Goal: Obtain resource: Obtain resource

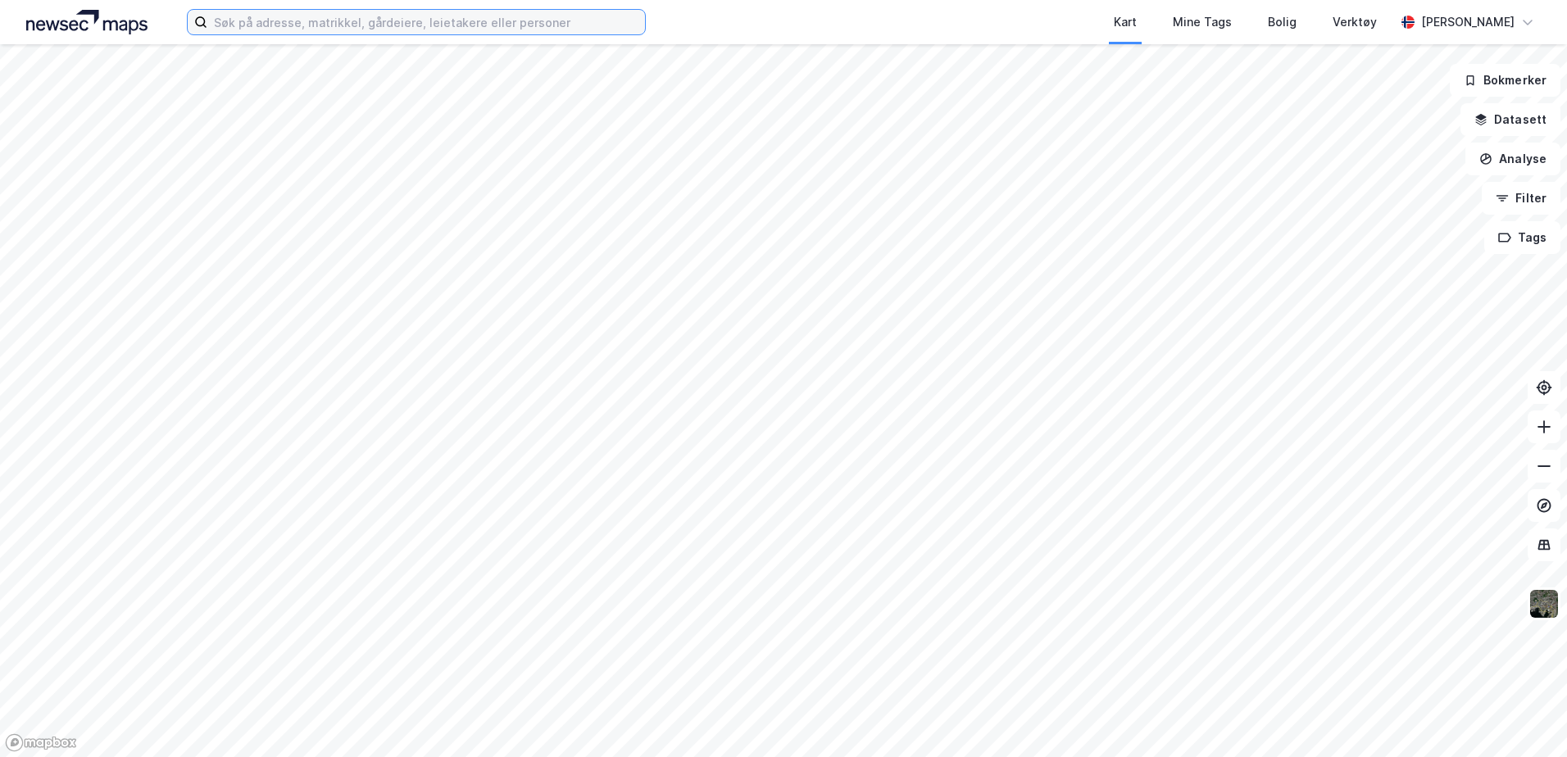
click at [337, 18] on input at bounding box center [426, 22] width 438 height 25
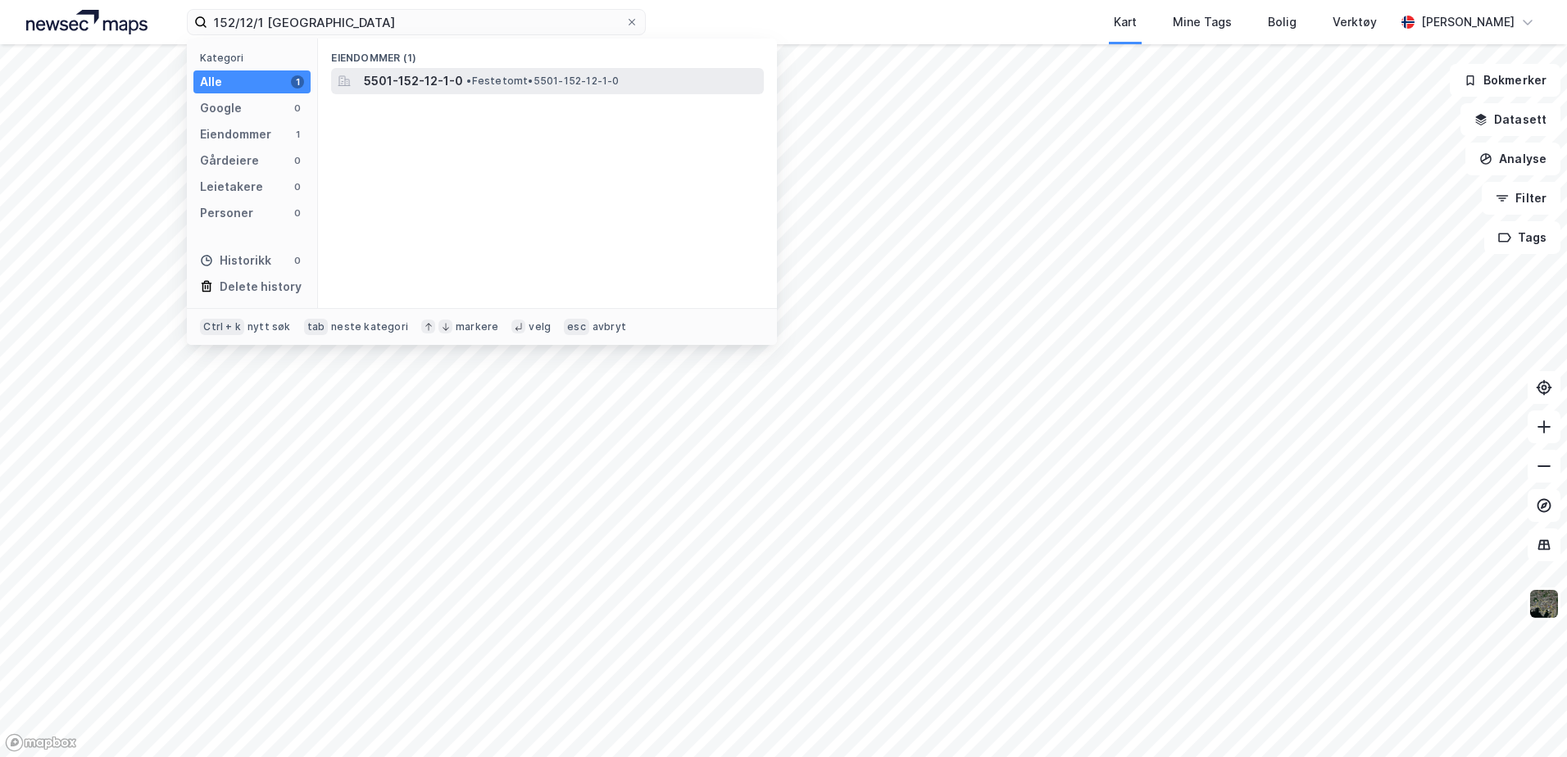
click at [500, 71] on div "5501-152-12-1-0 • Festetomt • 5501-152-12-1-0" at bounding box center [562, 81] width 397 height 20
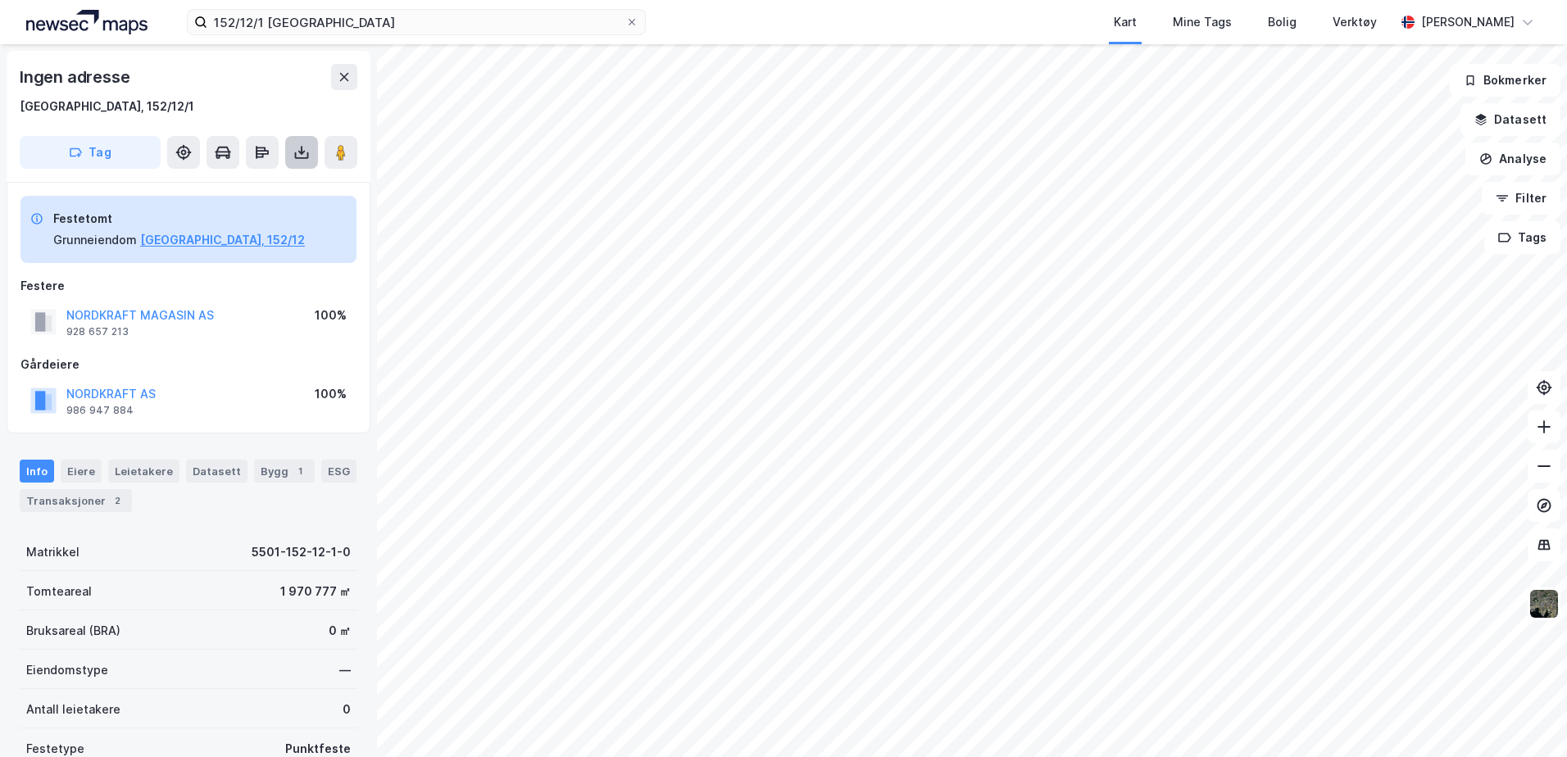
click at [304, 150] on icon at bounding box center [301, 152] width 16 height 16
click at [276, 184] on div "Last ned grunnbok" at bounding box center [230, 185] width 175 height 26
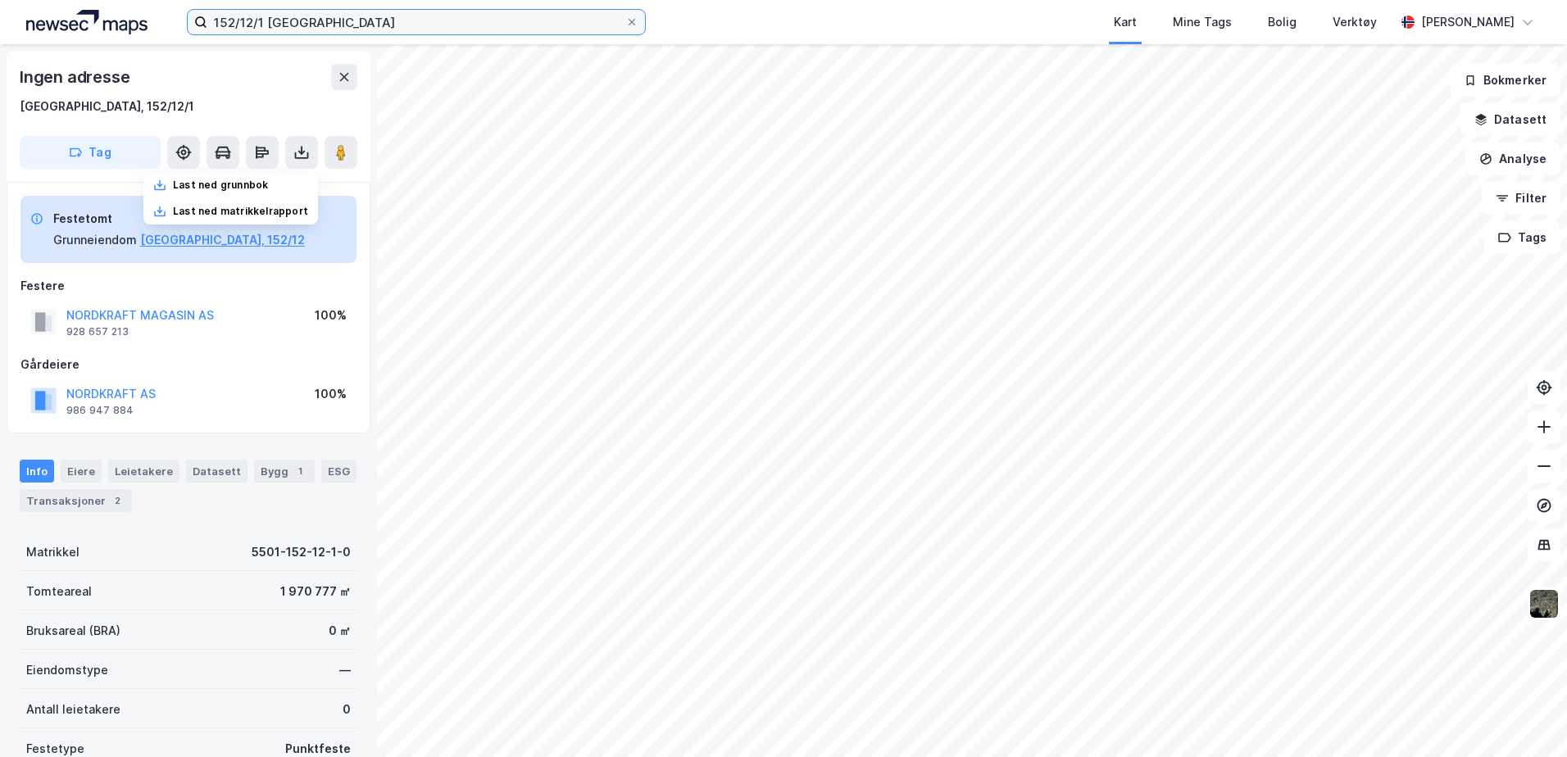
click at [262, 20] on input "152/12/1 [GEOGRAPHIC_DATA]" at bounding box center [416, 22] width 418 height 25
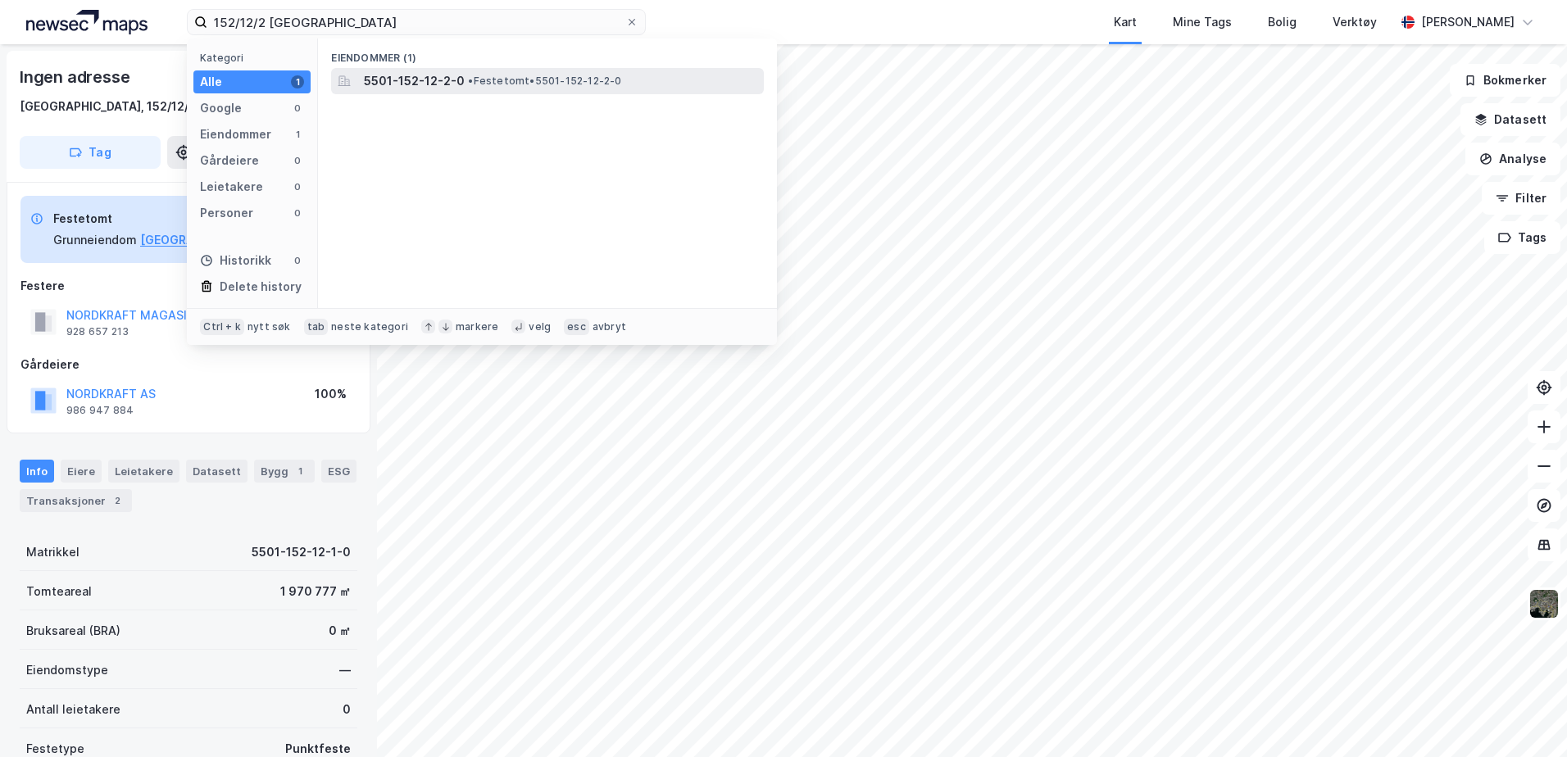
click at [447, 79] on span "5501-152-12-2-0" at bounding box center [414, 81] width 101 height 20
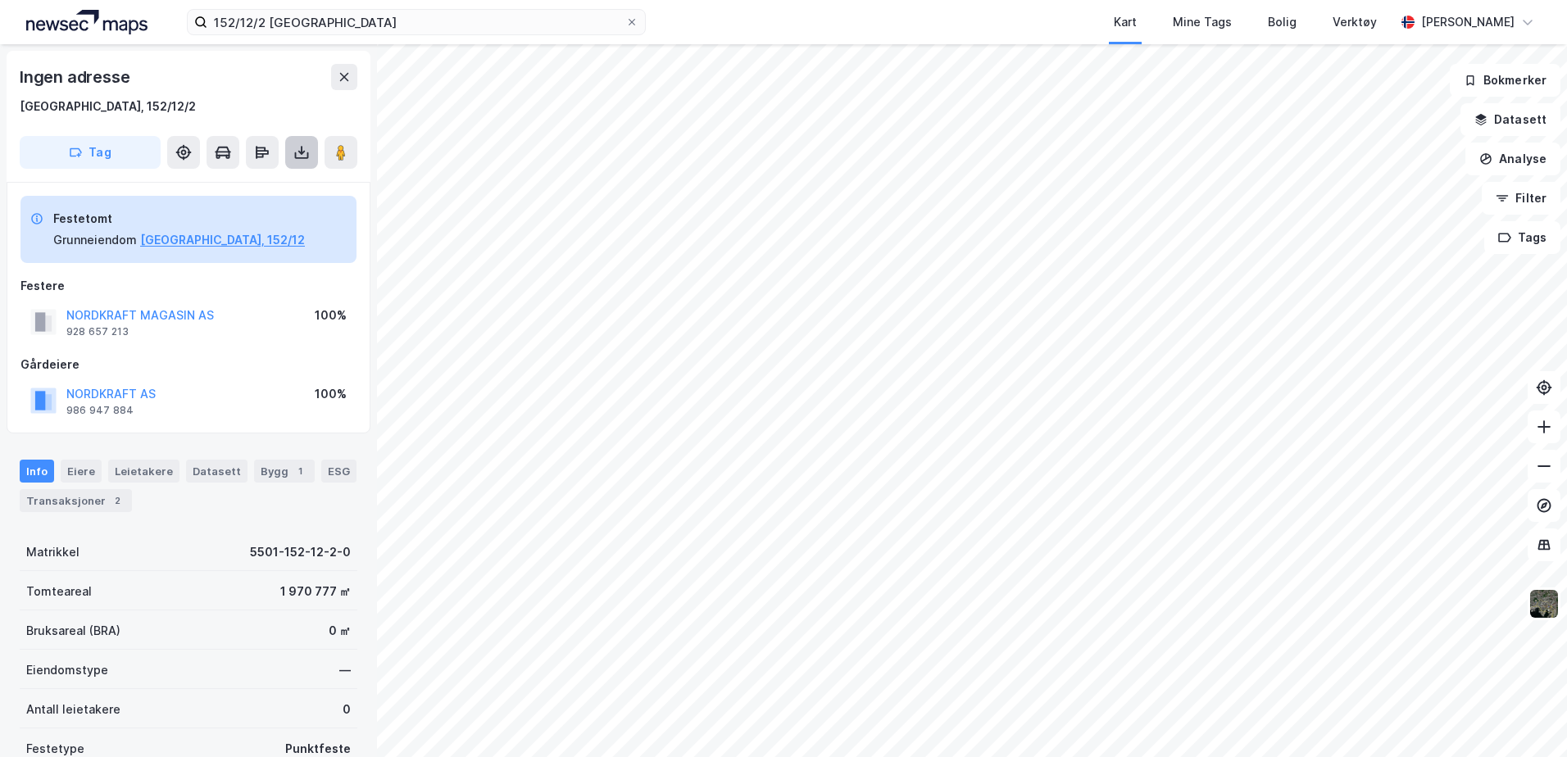
click at [302, 154] on icon at bounding box center [302, 150] width 2 height 9
click at [228, 189] on div "Last ned grunnbok" at bounding box center [220, 185] width 95 height 13
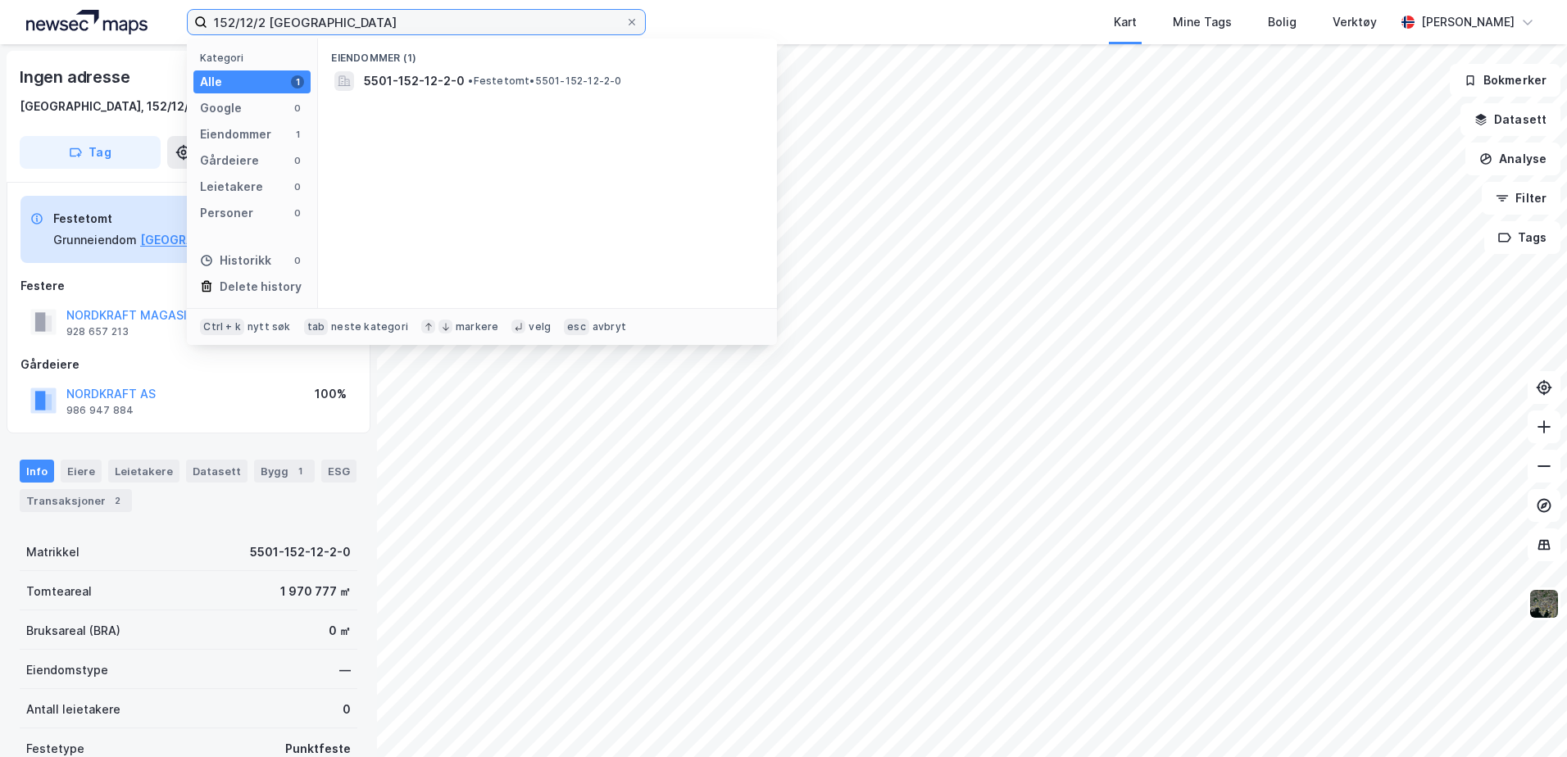
drag, startPoint x: 338, startPoint y: 23, endPoint x: 44, endPoint y: -9, distance: 295.2
click at [44, 0] on html "152/12/2 tromsø Kategori Alle 1 Google 0 Eiendommer 1 Gårdeiere 0 Leietakere 0 …" at bounding box center [783, 378] width 1567 height 757
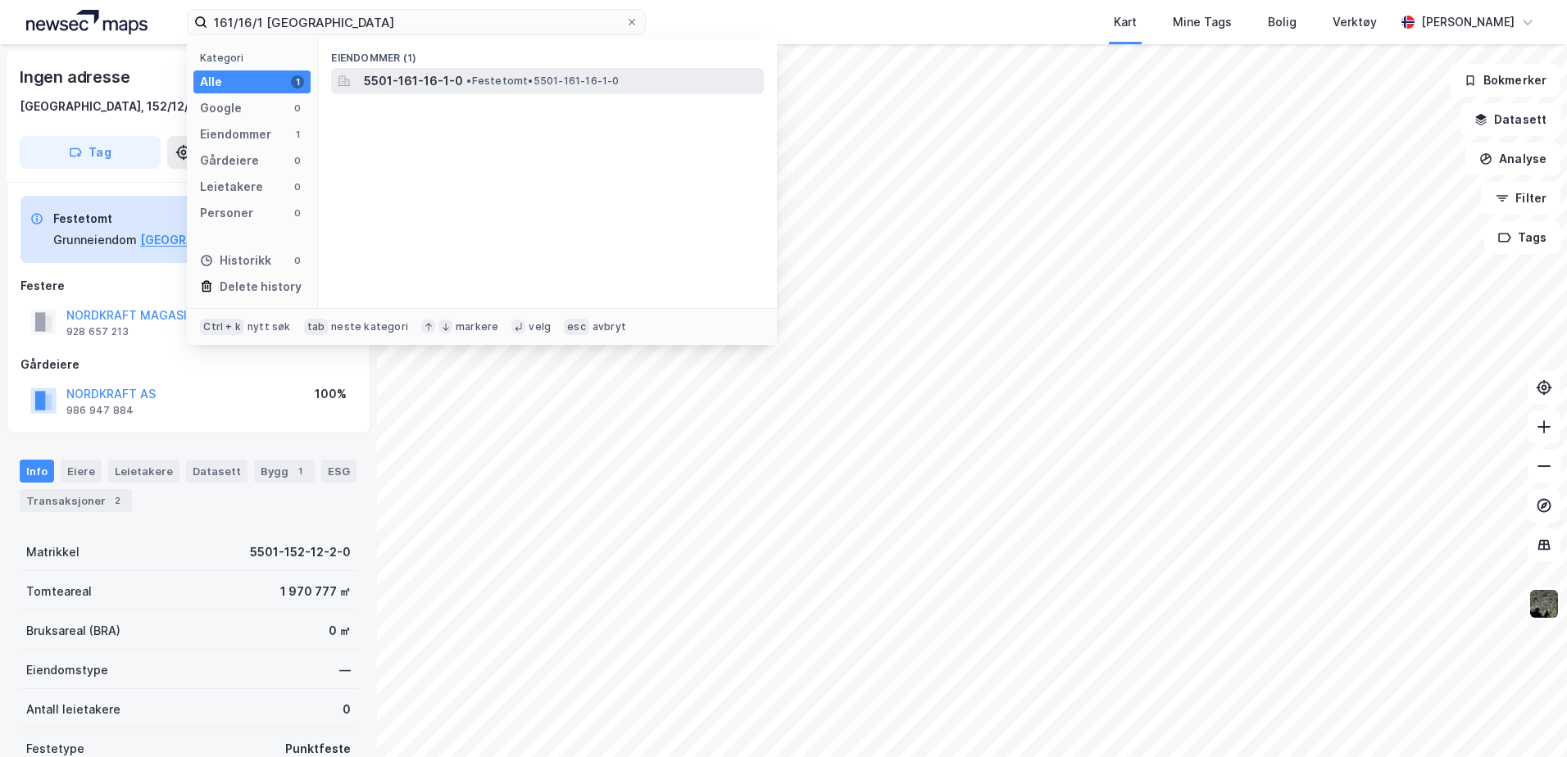
click at [516, 84] on span "• Festetomt • 5501-161-16-1-0" at bounding box center [542, 81] width 152 height 13
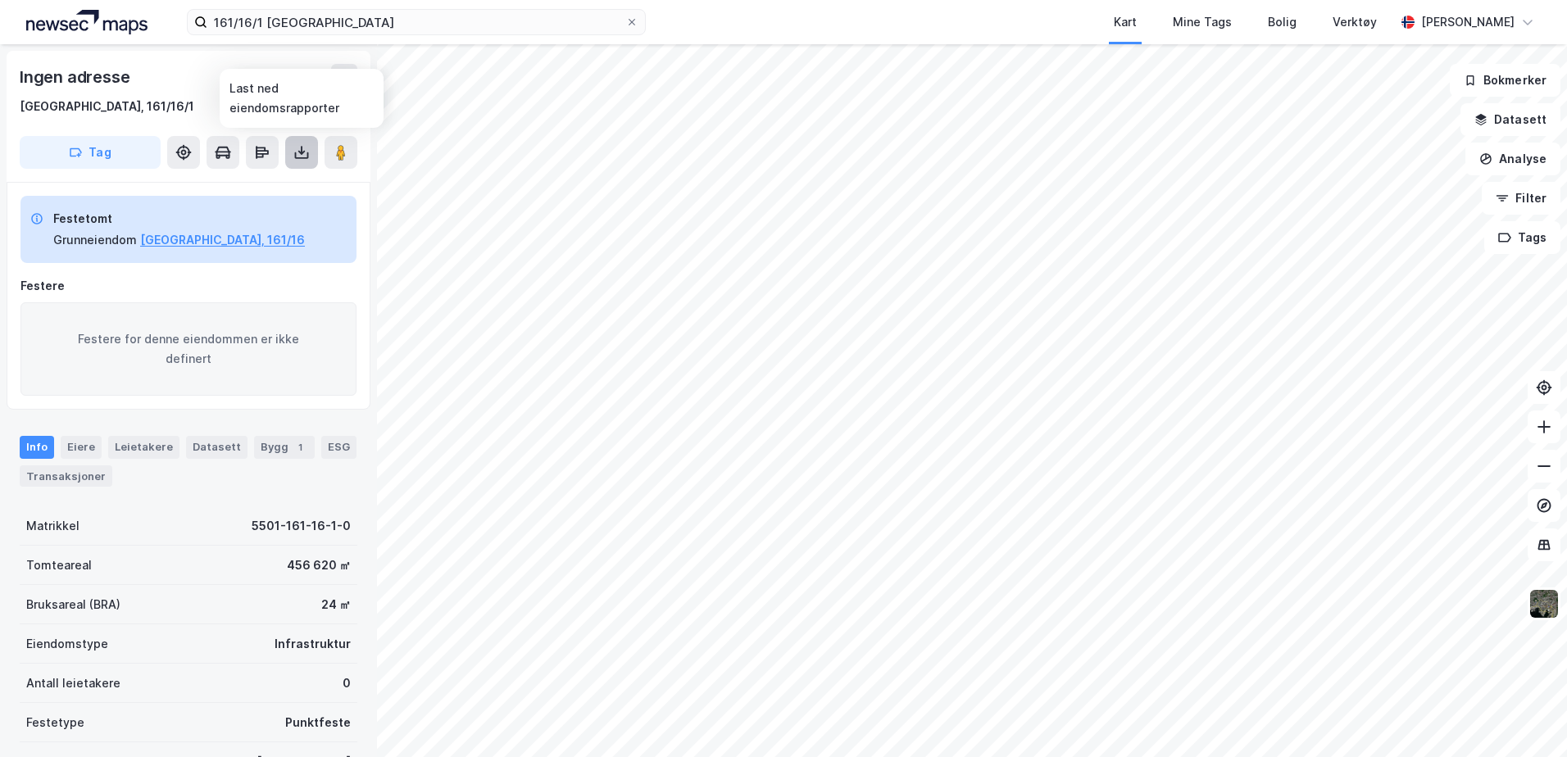
click at [299, 154] on icon at bounding box center [301, 152] width 16 height 16
click at [298, 186] on div "Last ned grunnbok" at bounding box center [230, 185] width 175 height 26
click at [252, 186] on div "Last ned grunnbok" at bounding box center [220, 185] width 95 height 13
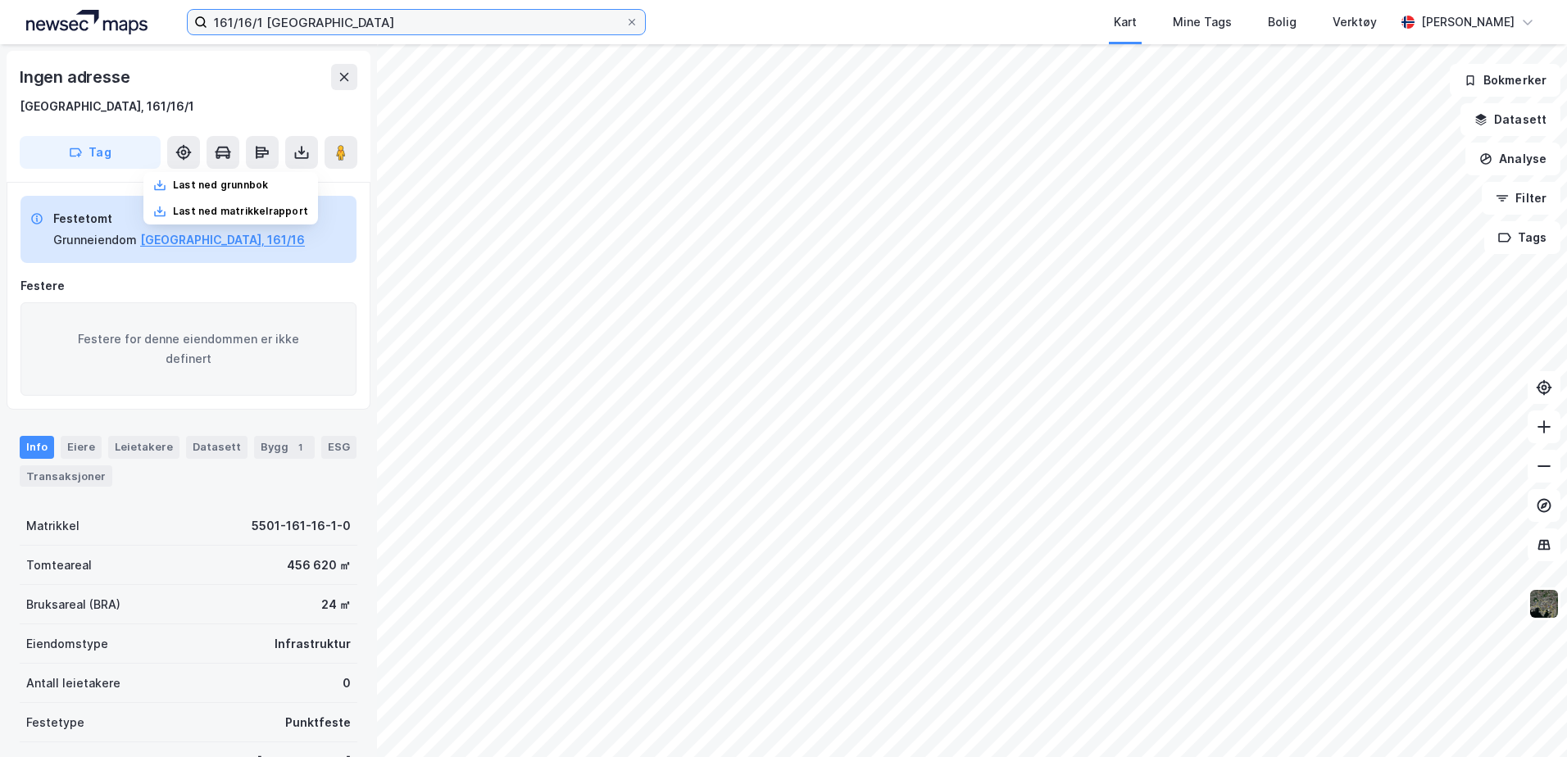
drag, startPoint x: 329, startPoint y: 24, endPoint x: -141, endPoint y: -58, distance: 477.5
click at [0, 0] on html "161/16/1 tromsø Kart Mine Tags Bolig Verktøy [PERSON_NAME] Ingen adresse [GEOGR…" at bounding box center [783, 378] width 1567 height 757
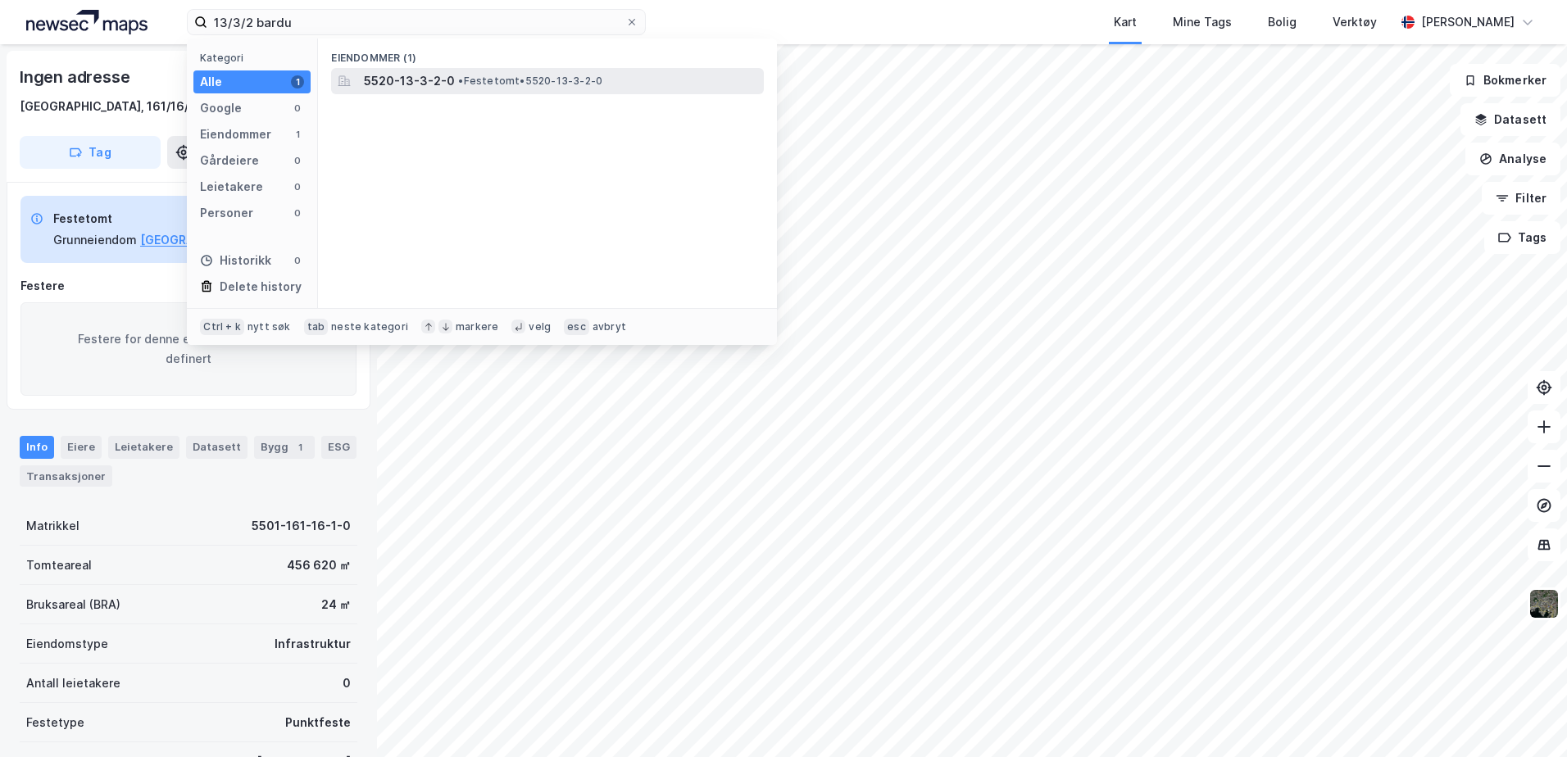
click at [455, 73] on div "5520-13-3-2-0 • Festetomt • 5520-13-3-2-0" at bounding box center [562, 81] width 397 height 20
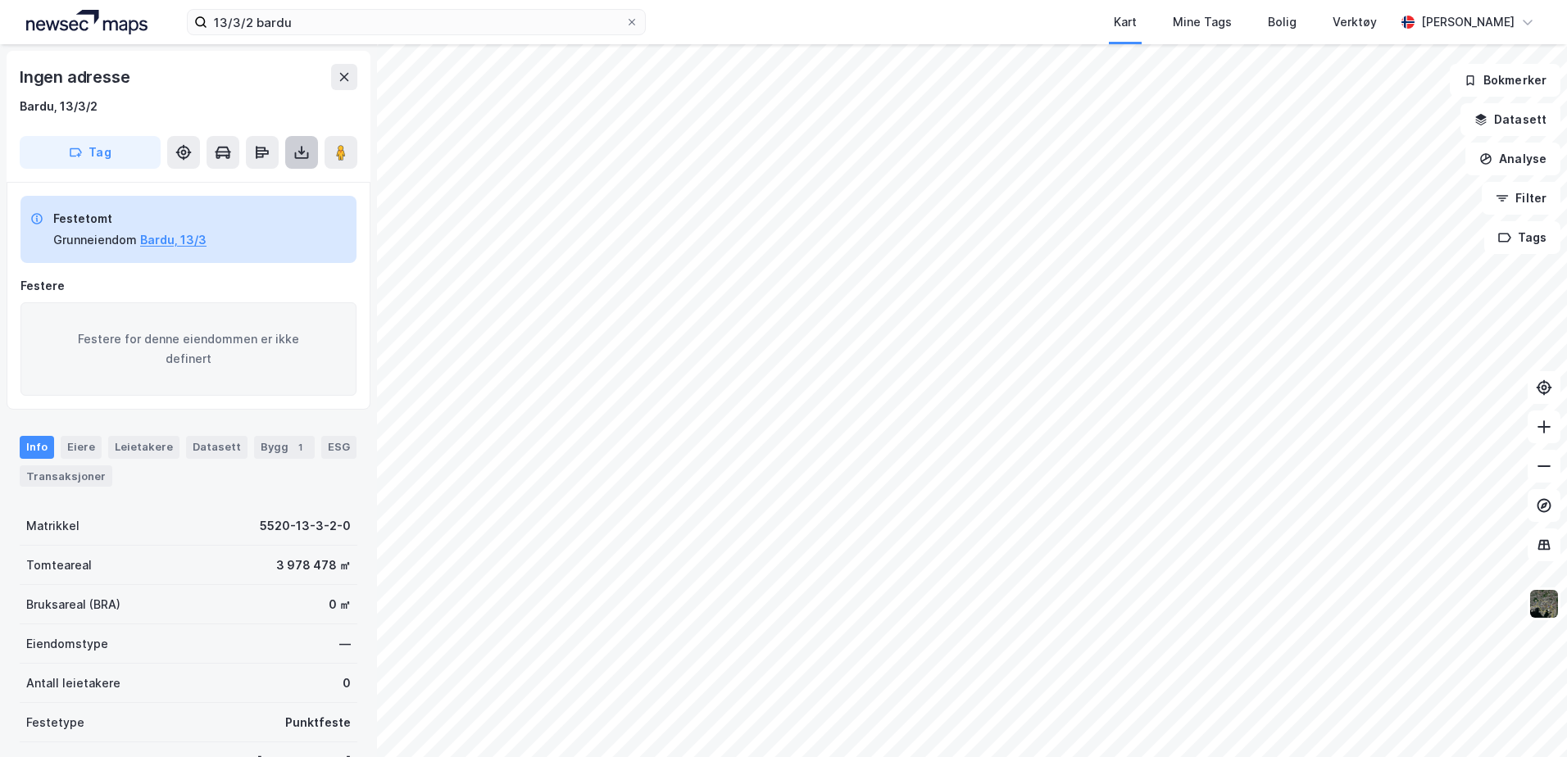
click at [311, 139] on button at bounding box center [301, 152] width 33 height 33
click at [258, 184] on div "Last ned grunnbok" at bounding box center [220, 185] width 95 height 13
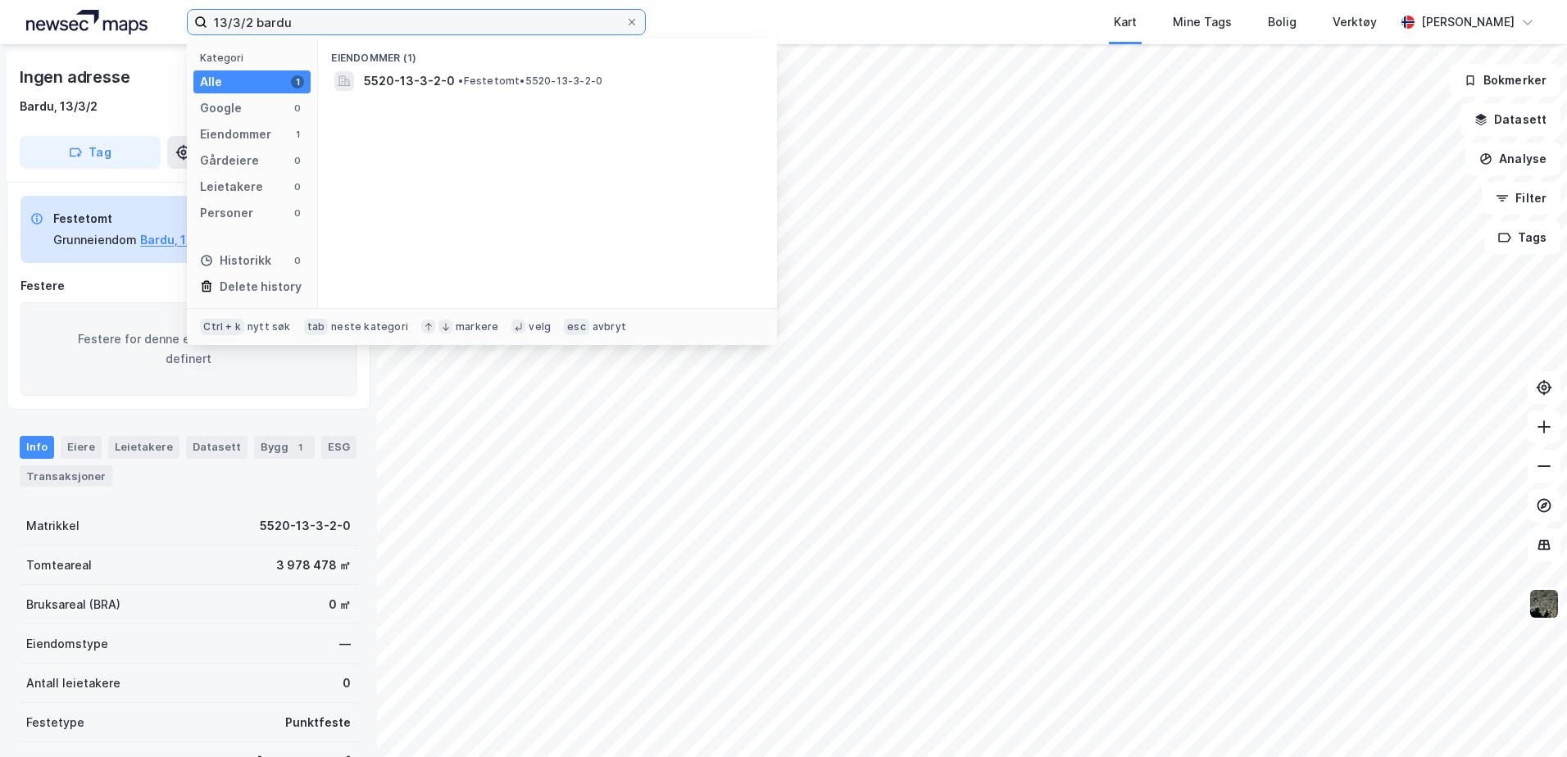
drag, startPoint x: 333, startPoint y: 25, endPoint x: -32, endPoint y: -8, distance: 366.2
click at [0, 0] on html "13/3/2 bardu Kategori Alle 1 Google 0 Eiendommer 1 Gårdeiere 0 Leietakere 0 Per…" at bounding box center [783, 378] width 1567 height 757
click at [342, 23] on input "73/2/19" at bounding box center [416, 22] width 418 height 25
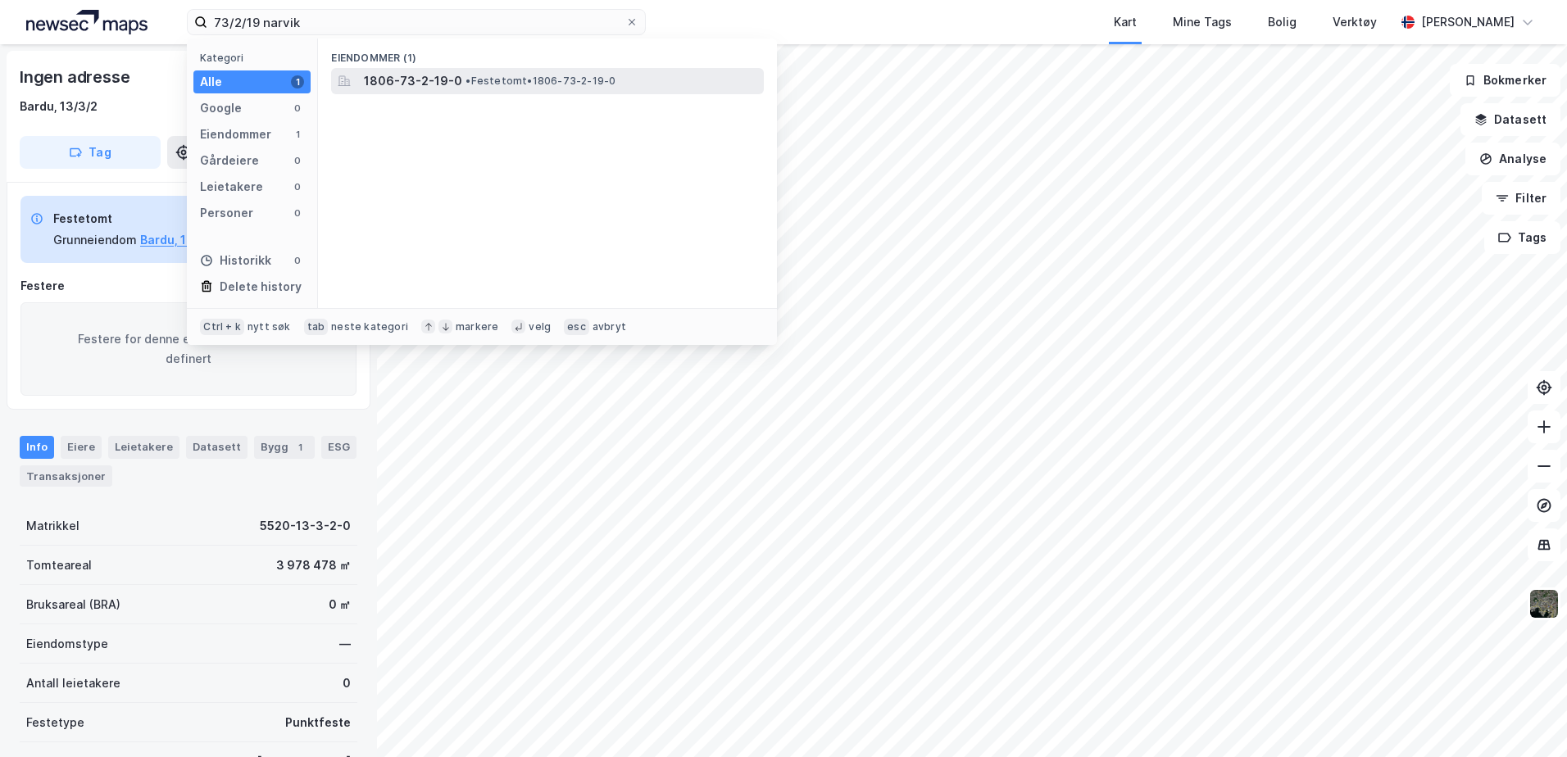
click at [437, 78] on span "1806-73-2-19-0" at bounding box center [413, 81] width 98 height 20
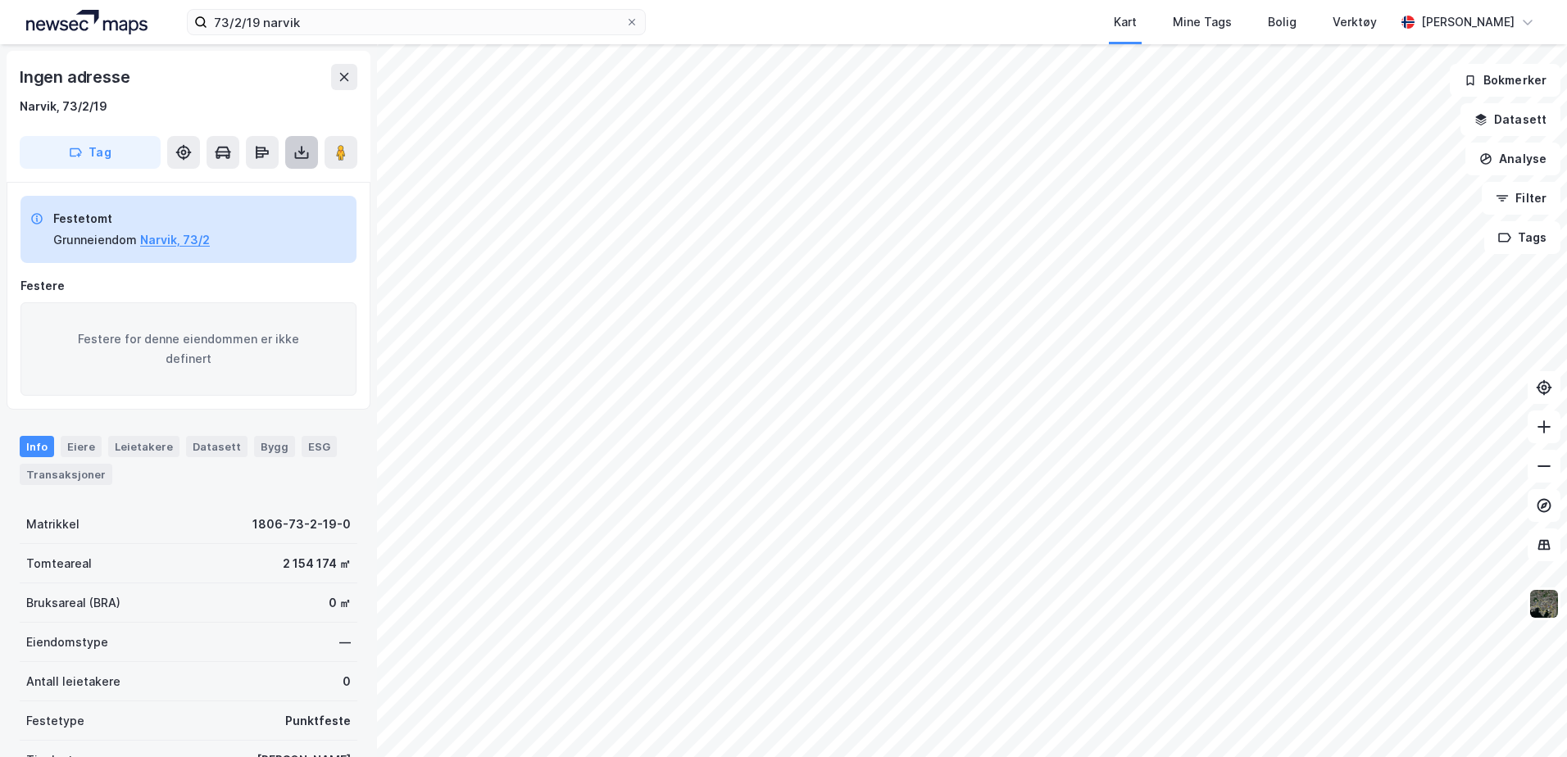
click at [302, 146] on icon at bounding box center [301, 152] width 16 height 16
click at [284, 189] on div "Last ned grunnbok" at bounding box center [230, 185] width 175 height 26
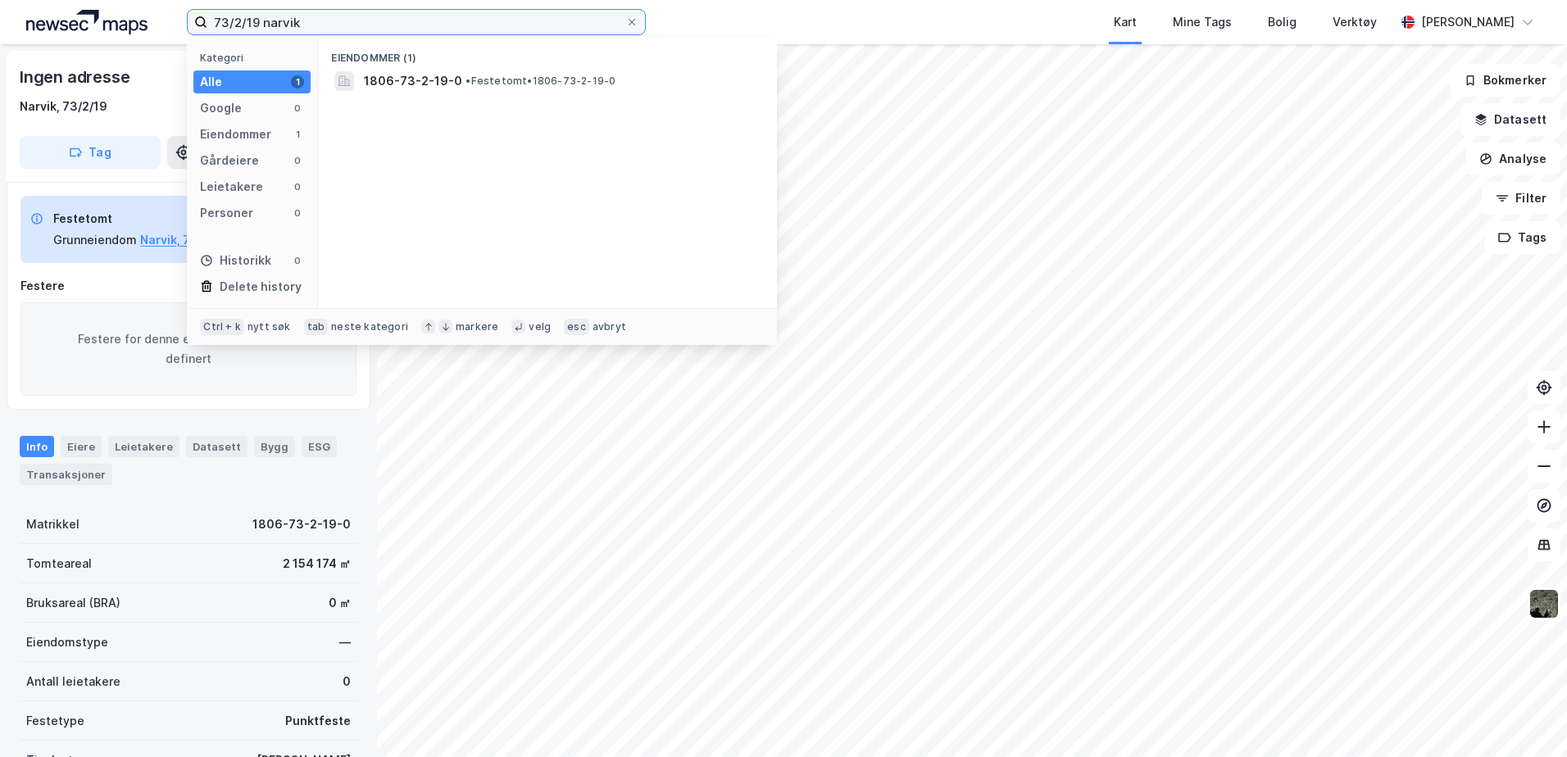
drag, startPoint x: 318, startPoint y: 26, endPoint x: -29, endPoint y: 26, distance: 346.7
click at [0, 26] on html "73/2/19 narvik Kategori Alle 1 Google 0 Eiendommer 1 Gårdeiere 0 Leietakere 0 P…" at bounding box center [783, 378] width 1567 height 757
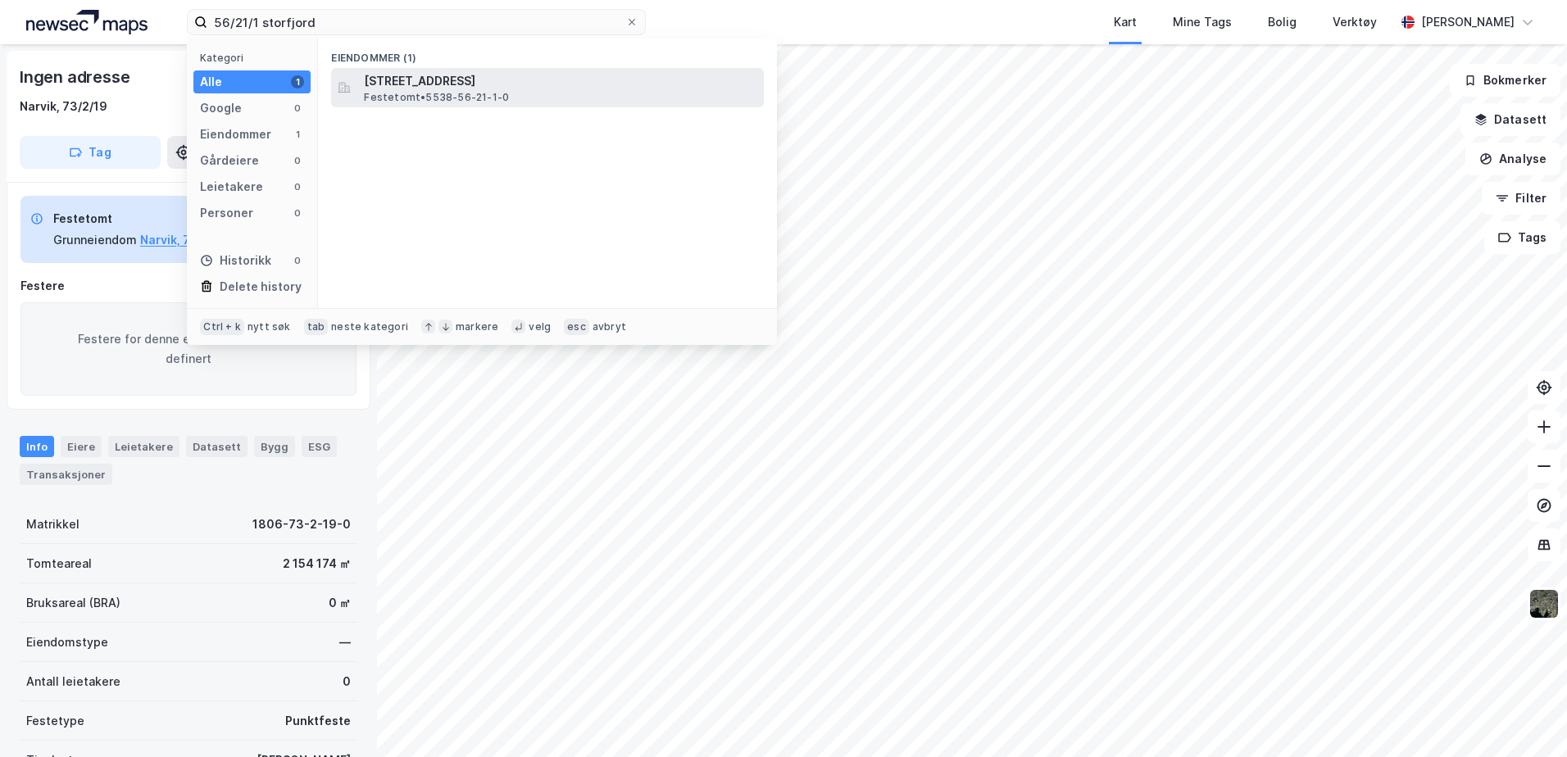
click at [498, 88] on span "[STREET_ADDRESS]" at bounding box center [560, 81] width 393 height 20
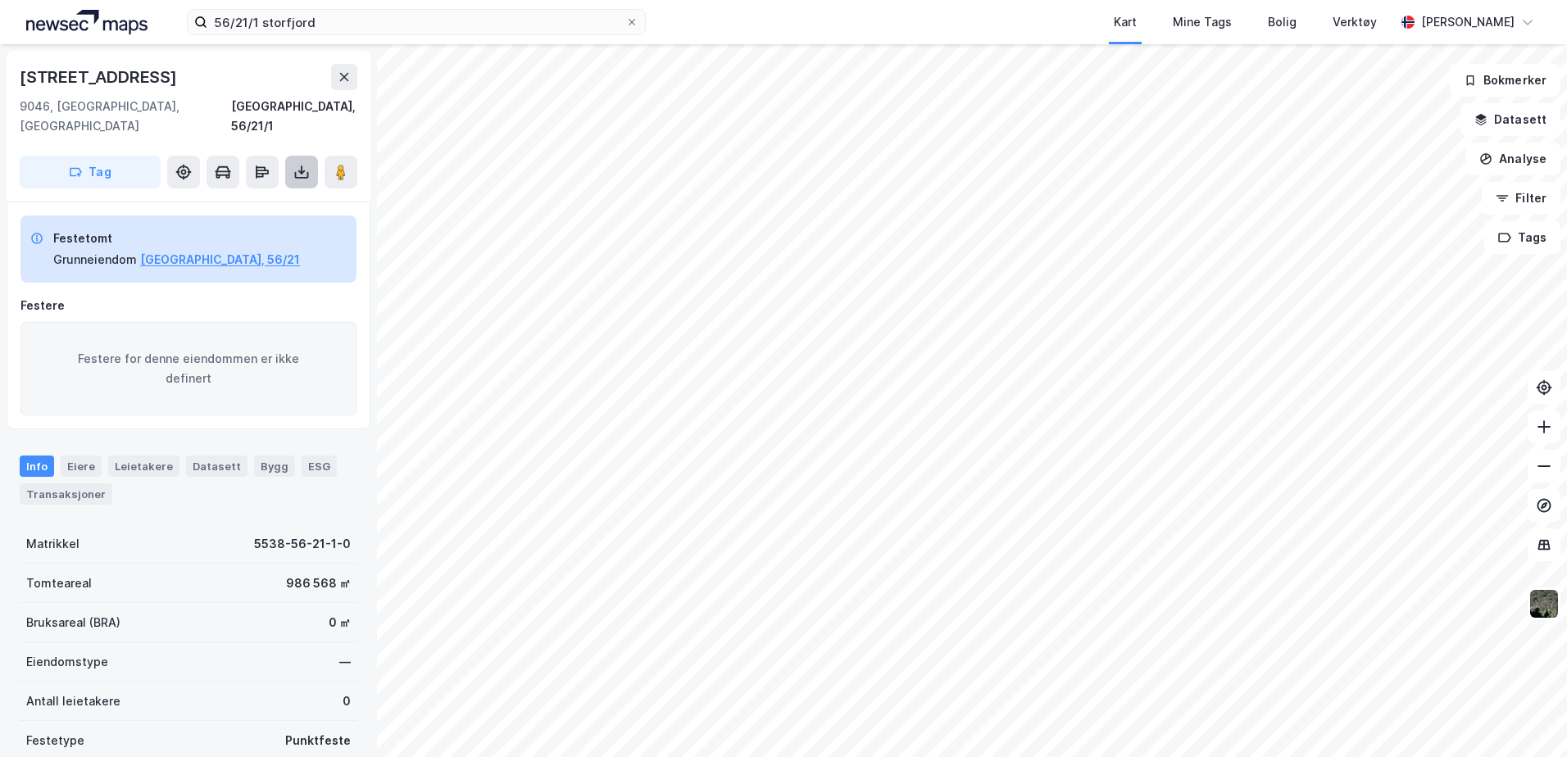
click at [303, 170] on icon at bounding box center [301, 172] width 7 height 4
click at [268, 198] on div "Last ned grunnbok" at bounding box center [220, 204] width 95 height 13
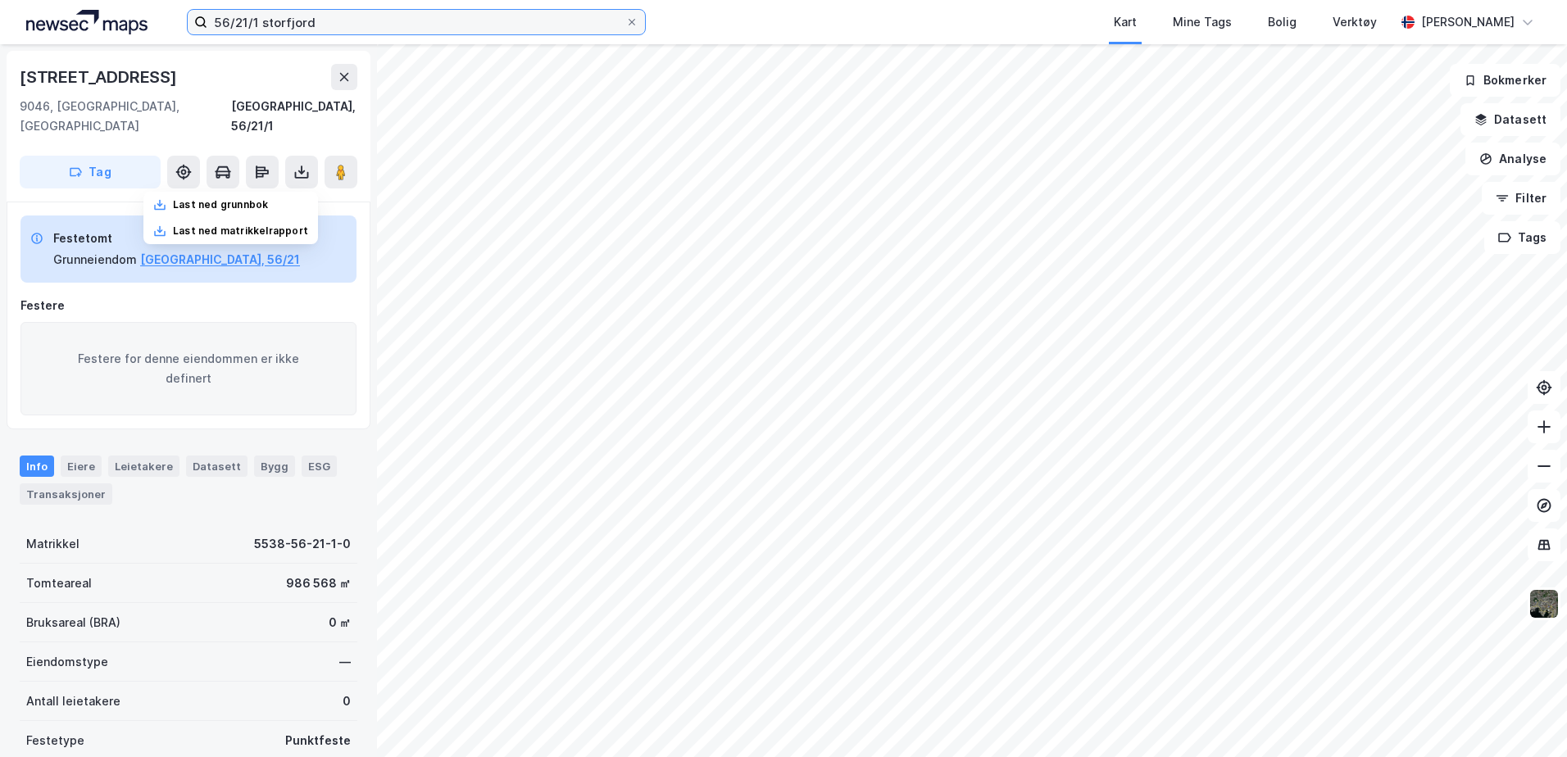
click at [335, 20] on input "56/21/1 storfjord" at bounding box center [416, 22] width 418 height 25
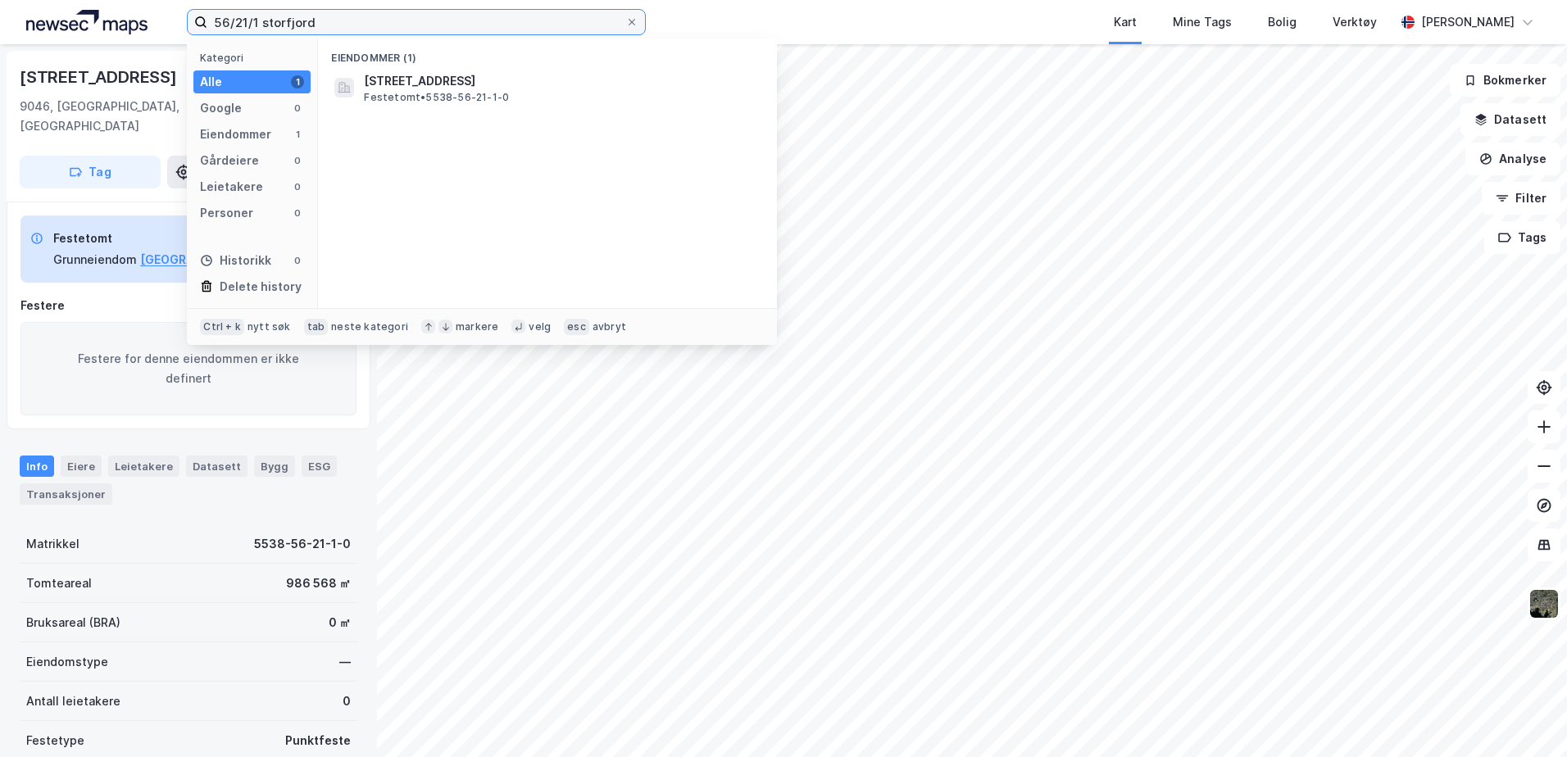
drag, startPoint x: 335, startPoint y: 20, endPoint x: 24, endPoint y: -12, distance: 313.2
click at [24, 0] on html "56/21/1 storfjord Kategori Alle 1 Google 0 Eiendommer 1 Gårdeiere 0 Leietakere …" at bounding box center [783, 378] width 1567 height 757
click at [341, 26] on input "56/21/1 storfjord" at bounding box center [416, 22] width 418 height 25
drag, startPoint x: 380, startPoint y: 16, endPoint x: 145, endPoint y: 16, distance: 235.2
click at [147, 16] on div "56/21/1 storfjord Kategori Alle 1 Google 0 Eiendommer 1 Gårdeiere 0 Leietakere …" at bounding box center [783, 22] width 1567 height 44
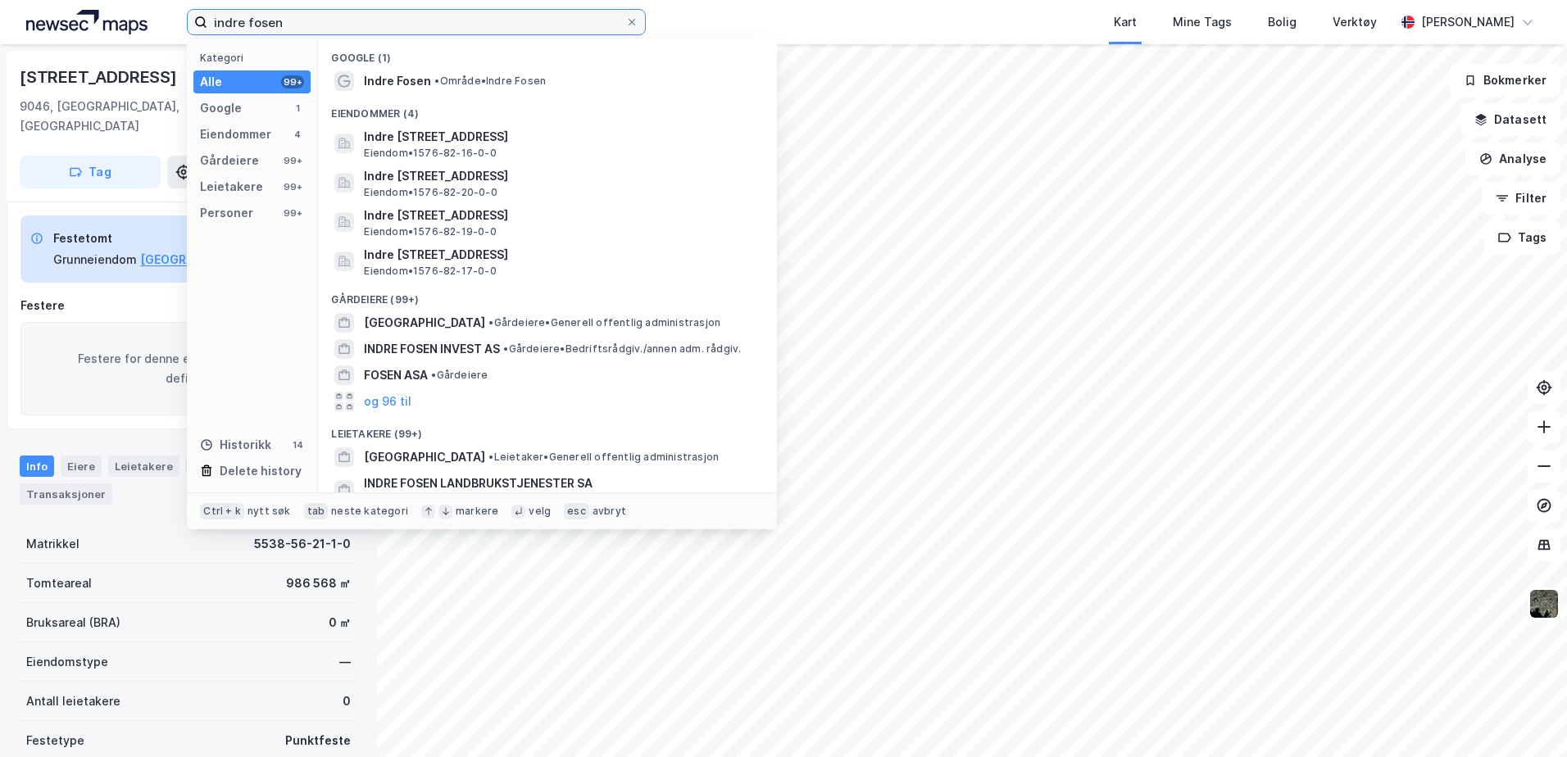
click at [214, 24] on input "indre fosen" at bounding box center [416, 22] width 418 height 25
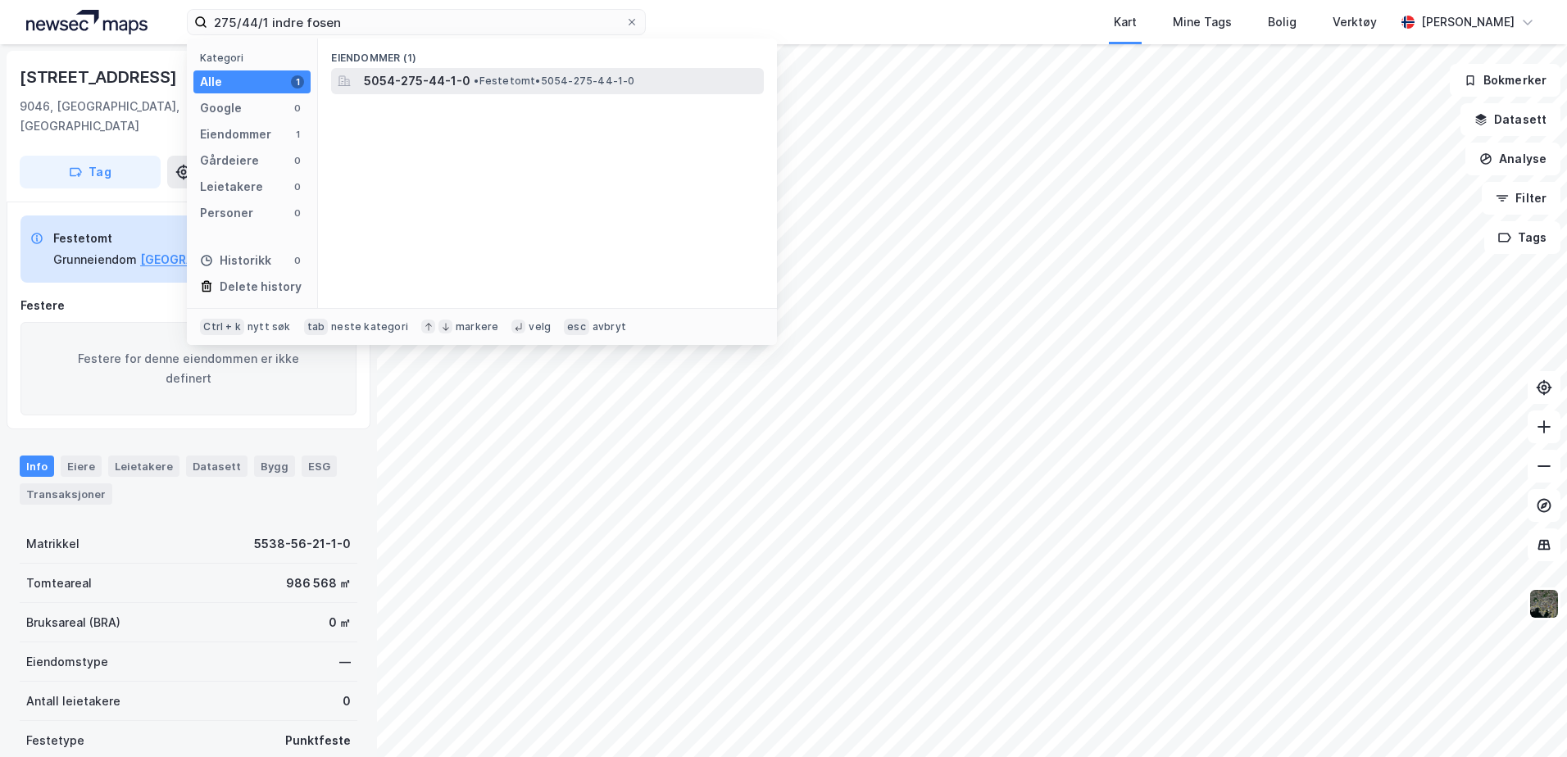
click at [498, 80] on span "• Festetomt • 5054-275-44-1-0" at bounding box center [554, 81] width 161 height 13
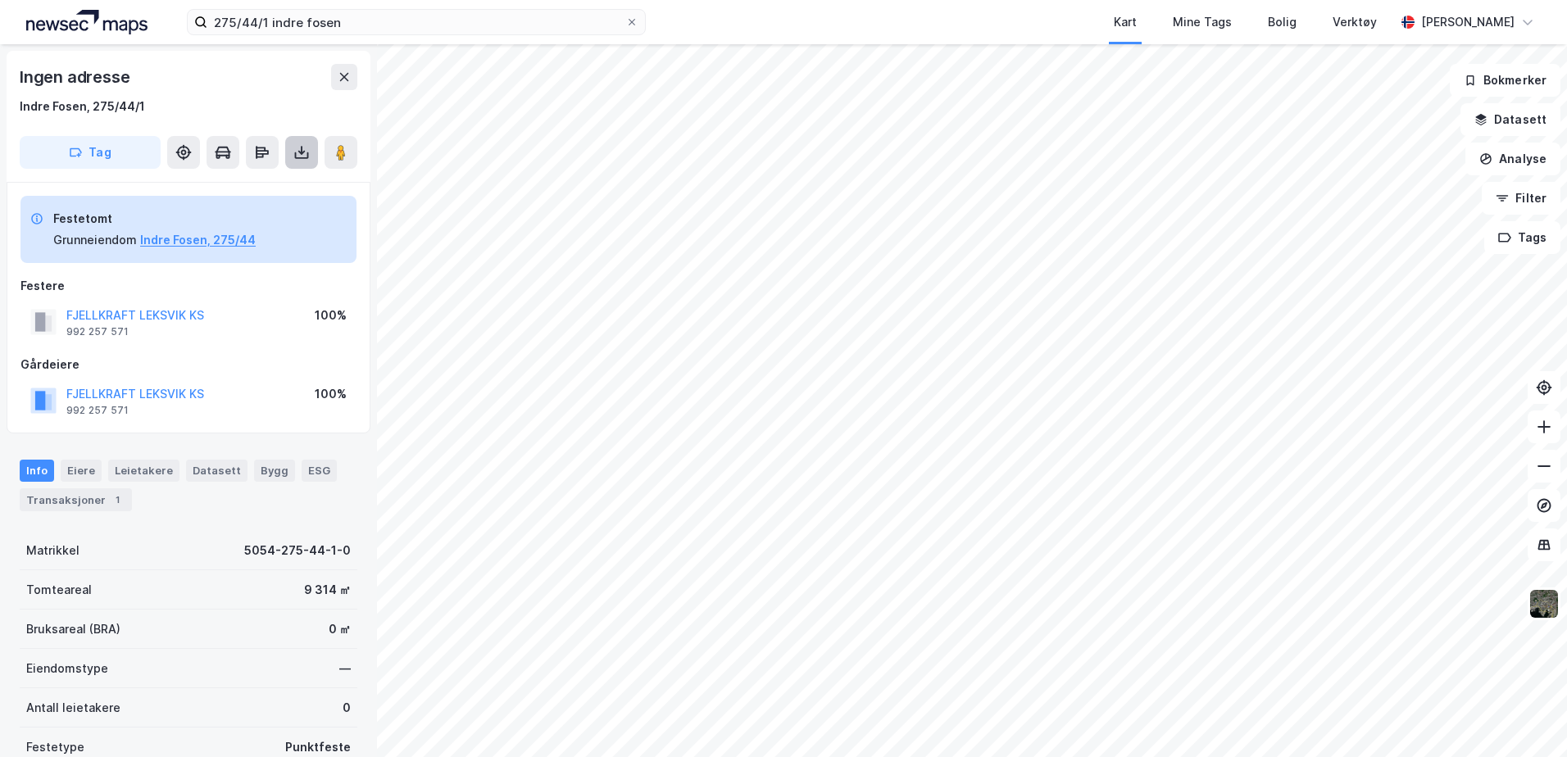
click at [300, 152] on icon at bounding box center [301, 153] width 7 height 4
click at [282, 181] on div "Last ned grunnbok" at bounding box center [230, 185] width 175 height 26
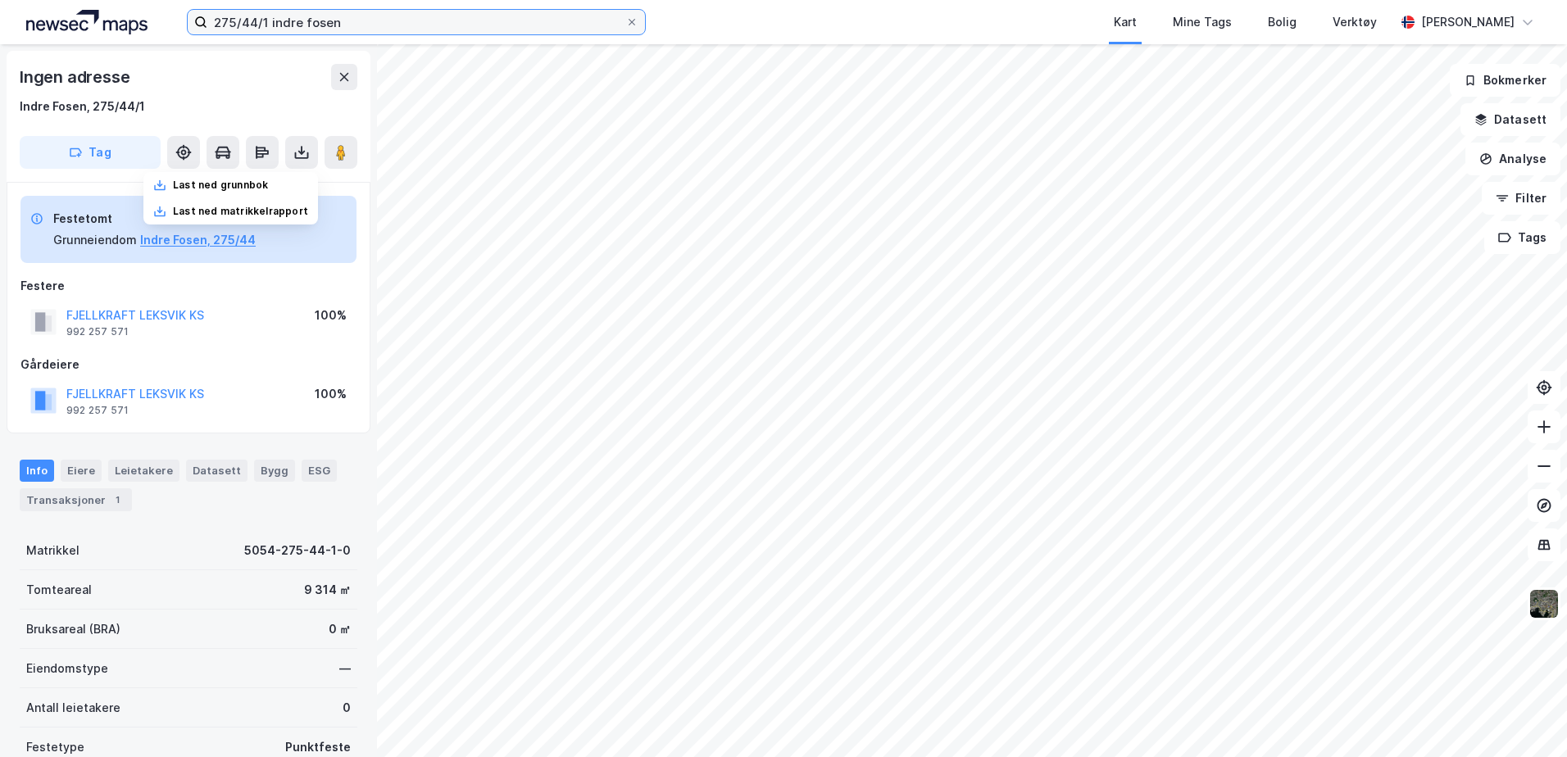
click at [265, 21] on input "275/44/1 indre fosen" at bounding box center [416, 22] width 418 height 25
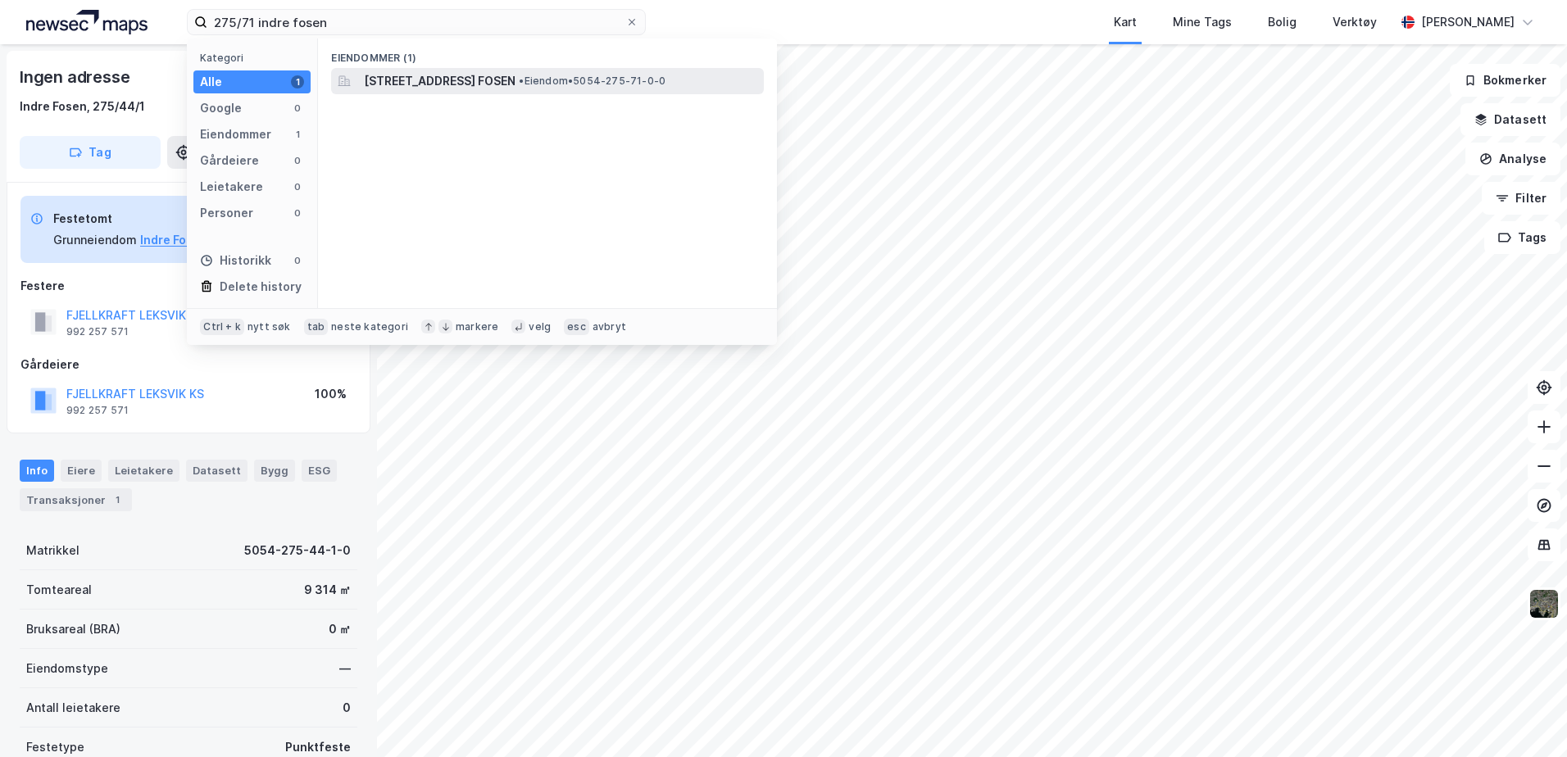
click at [482, 80] on span "[STREET_ADDRESS] FOSEN" at bounding box center [440, 81] width 152 height 20
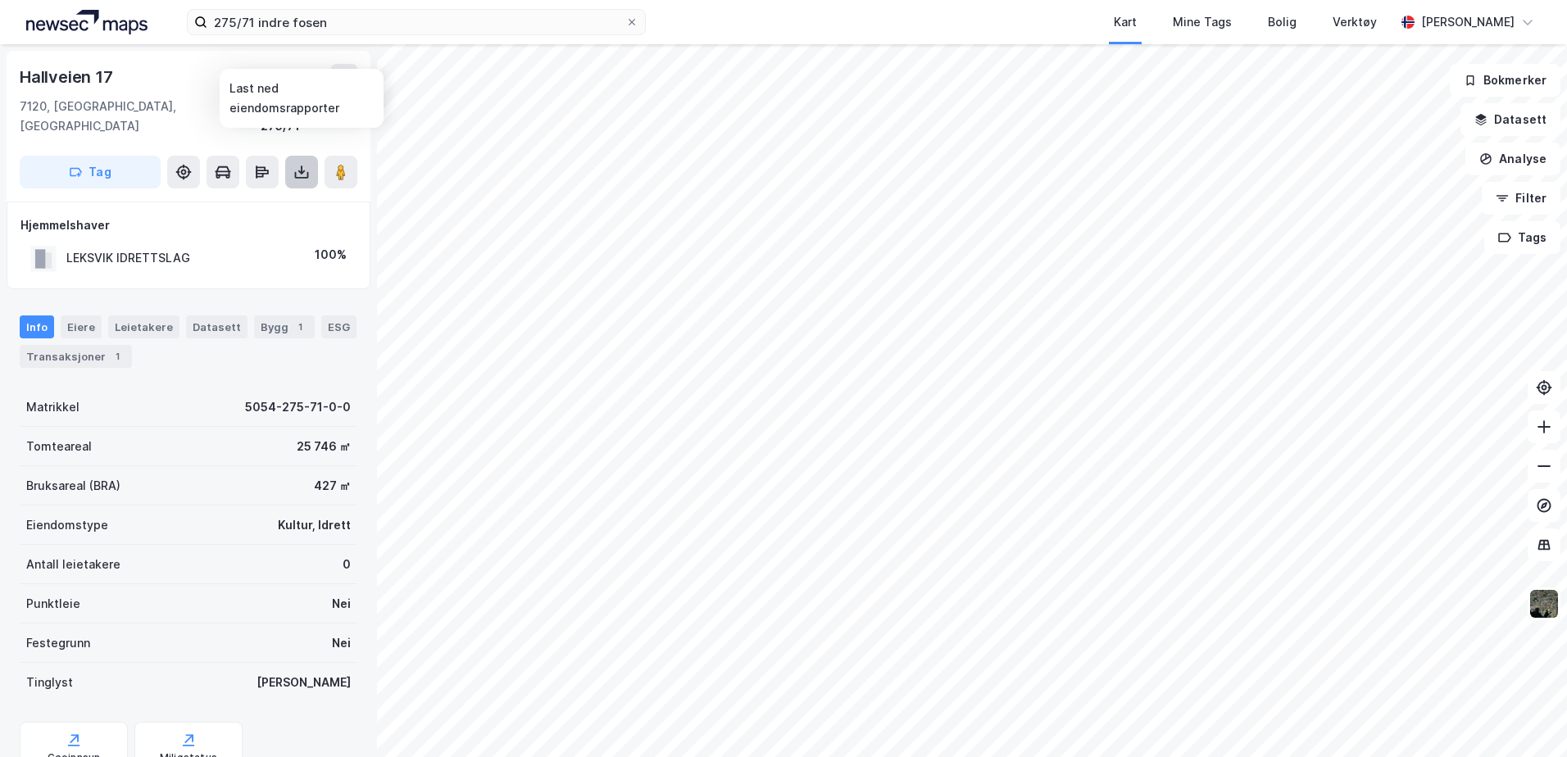
click at [306, 164] on icon at bounding box center [301, 172] width 16 height 16
click at [282, 192] on div "Last ned grunnbok" at bounding box center [230, 205] width 175 height 26
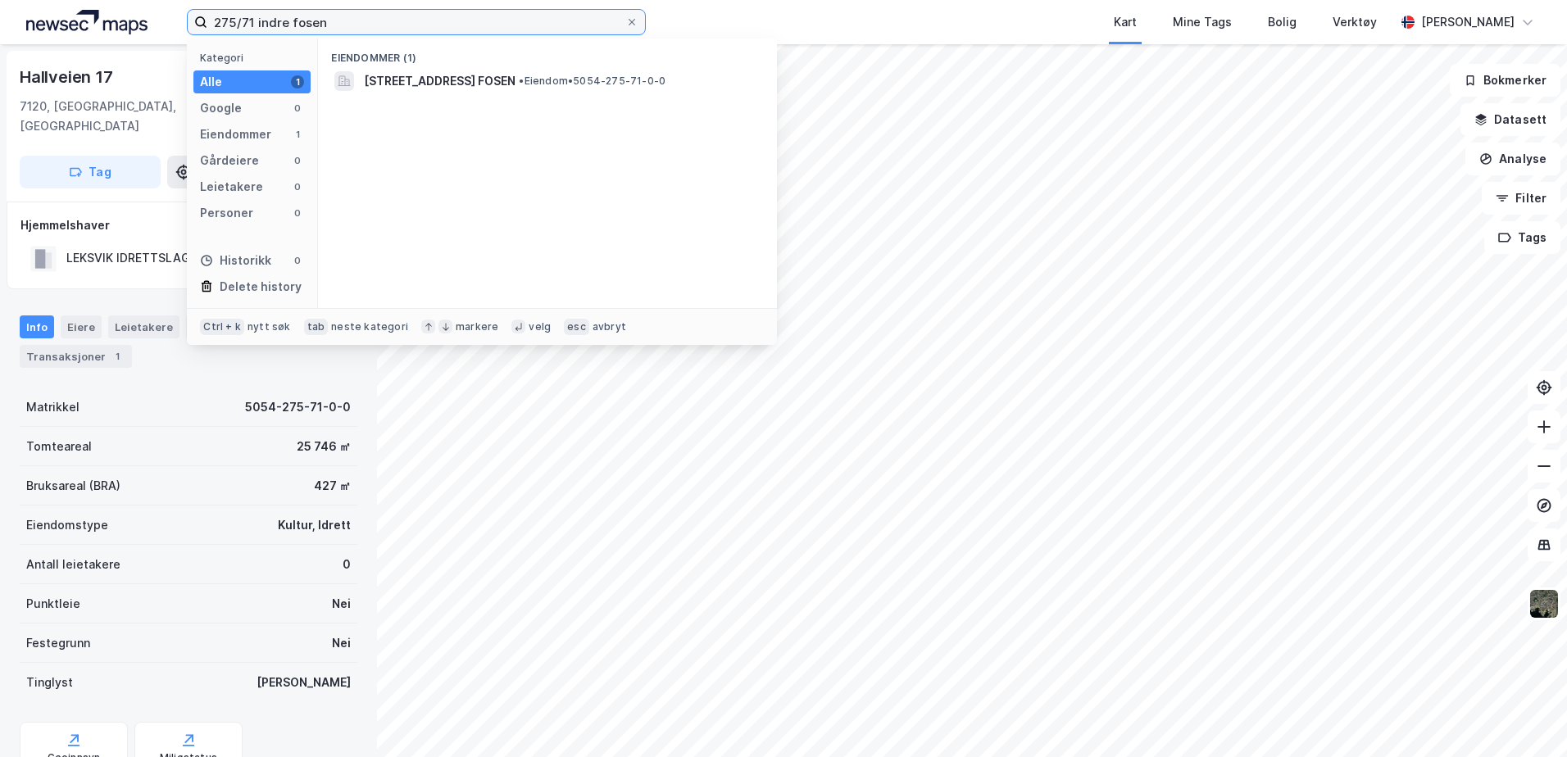
click at [320, 22] on input "275/71 indre fosen" at bounding box center [416, 22] width 418 height 25
drag, startPoint x: 255, startPoint y: 18, endPoint x: 212, endPoint y: 20, distance: 42.7
click at [212, 20] on input "275/71 indre fosen" at bounding box center [416, 22] width 418 height 25
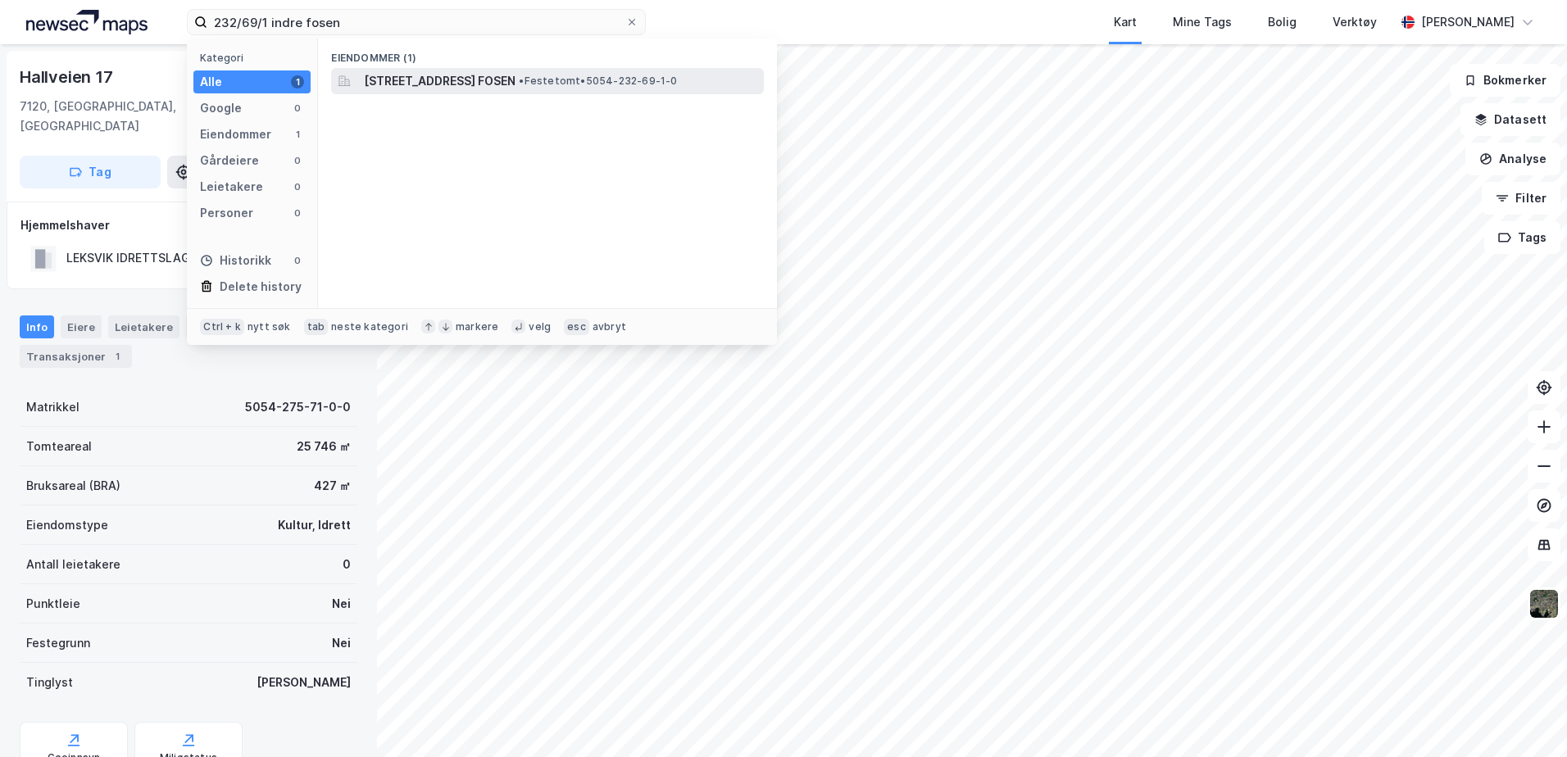
click at [438, 93] on div "[STREET_ADDRESS] FOSEN • Festetomt • 5054-232-69-1-0" at bounding box center [547, 81] width 433 height 26
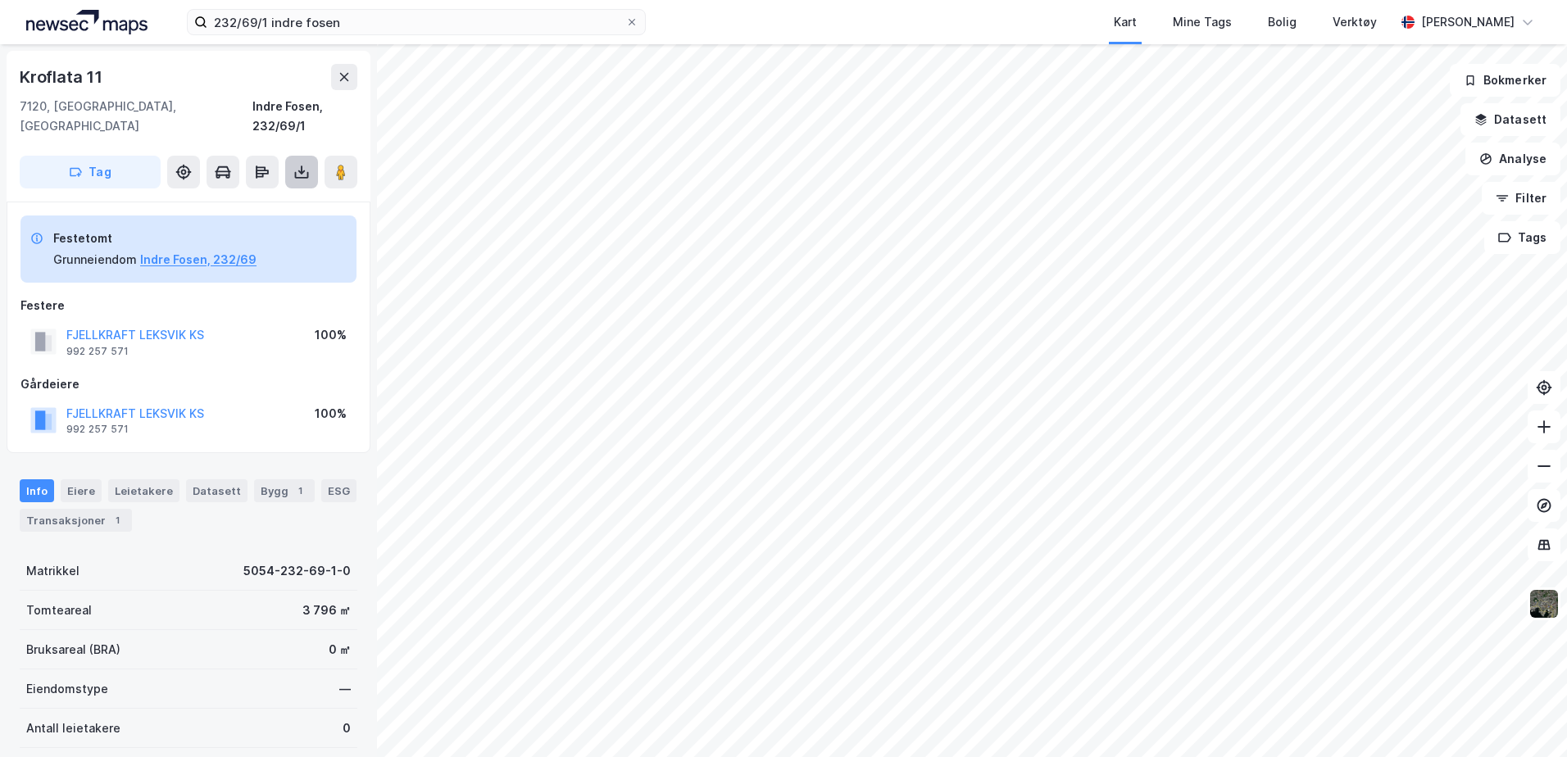
click at [304, 172] on icon at bounding box center [302, 175] width 14 height 7
click at [276, 192] on div "Last ned grunnbok" at bounding box center [230, 205] width 175 height 26
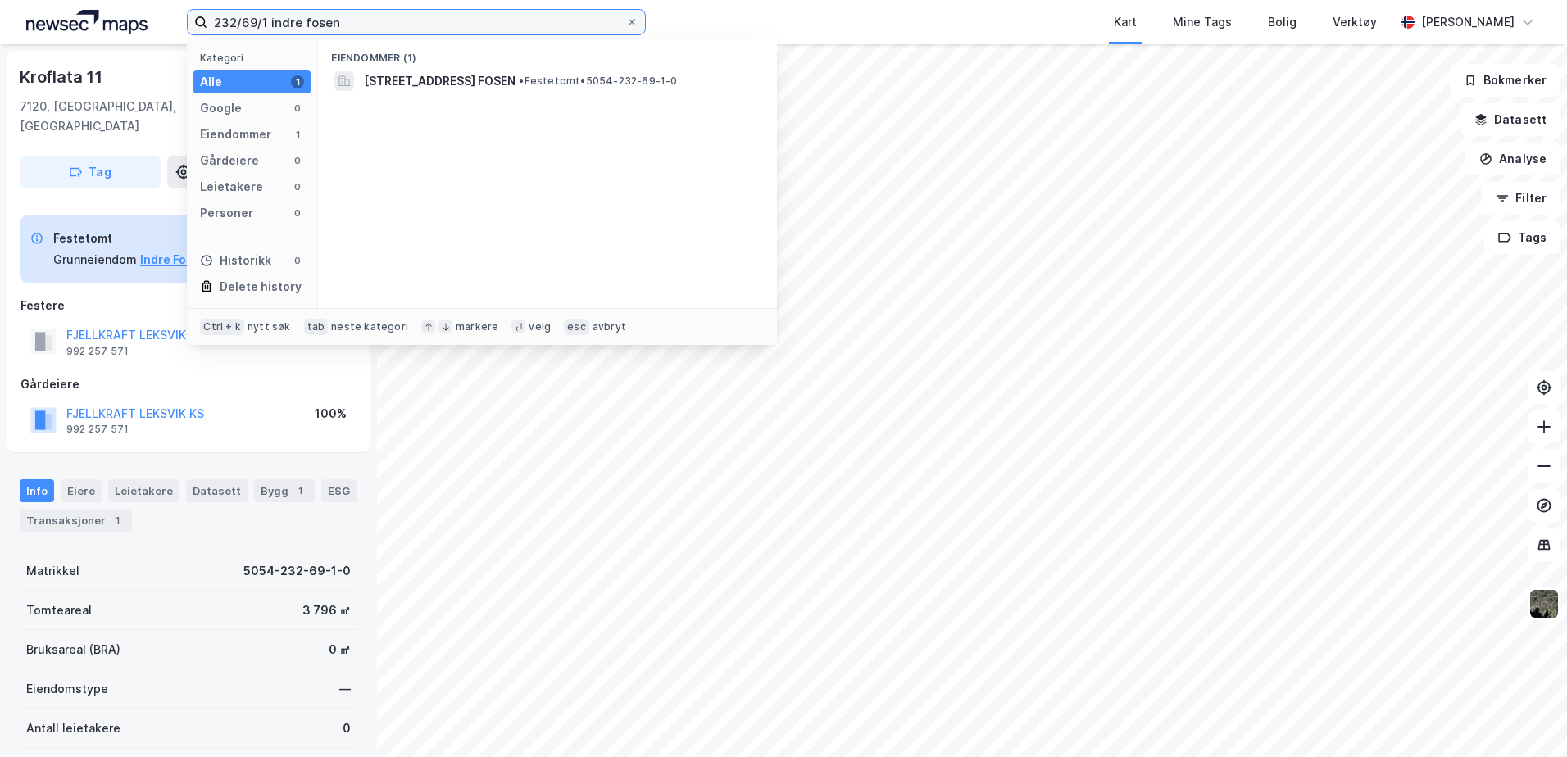
drag, startPoint x: 348, startPoint y: 18, endPoint x: 82, endPoint y: 5, distance: 265.9
click at [82, 5] on div "232/69/1 indre fosen Kategori Alle 1 Google 0 Eiendommer 1 Gårdeiere 0 Leietake…" at bounding box center [783, 22] width 1567 height 44
type input "3"
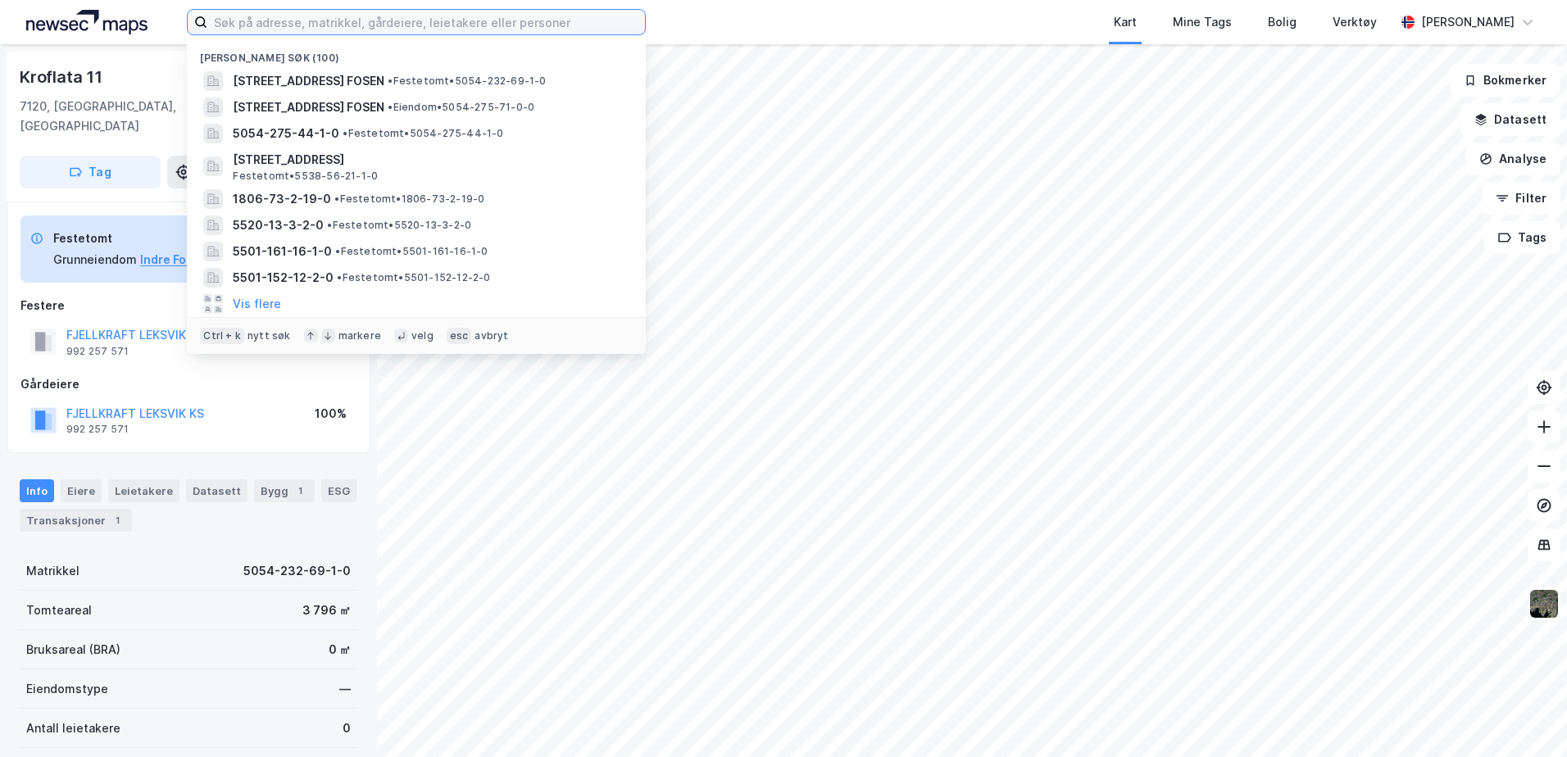
click at [393, 20] on input at bounding box center [426, 22] width 438 height 25
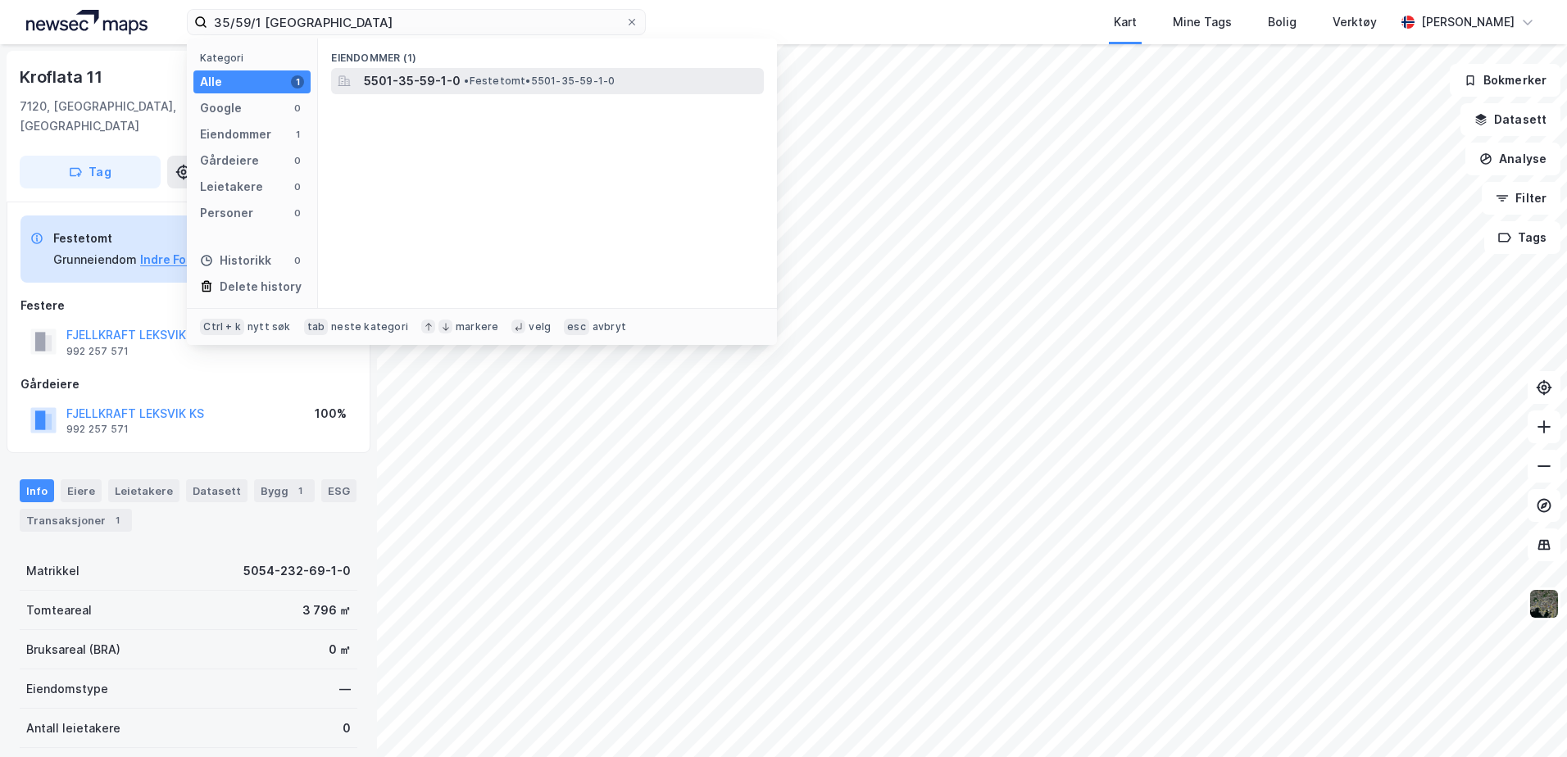
click at [394, 80] on span "5501-35-59-1-0" at bounding box center [412, 81] width 97 height 20
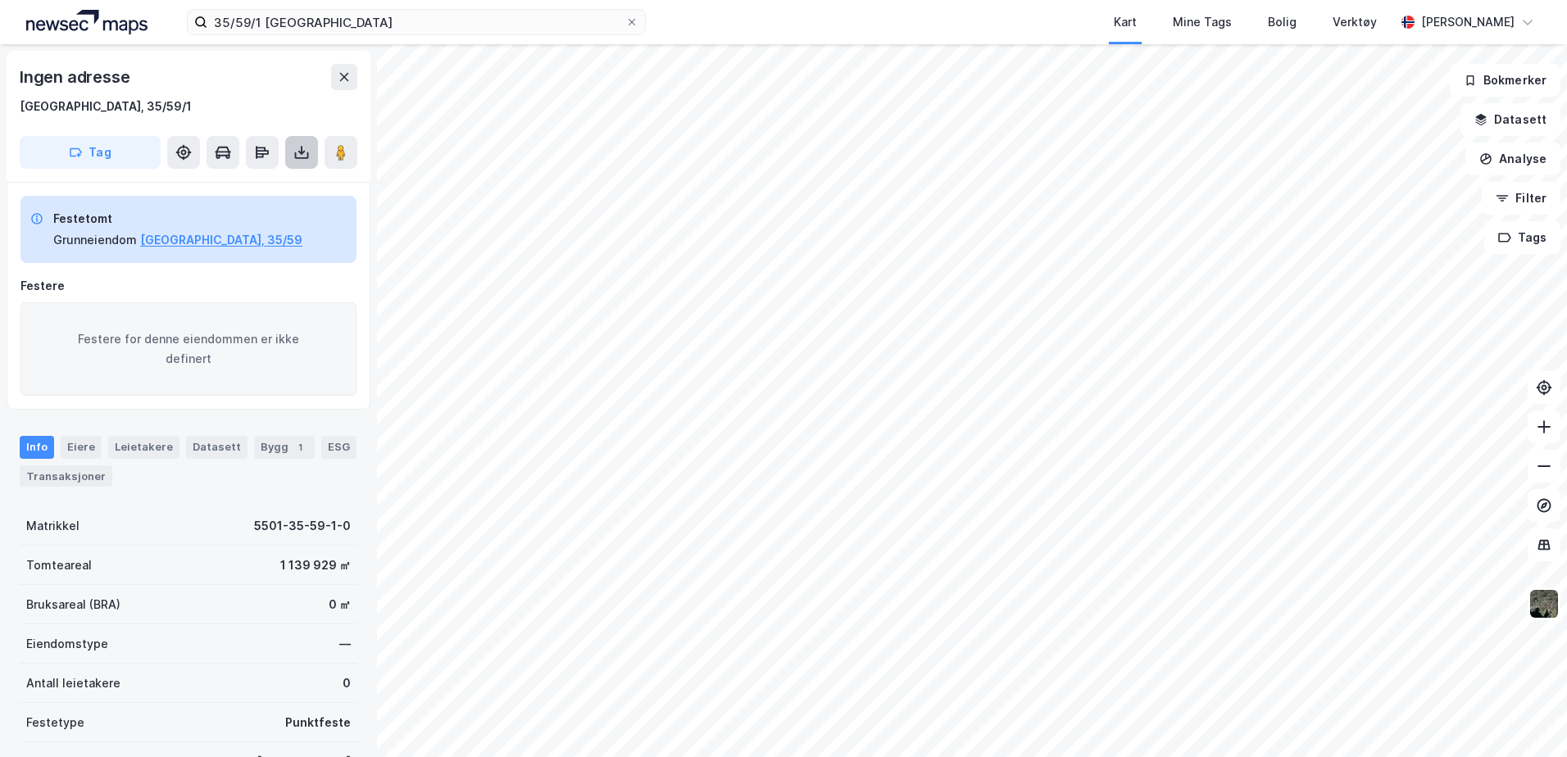
click at [306, 156] on icon at bounding box center [301, 152] width 16 height 16
click at [284, 189] on div "Last ned grunnbok" at bounding box center [230, 185] width 175 height 26
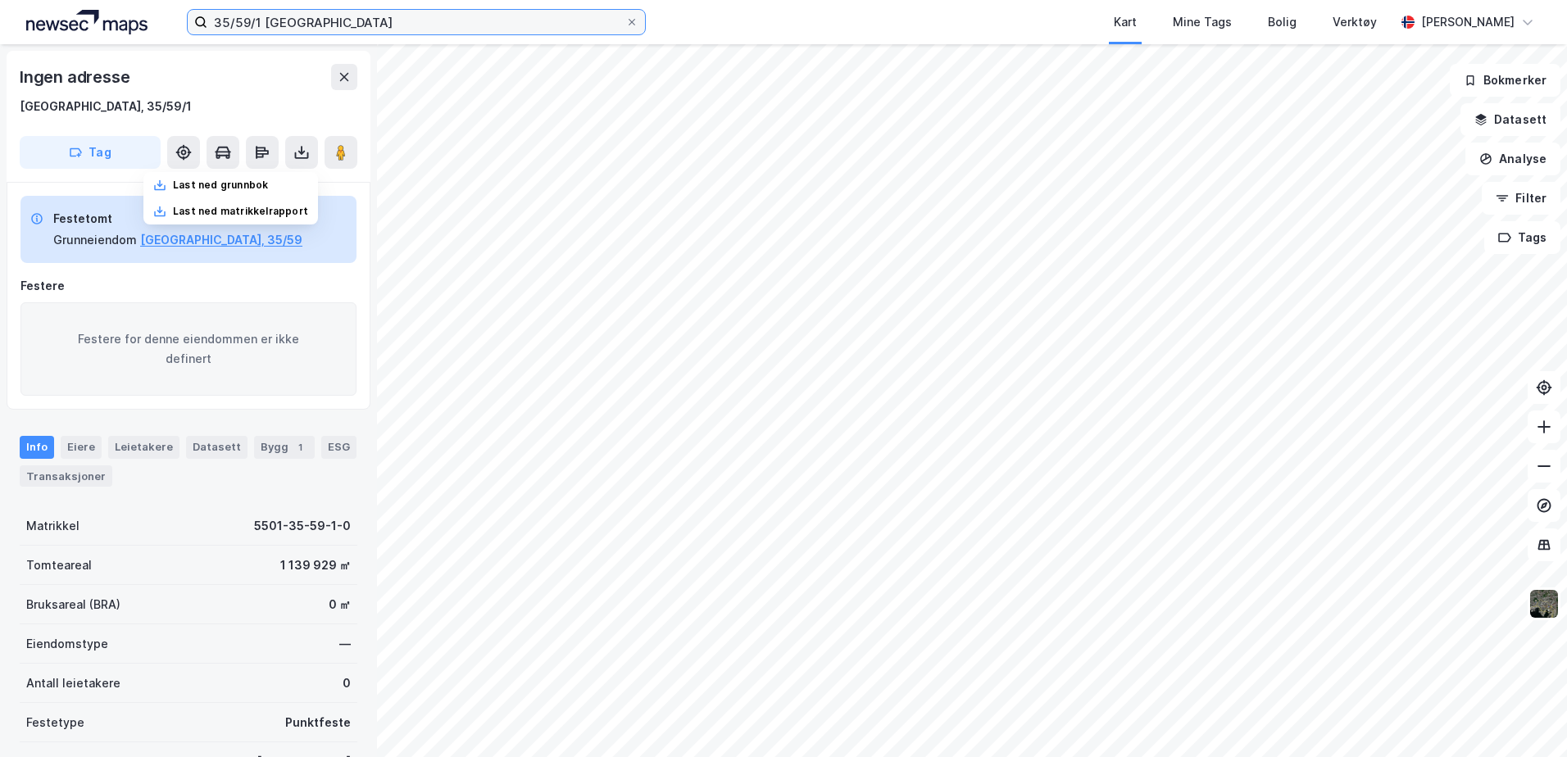
drag, startPoint x: 428, startPoint y: 27, endPoint x: 20, endPoint y: 27, distance: 407.3
click at [22, 27] on div "35/59/1 tromsø Kart Mine Tags Bolig Verktøy [PERSON_NAME]" at bounding box center [783, 22] width 1567 height 44
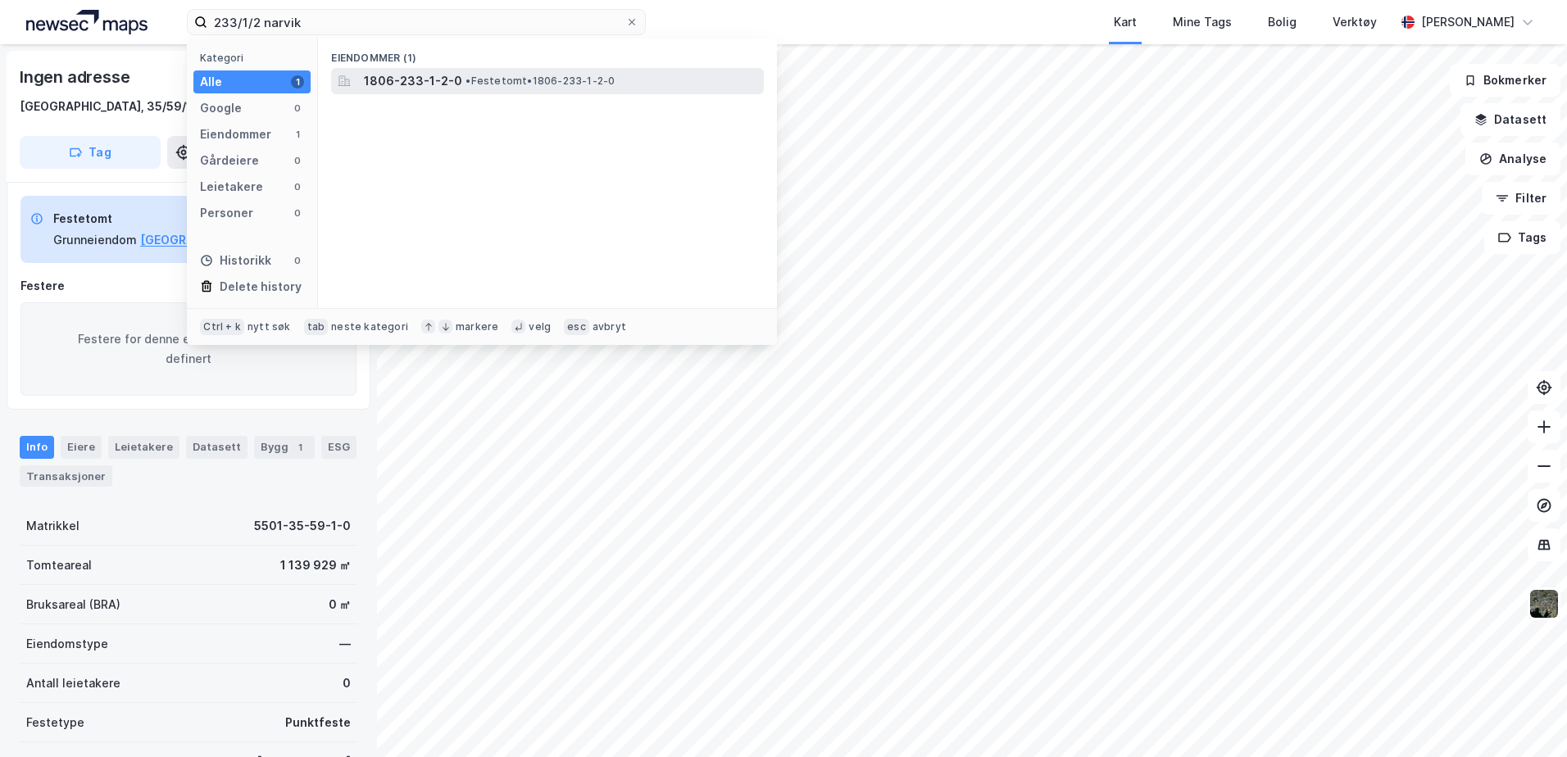
click at [479, 80] on span "• Festetomt • 1806-233-1-2-0" at bounding box center [540, 81] width 149 height 13
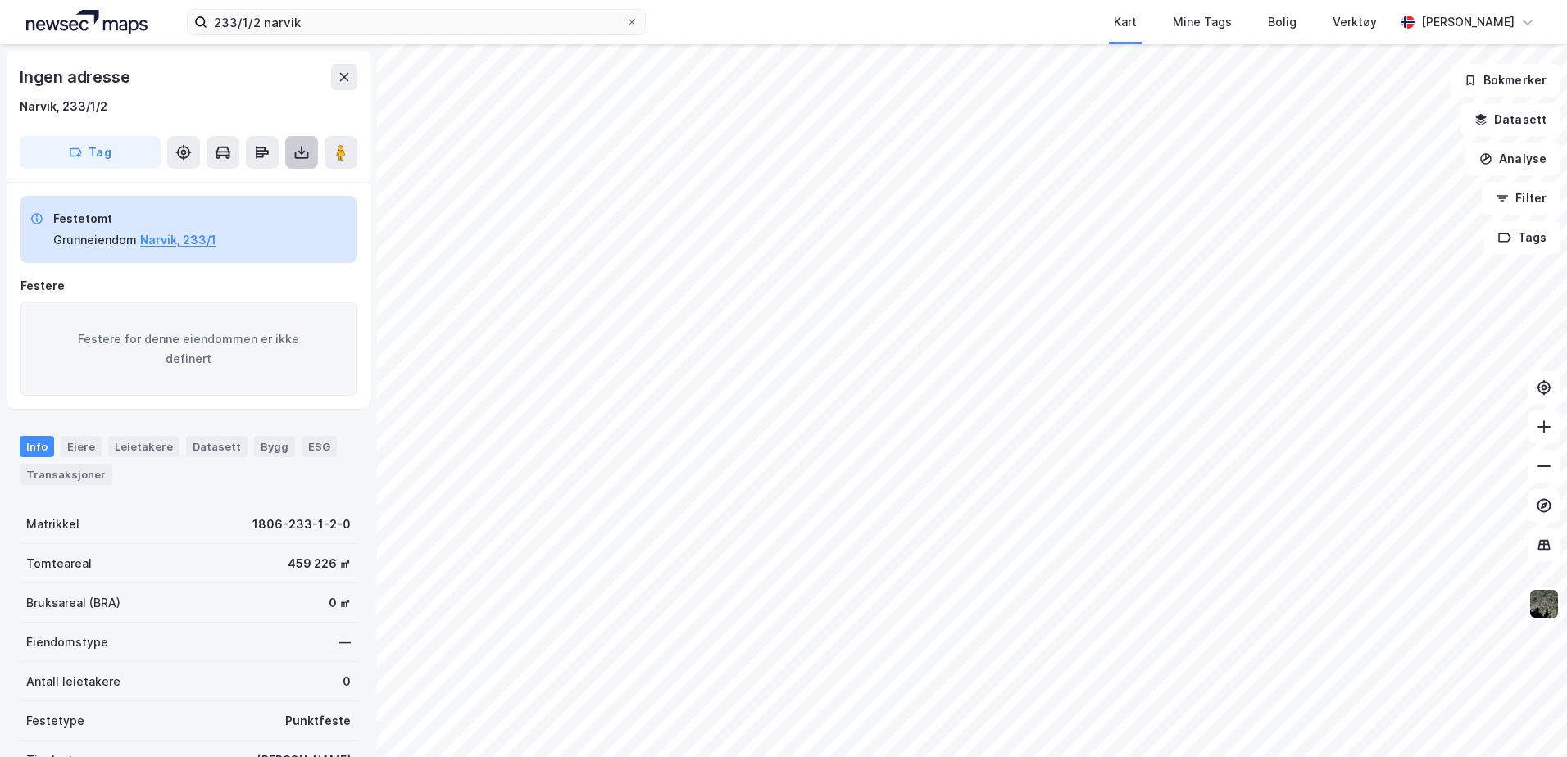
click at [307, 154] on icon at bounding box center [302, 155] width 14 height 7
click at [289, 184] on div "Last ned grunnbok" at bounding box center [230, 185] width 175 height 26
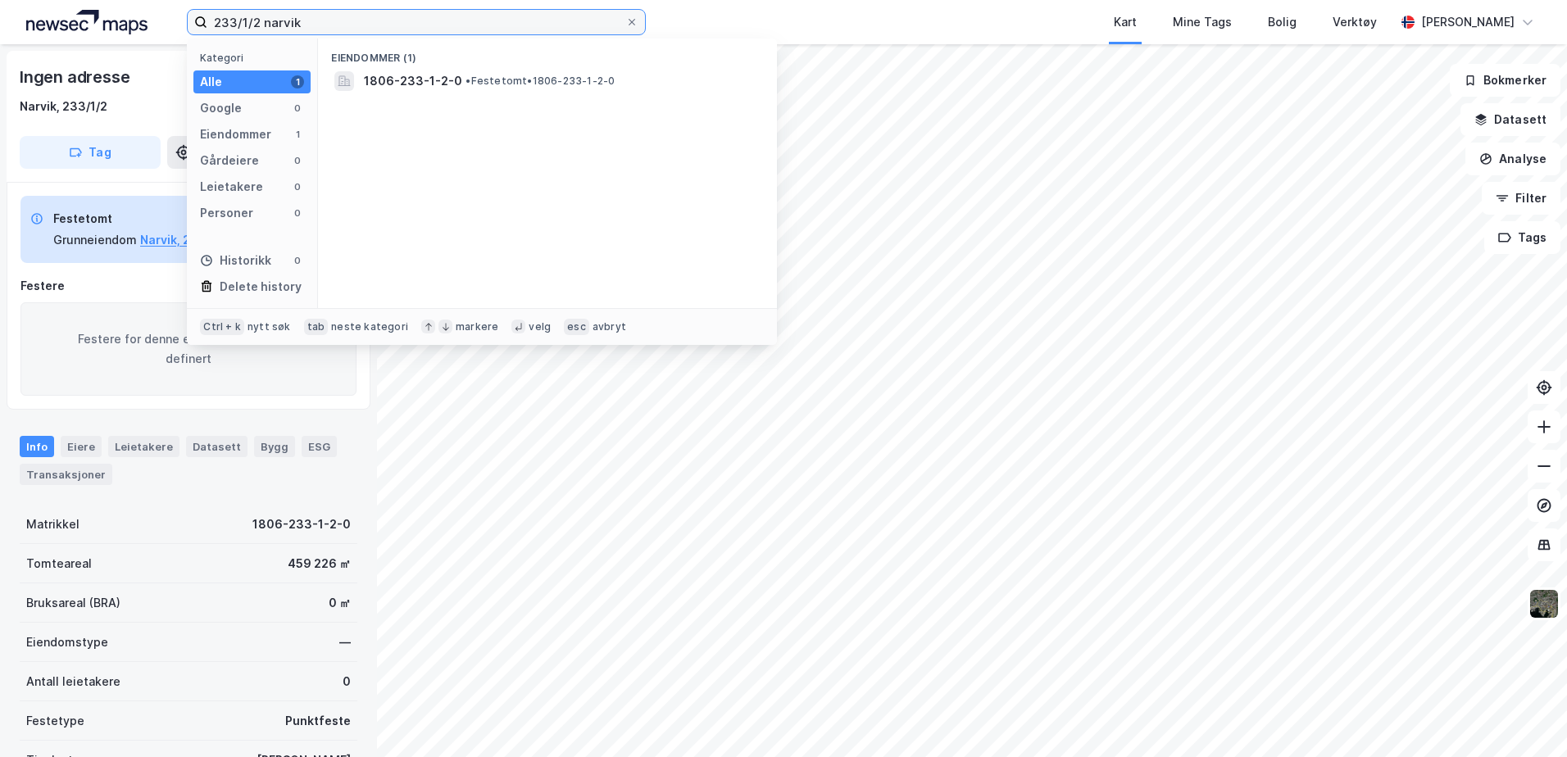
drag, startPoint x: 338, startPoint y: 26, endPoint x: -78, endPoint y: 8, distance: 416.8
click at [0, 8] on html "233/1/2 narvik Kategori Alle 1 Google 0 Eiendommer 1 Gårdeiere 0 Leietakere 0 P…" at bounding box center [783, 378] width 1567 height 757
click at [264, 18] on input "233/1/2 narvik" at bounding box center [416, 22] width 418 height 25
drag, startPoint x: 260, startPoint y: 18, endPoint x: 175, endPoint y: 11, distance: 85.5
click at [175, 11] on div "233/1/2 narvik Kategori Alle 1 Google 0 Eiendommer 1 Gårdeiere 0 Leietakere 0 P…" at bounding box center [783, 22] width 1567 height 44
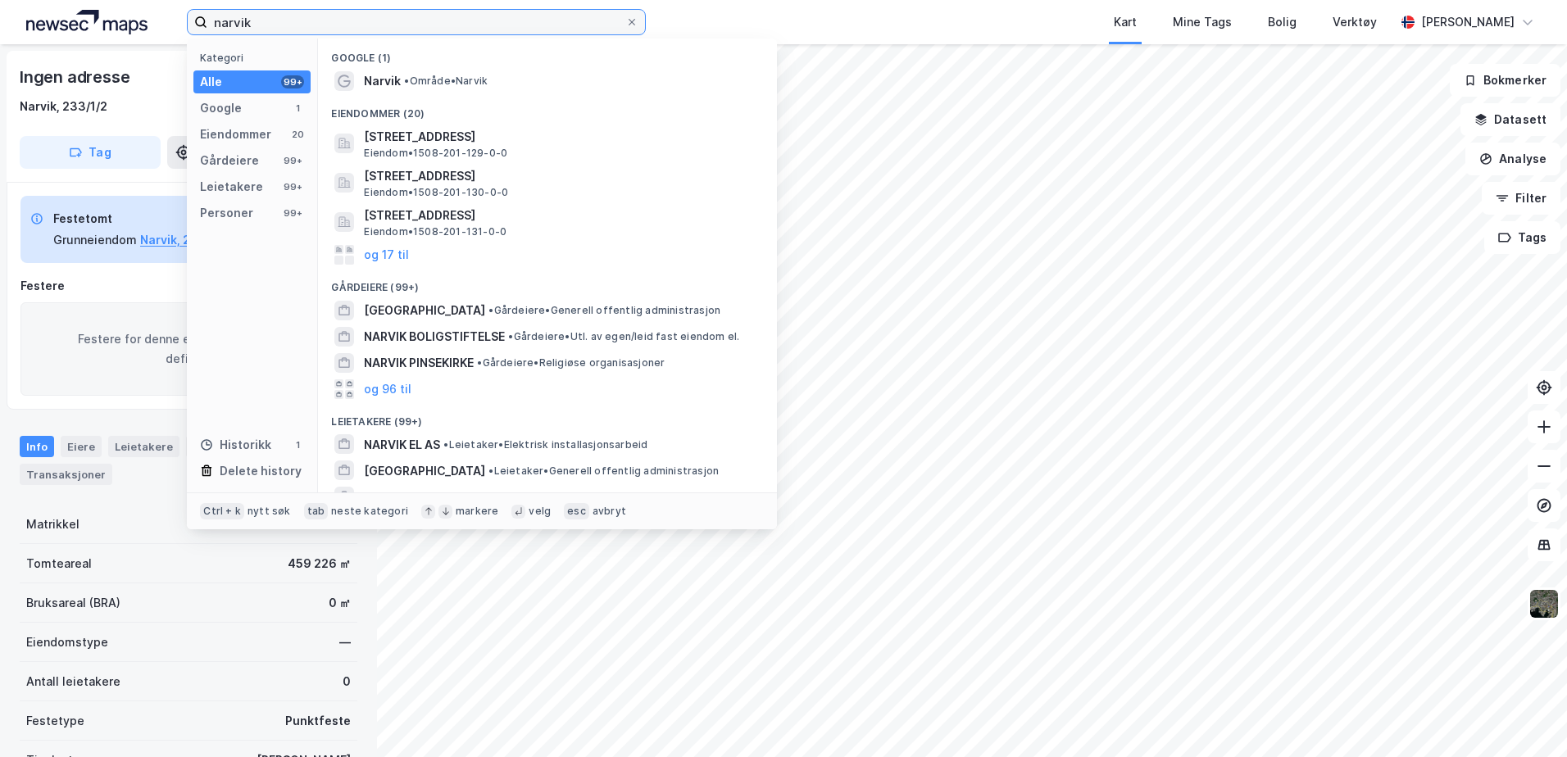
click at [211, 11] on input "narvik" at bounding box center [416, 22] width 418 height 25
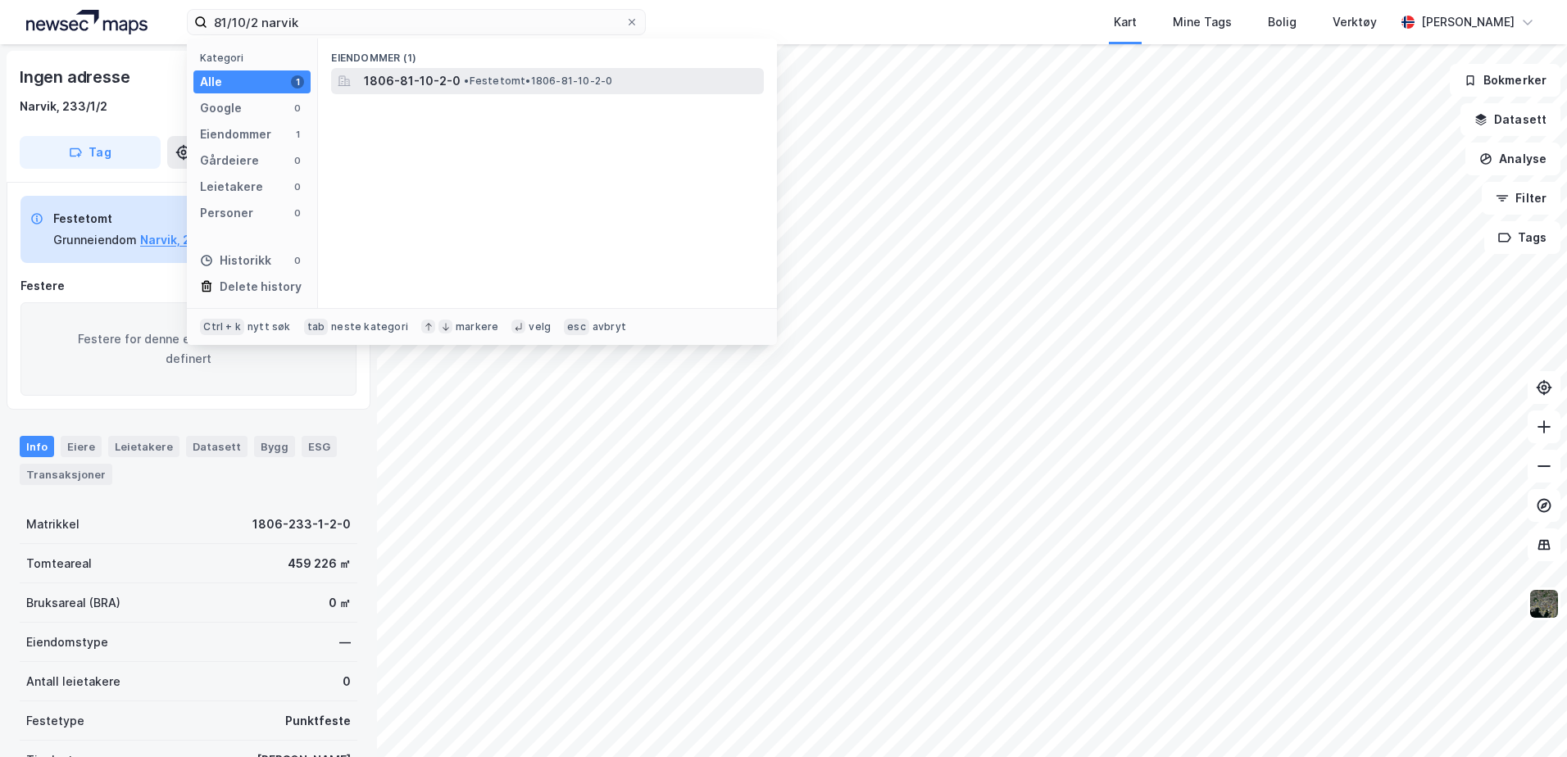
click at [479, 70] on div "1806-81-10-2-0 • Festetomt • 1806-81-10-2-0" at bounding box center [547, 81] width 433 height 26
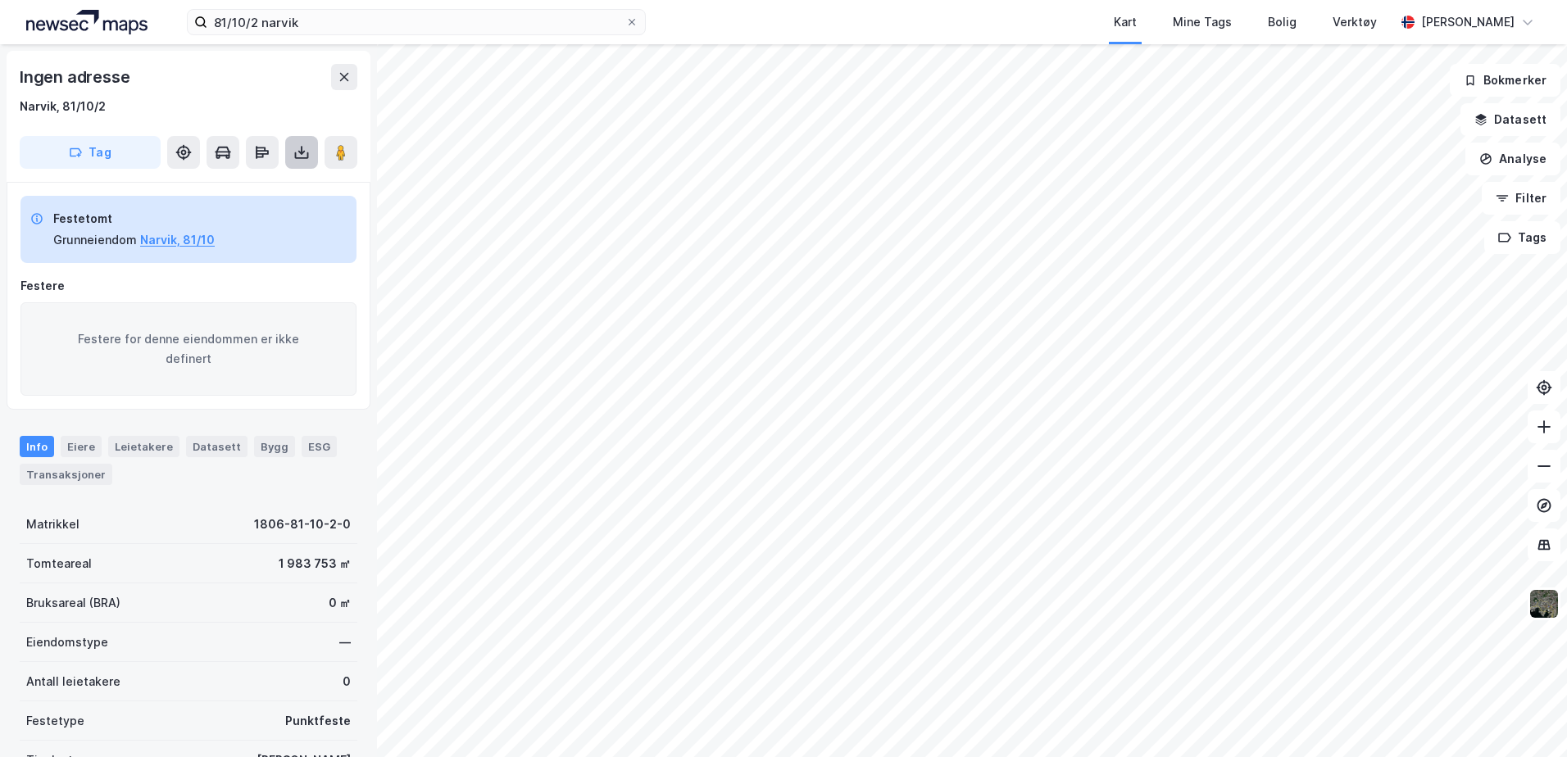
click at [304, 156] on icon at bounding box center [301, 152] width 16 height 16
click at [241, 187] on div "Last ned grunnbok" at bounding box center [220, 185] width 95 height 13
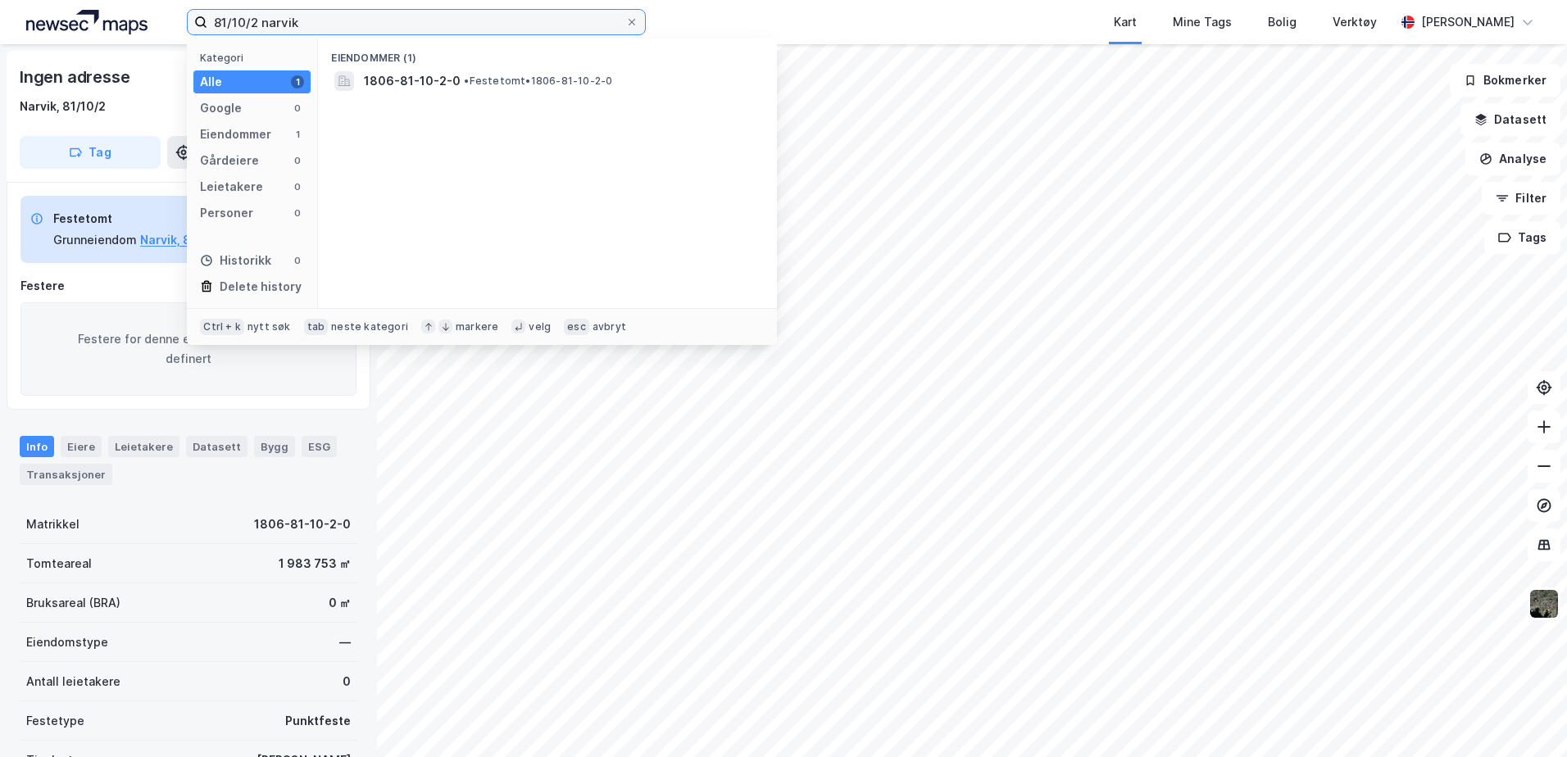
click at [259, 21] on input "81/10/2 narvik" at bounding box center [416, 22] width 418 height 25
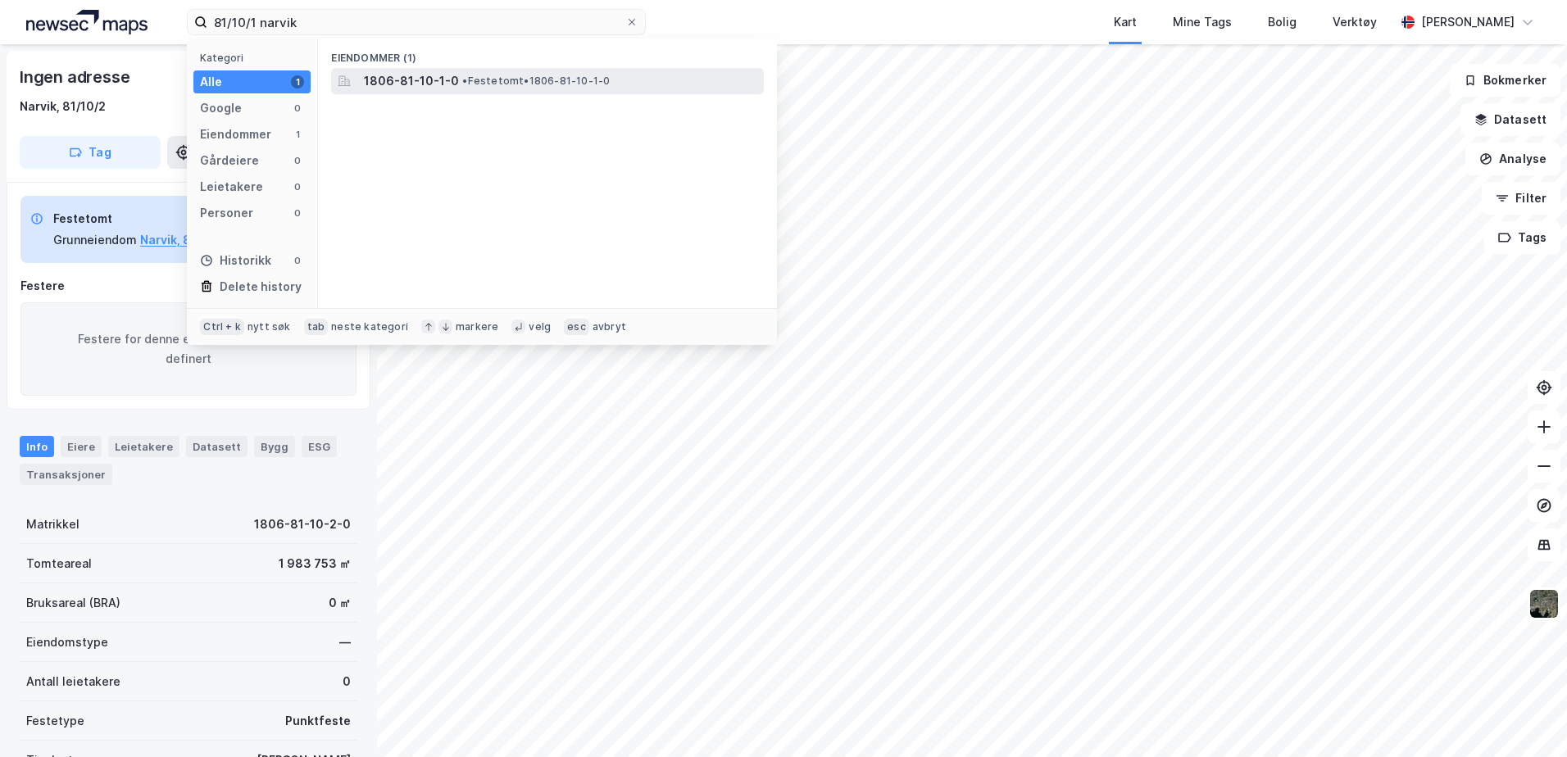
click at [494, 72] on div "1806-81-10-1-0 • Festetomt • 1806-81-10-1-0" at bounding box center [562, 81] width 397 height 20
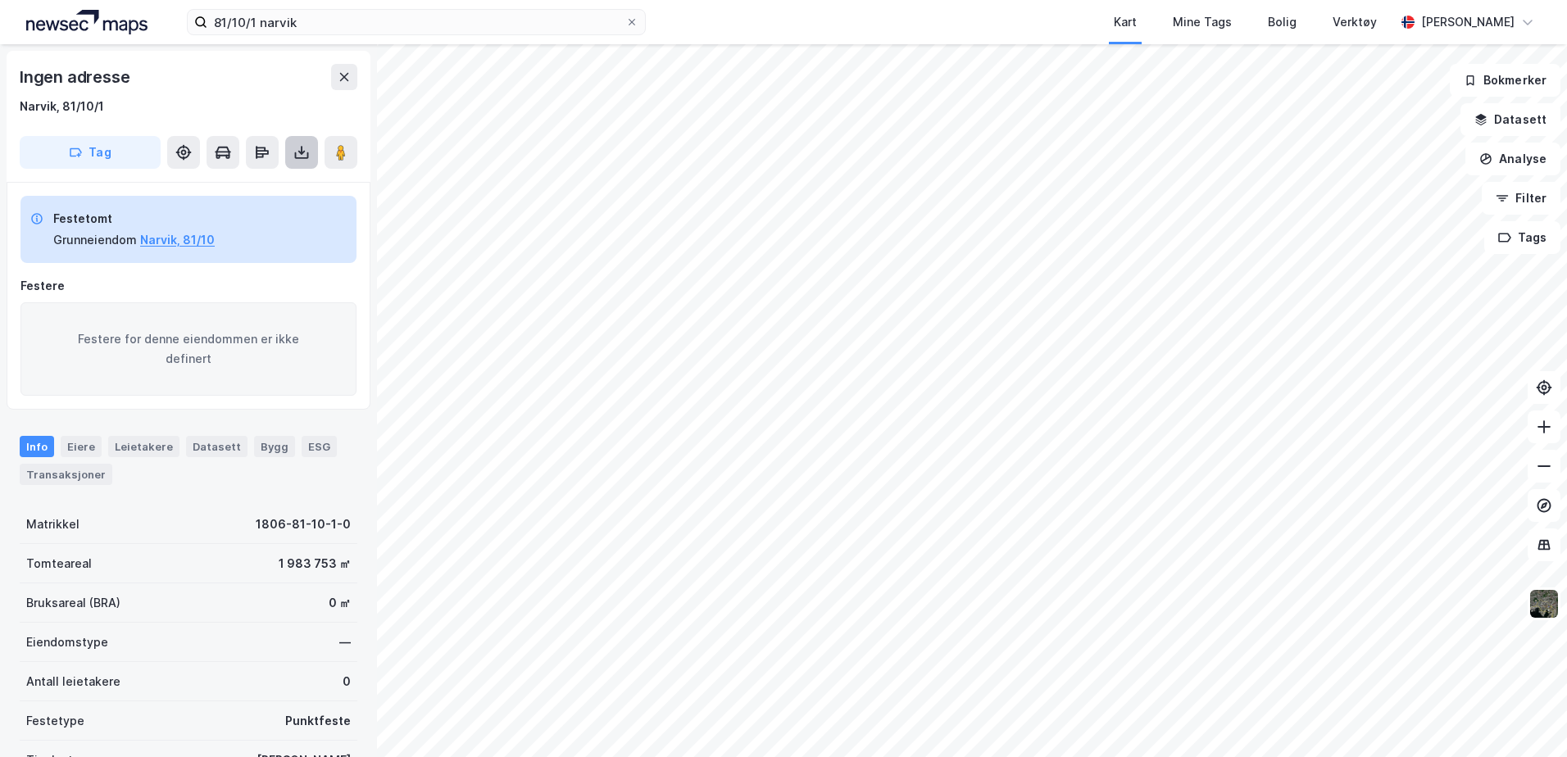
click at [307, 159] on icon at bounding box center [301, 152] width 16 height 16
click at [297, 189] on div "Last ned grunnbok" at bounding box center [230, 185] width 175 height 26
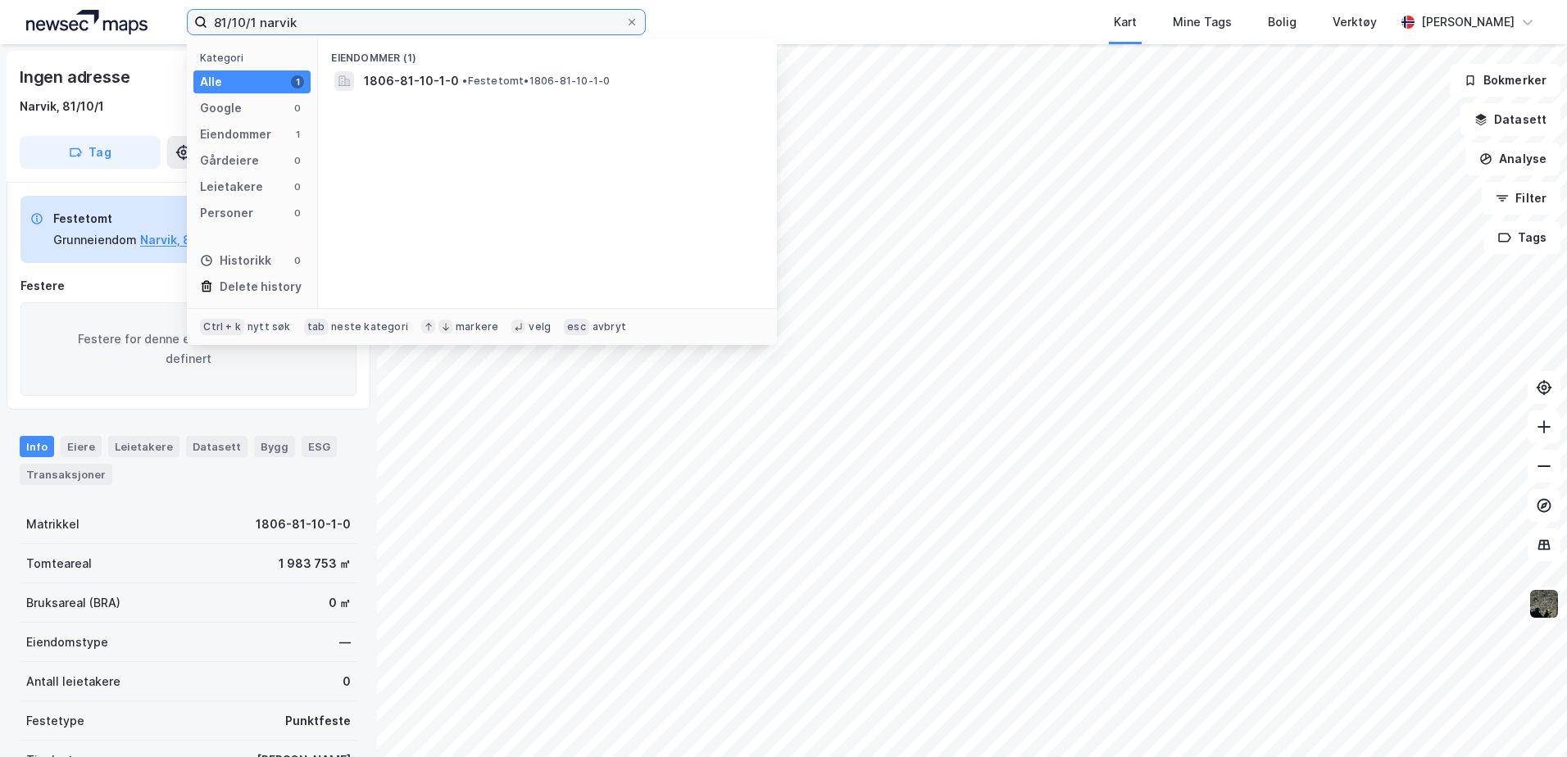
drag, startPoint x: 359, startPoint y: 16, endPoint x: 0, endPoint y: 23, distance: 359.0
click at [0, 23] on html "81/10/1 narvik Kategori Alle 1 Google 0 Eiendommer 1 Gårdeiere 0 Leietakere 0 P…" at bounding box center [783, 378] width 1567 height 757
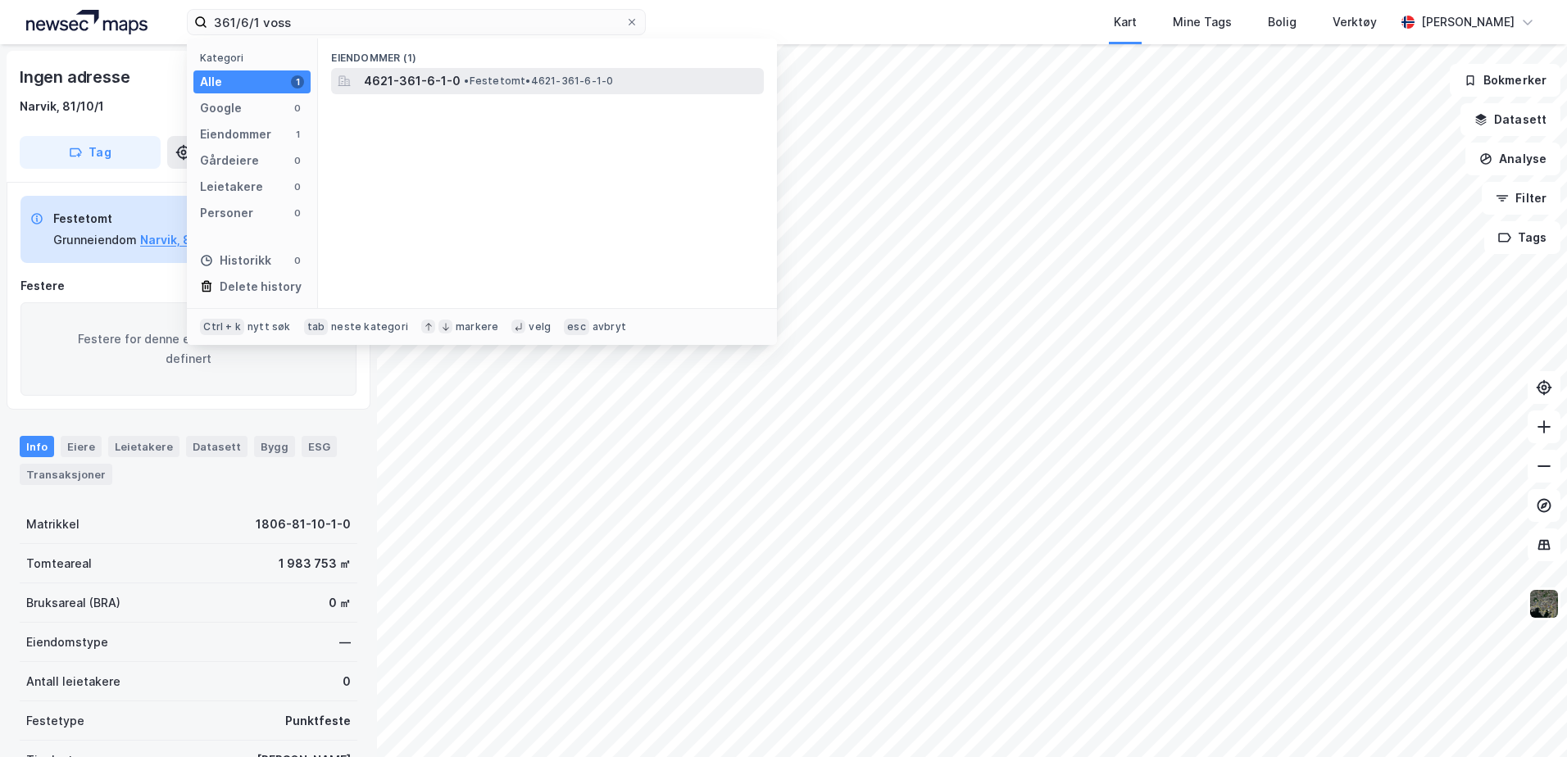
click at [402, 85] on span "4621-361-6-1-0" at bounding box center [412, 81] width 97 height 20
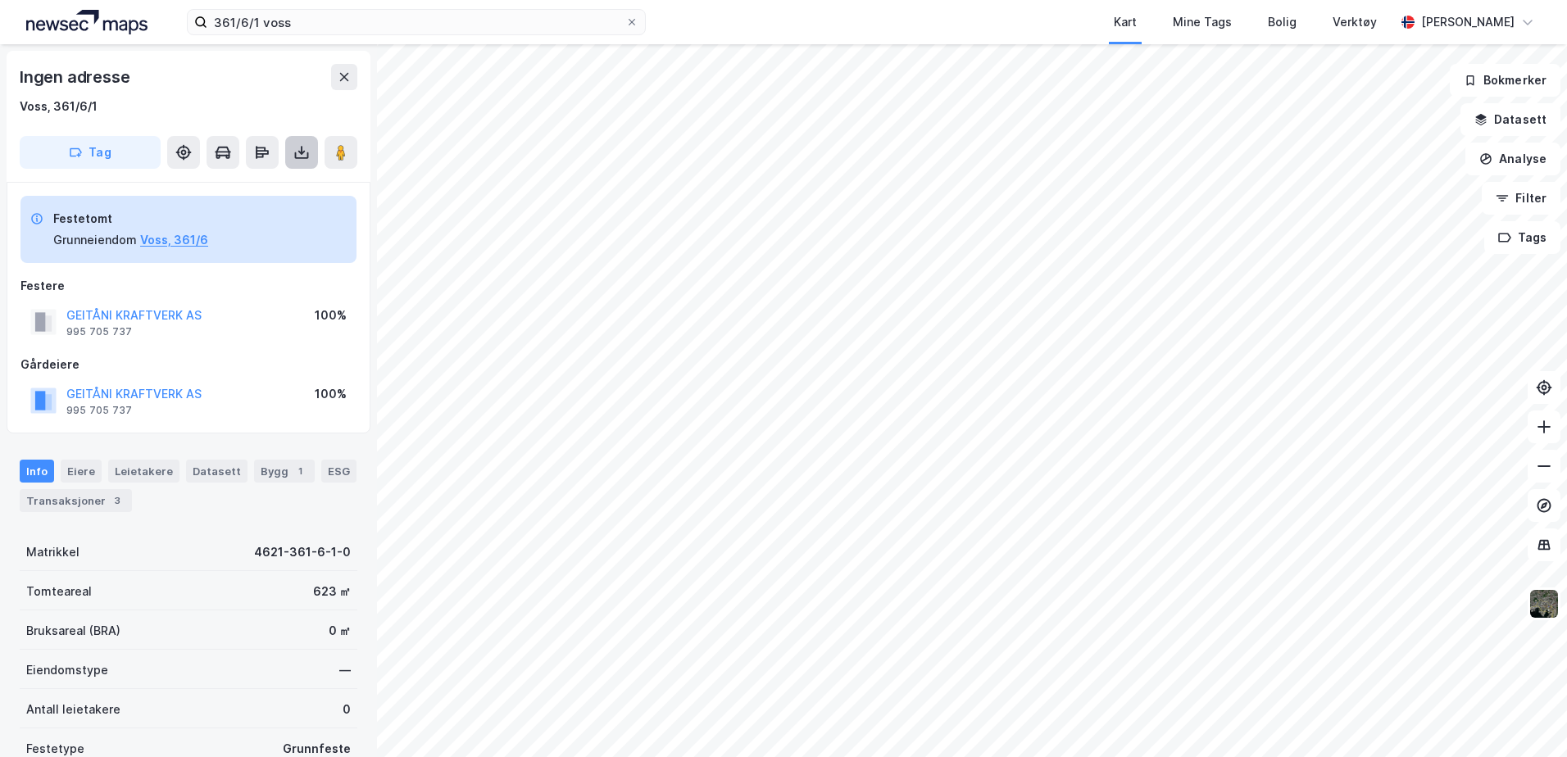
click at [295, 147] on icon at bounding box center [301, 152] width 16 height 16
click at [261, 184] on div "Last ned grunnbok" at bounding box center [220, 185] width 95 height 13
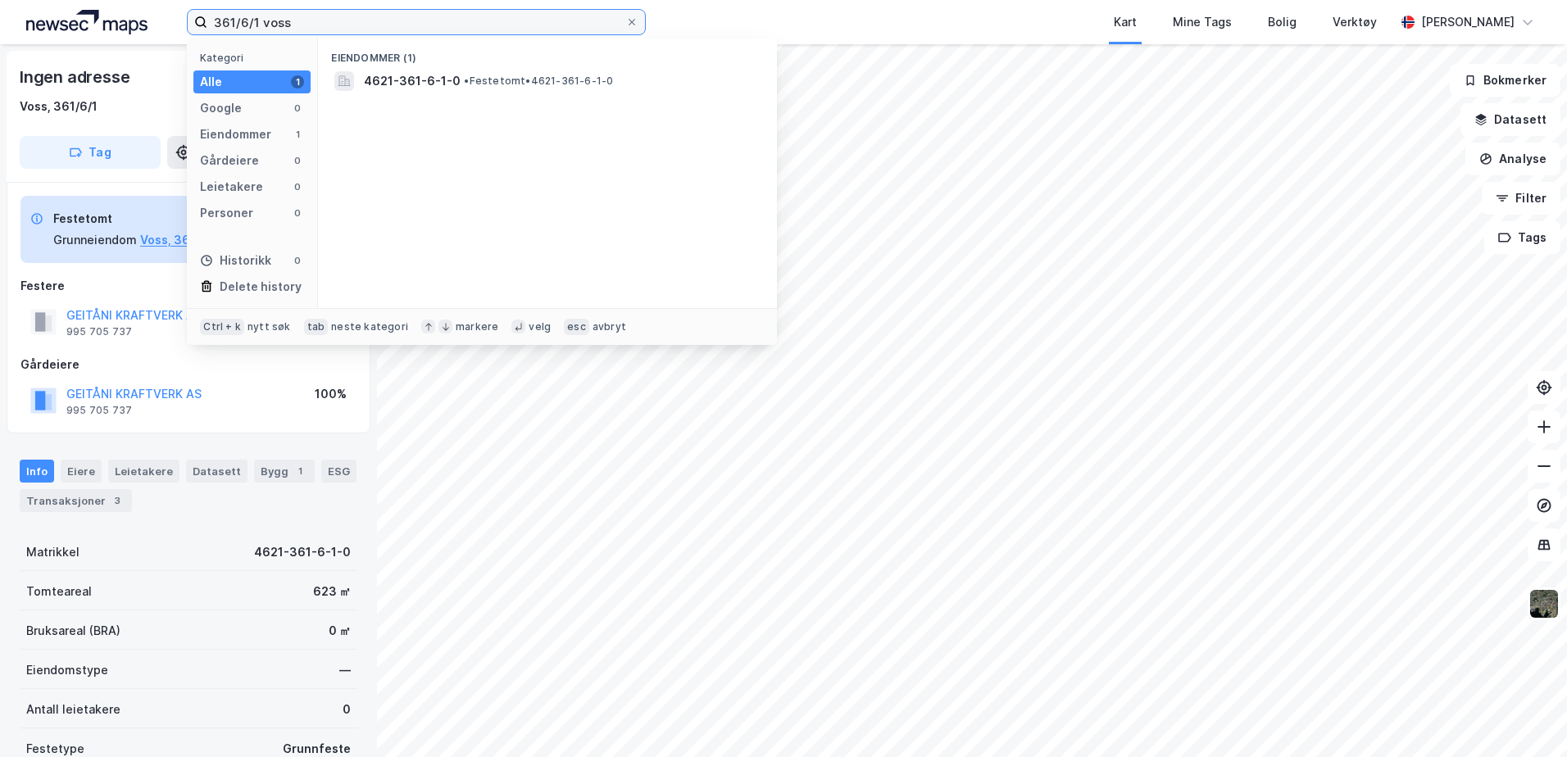
drag, startPoint x: 302, startPoint y: 22, endPoint x: 26, endPoint y: -11, distance: 277.3
click at [26, 0] on html "361/6/1 voss Kategori Alle 1 Google 0 Eiendommer 1 Gårdeiere 0 Leietakere 0 Per…" at bounding box center [783, 378] width 1567 height 757
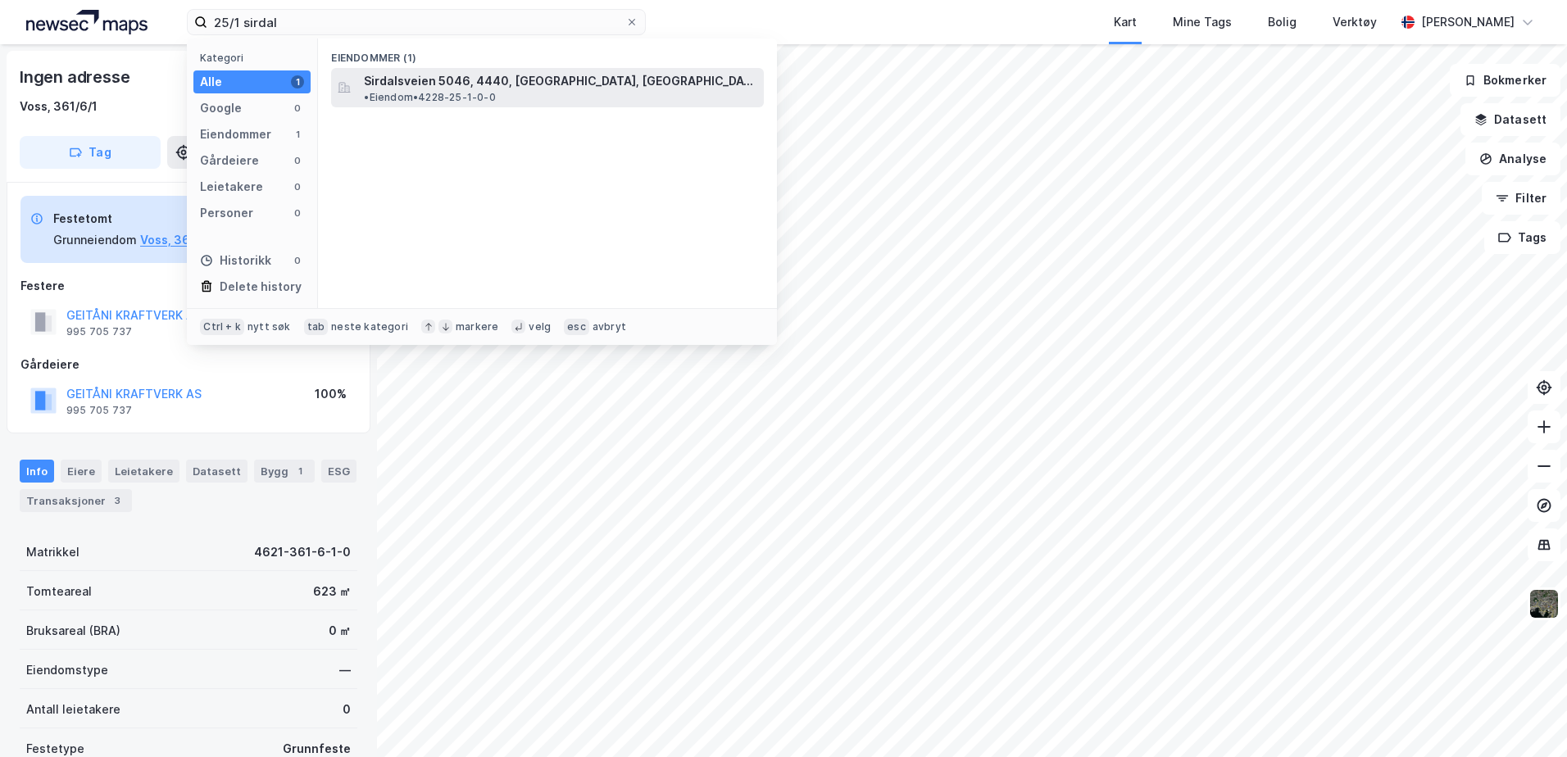
click at [556, 79] on span "Sirdalsveien 5046, 4440, [GEOGRAPHIC_DATA], [GEOGRAPHIC_DATA]" at bounding box center [560, 81] width 393 height 20
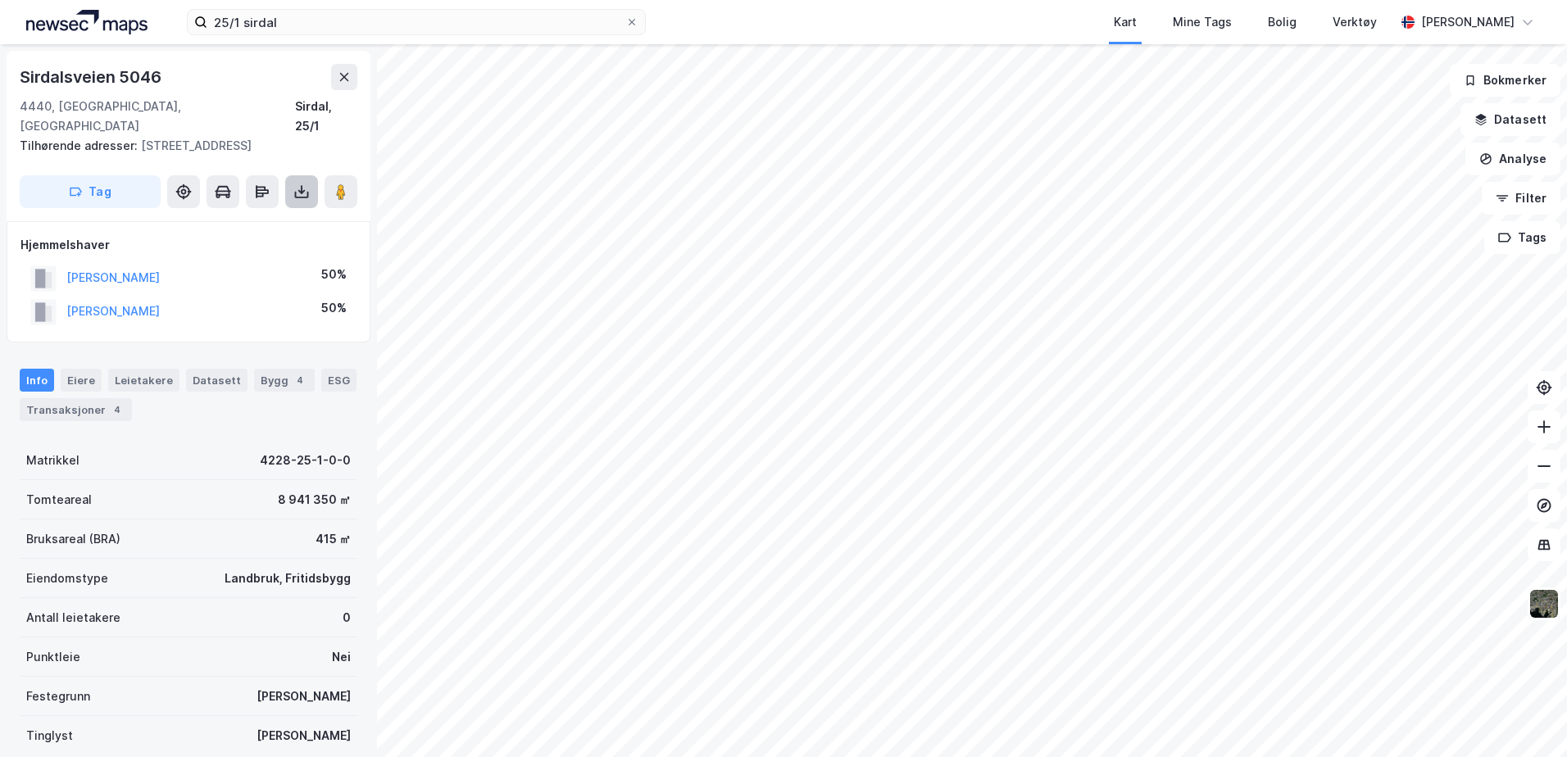
click at [302, 175] on button at bounding box center [301, 191] width 33 height 33
click at [276, 212] on div "Last ned grunnbok" at bounding box center [230, 224] width 175 height 26
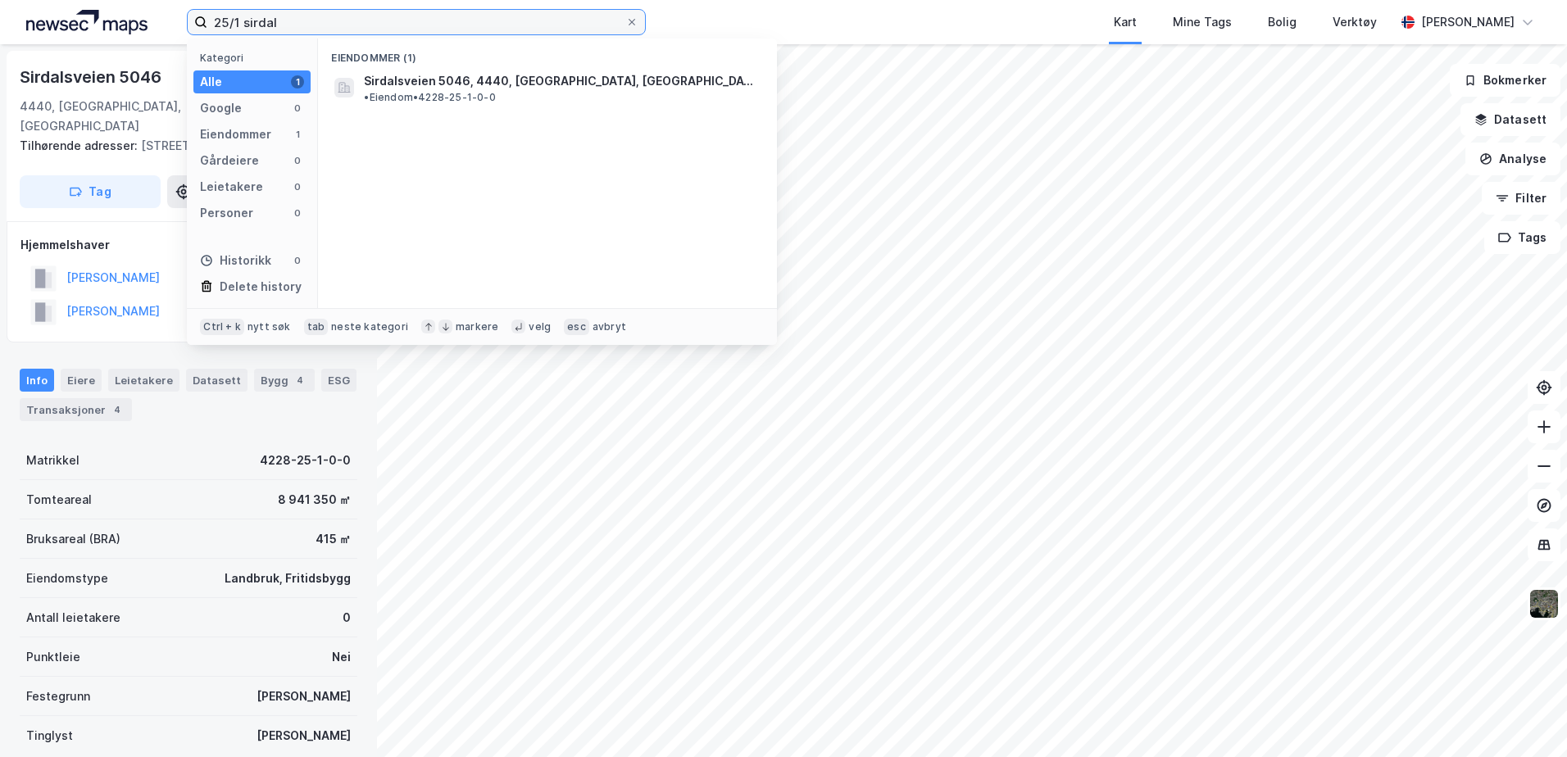
drag, startPoint x: 240, startPoint y: 22, endPoint x: 107, endPoint y: -11, distance: 137.6
click at [107, 0] on html "25/1 sirdal Kategori Alle 1 Google 0 Eiendommer 1 Gårdeiere 0 Leietakere 0 Pers…" at bounding box center [783, 378] width 1567 height 757
click at [557, 85] on span "• Festetomt • 4228-39-1-1-0" at bounding box center [528, 81] width 143 height 13
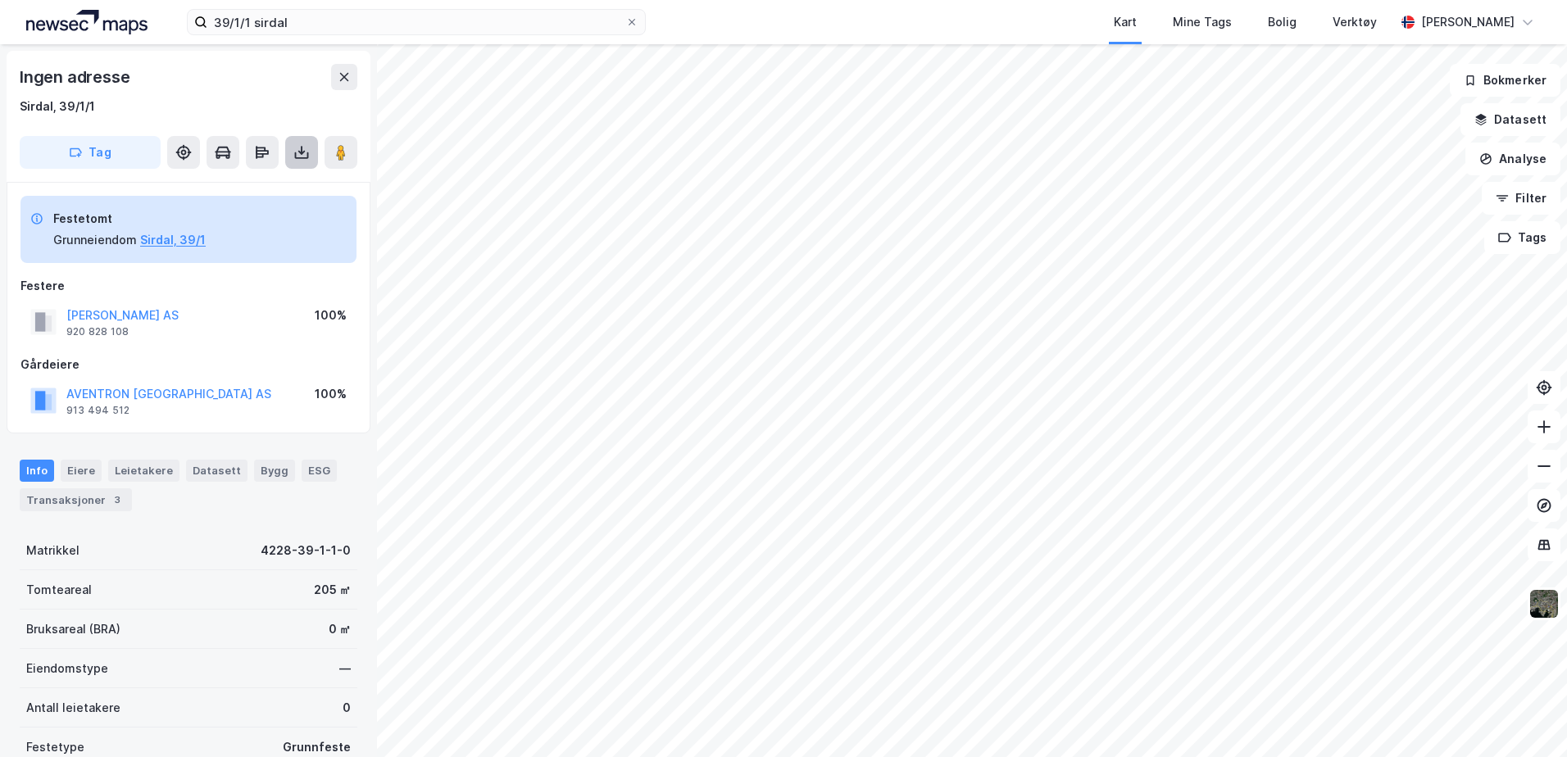
click at [302, 159] on icon at bounding box center [301, 152] width 16 height 16
click at [268, 184] on div "Last ned grunnbok" at bounding box center [220, 185] width 95 height 13
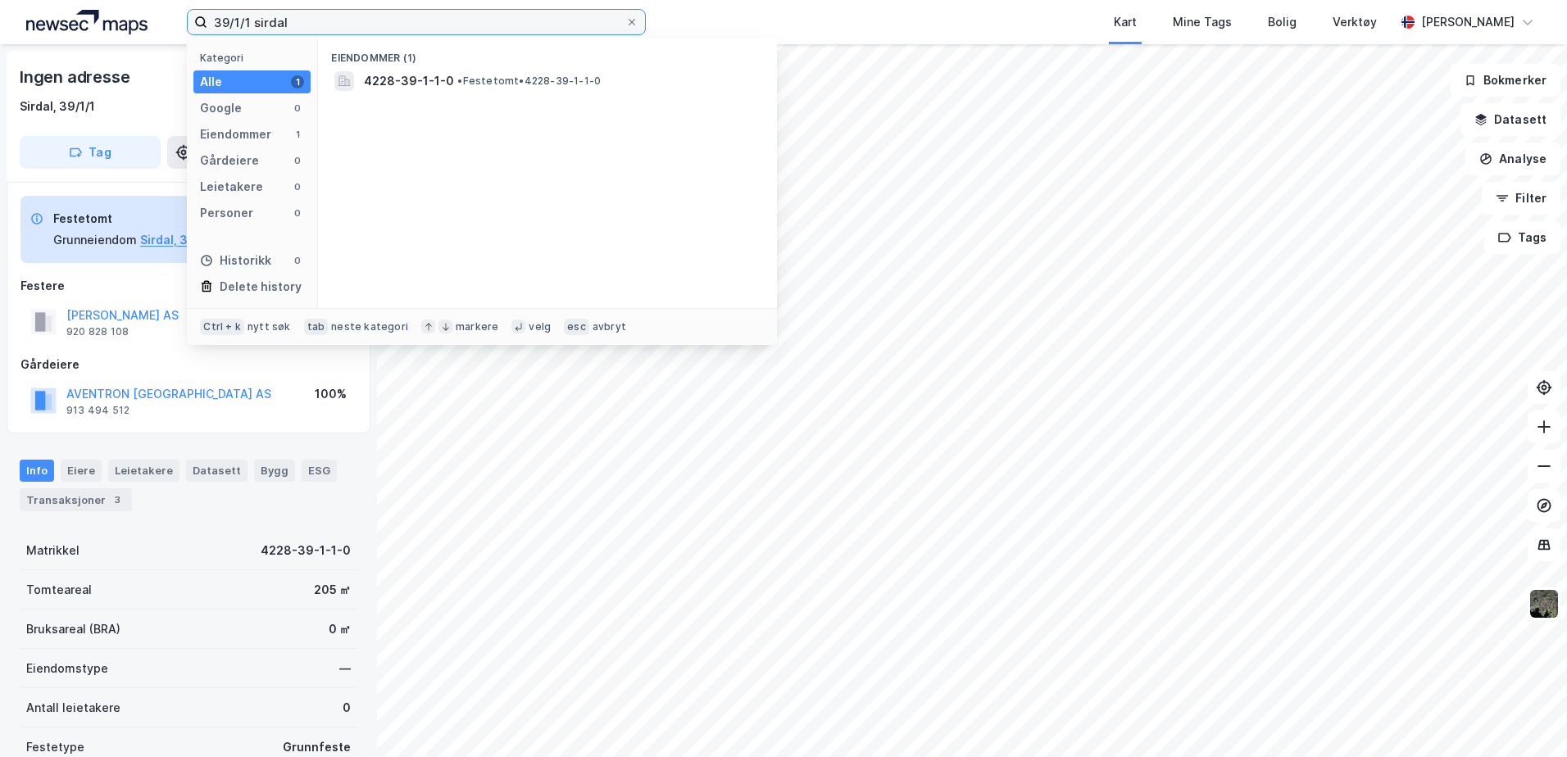
click at [252, 20] on input "39/1/1 sirdal" at bounding box center [416, 22] width 418 height 25
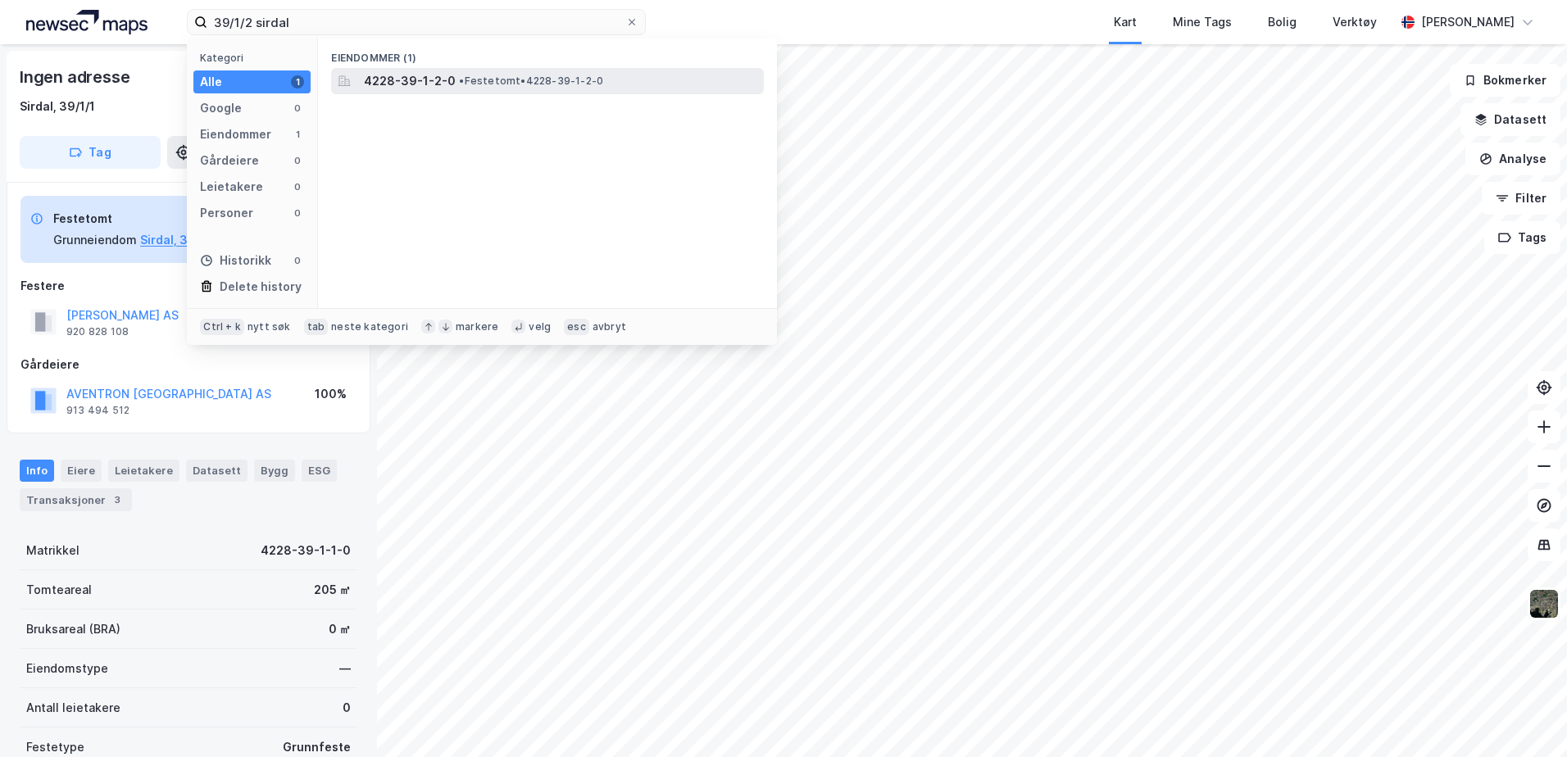
click at [430, 82] on span "4228-39-1-2-0" at bounding box center [410, 81] width 92 height 20
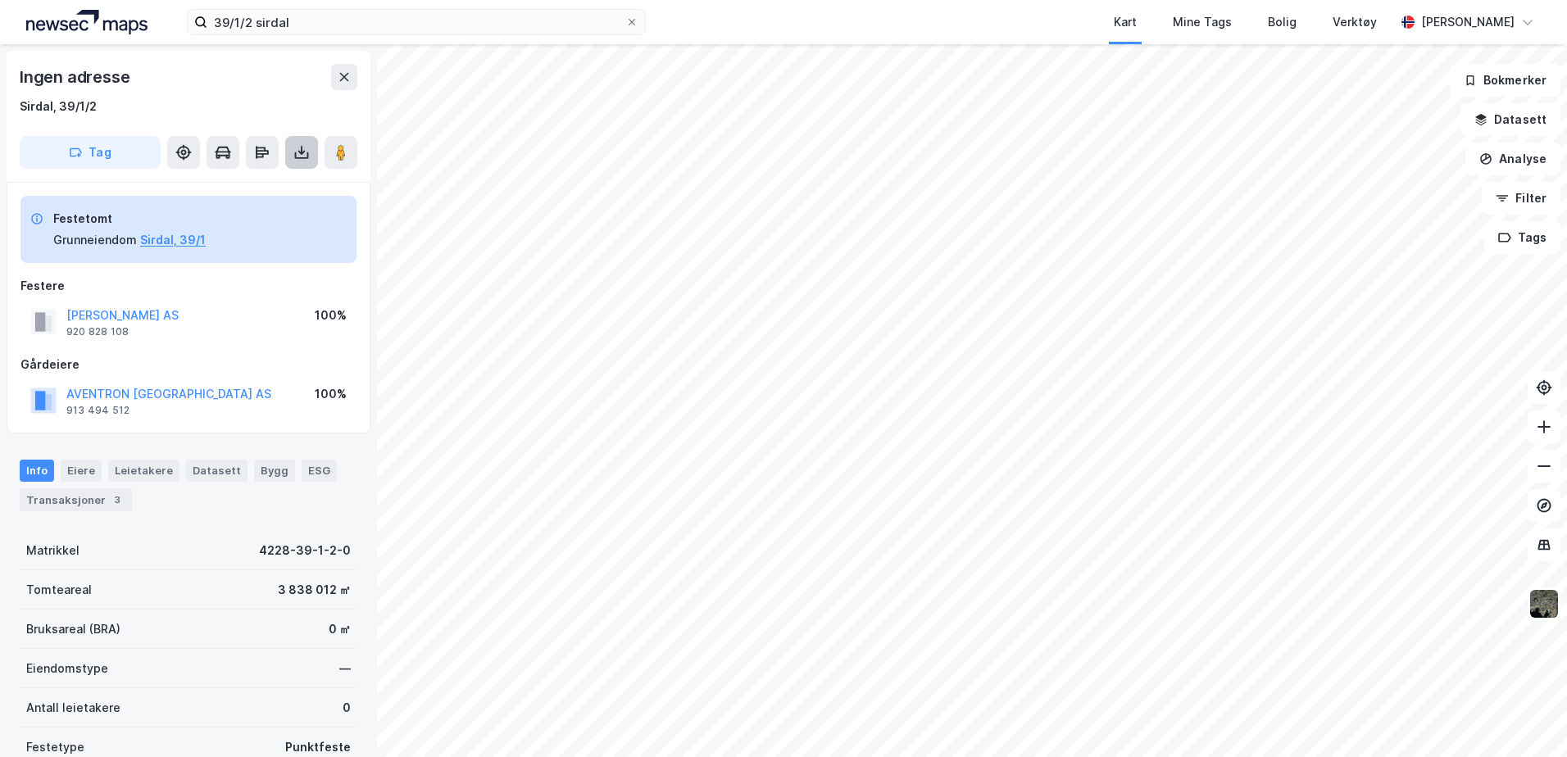
click at [307, 166] on button at bounding box center [301, 152] width 33 height 33
click at [293, 185] on div "Last ned grunnbok" at bounding box center [230, 185] width 175 height 26
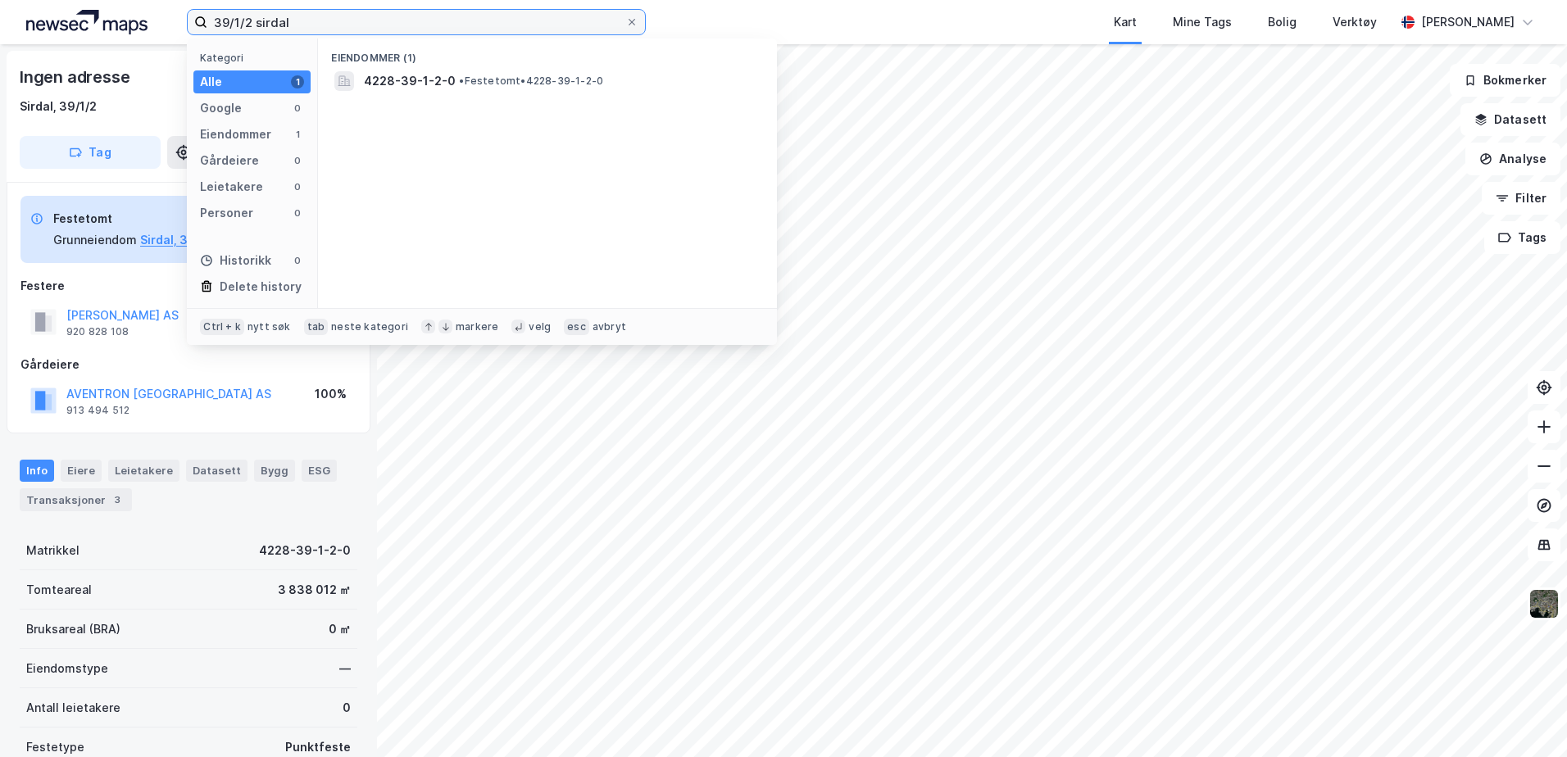
click at [249, 24] on input "39/1/2 sirdal" at bounding box center [416, 22] width 418 height 25
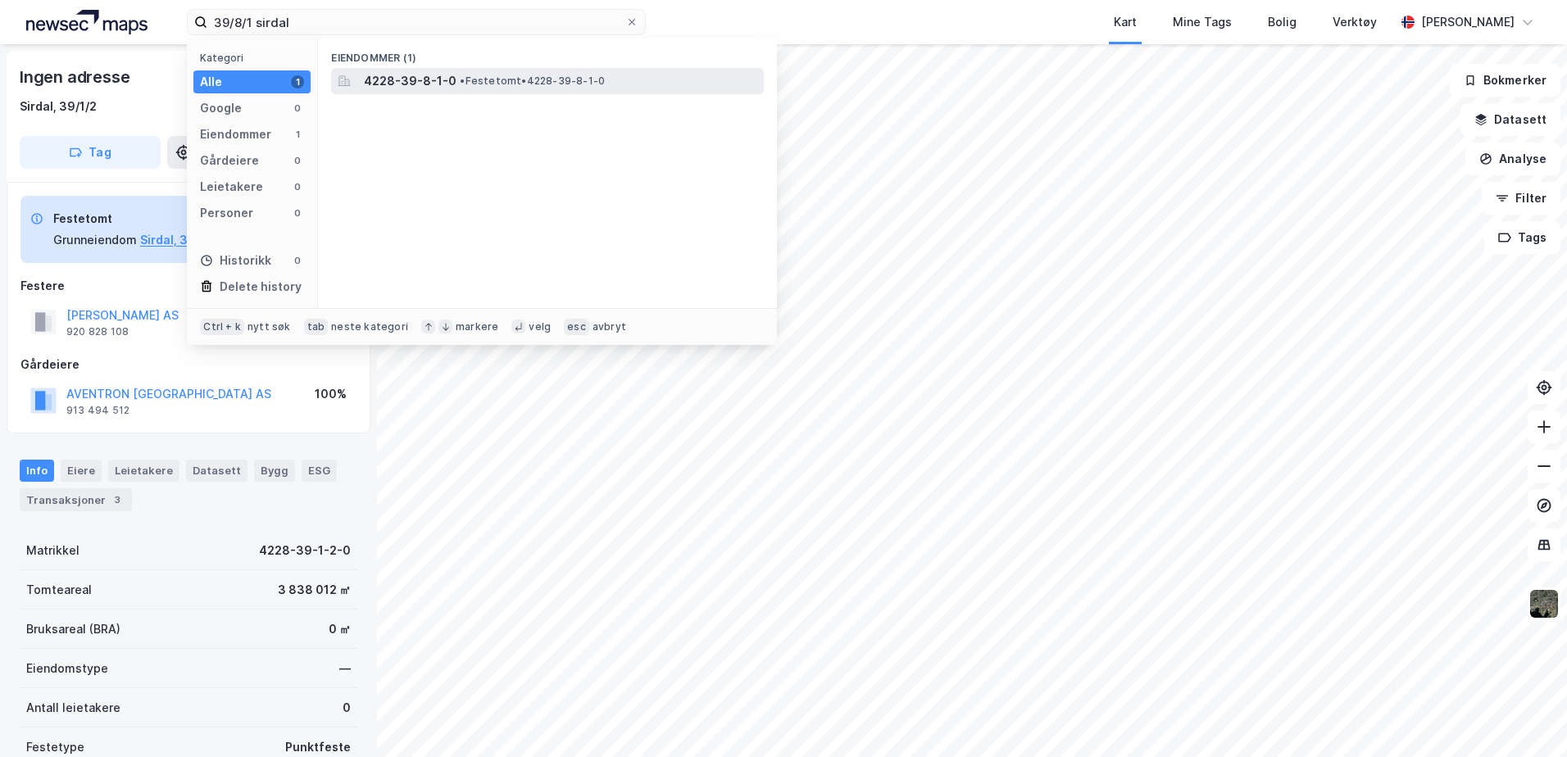
click at [470, 77] on span "• Festetomt • 4228-39-8-1-0" at bounding box center [532, 81] width 145 height 13
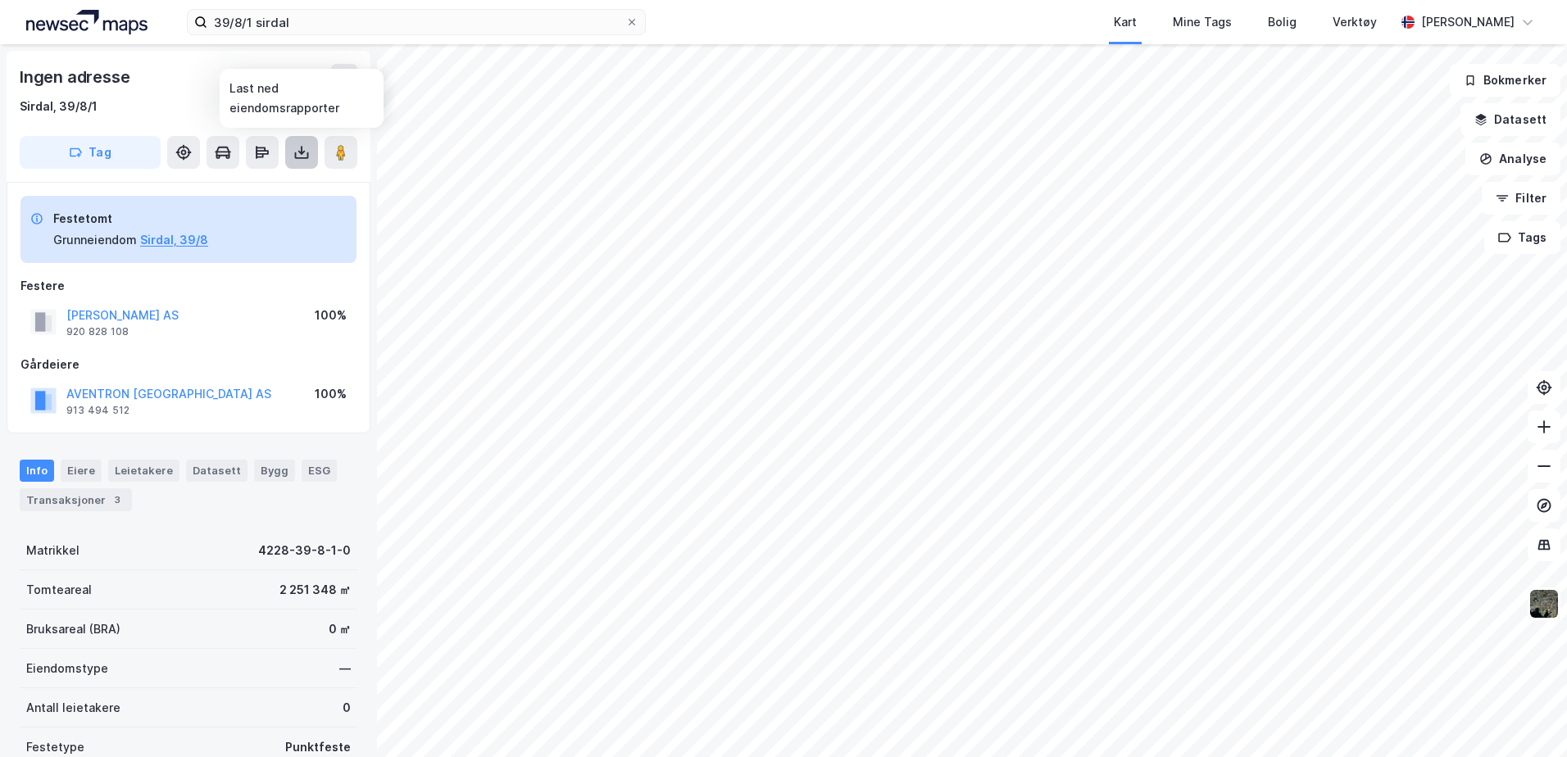
click at [303, 149] on icon at bounding box center [301, 152] width 16 height 16
click at [249, 189] on div "Last ned grunnbok" at bounding box center [220, 185] width 95 height 13
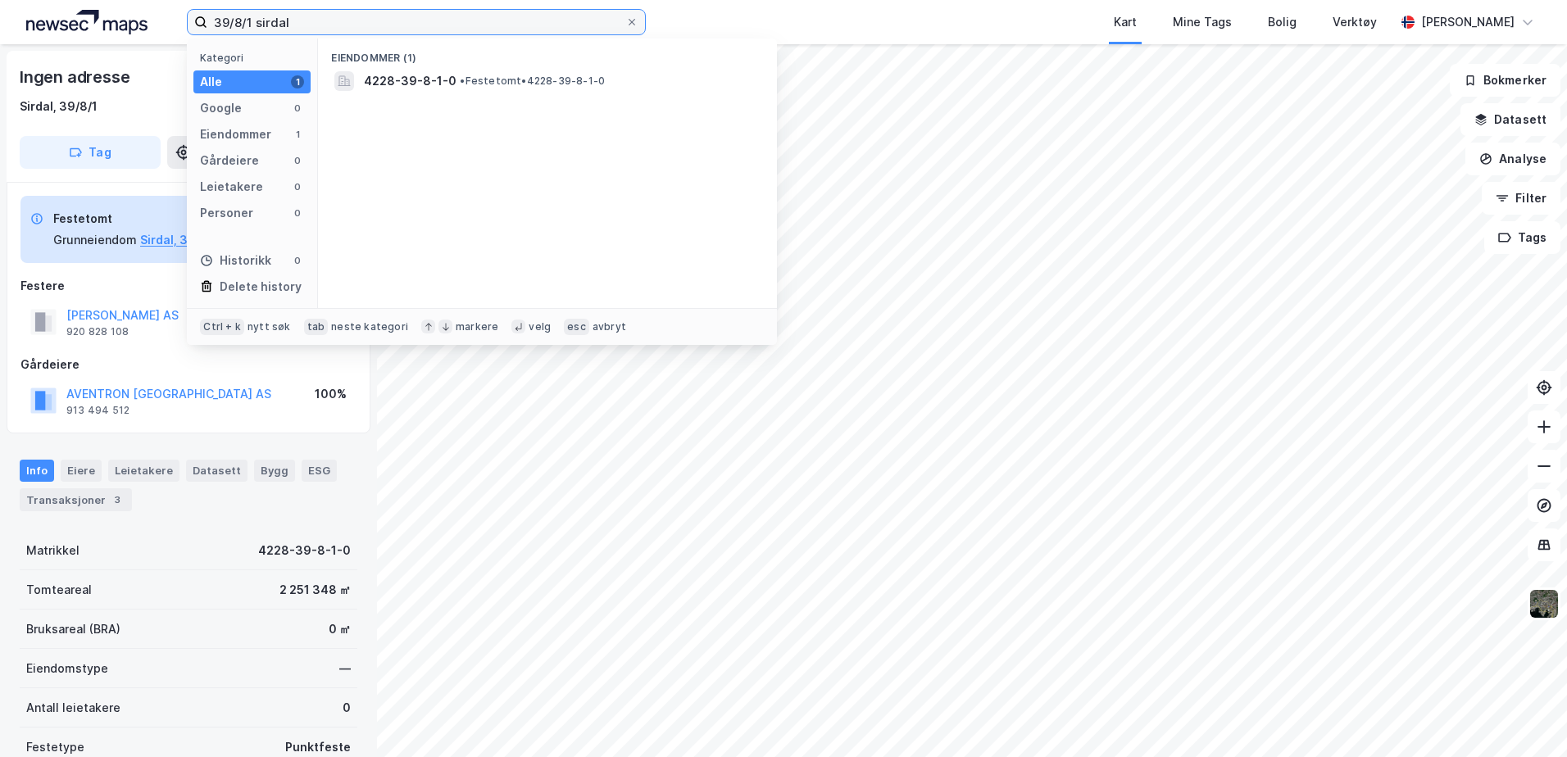
drag, startPoint x: 252, startPoint y: 17, endPoint x: 185, endPoint y: 20, distance: 66.4
click at [189, 20] on label "39/8/1 sirdal" at bounding box center [416, 22] width 459 height 26
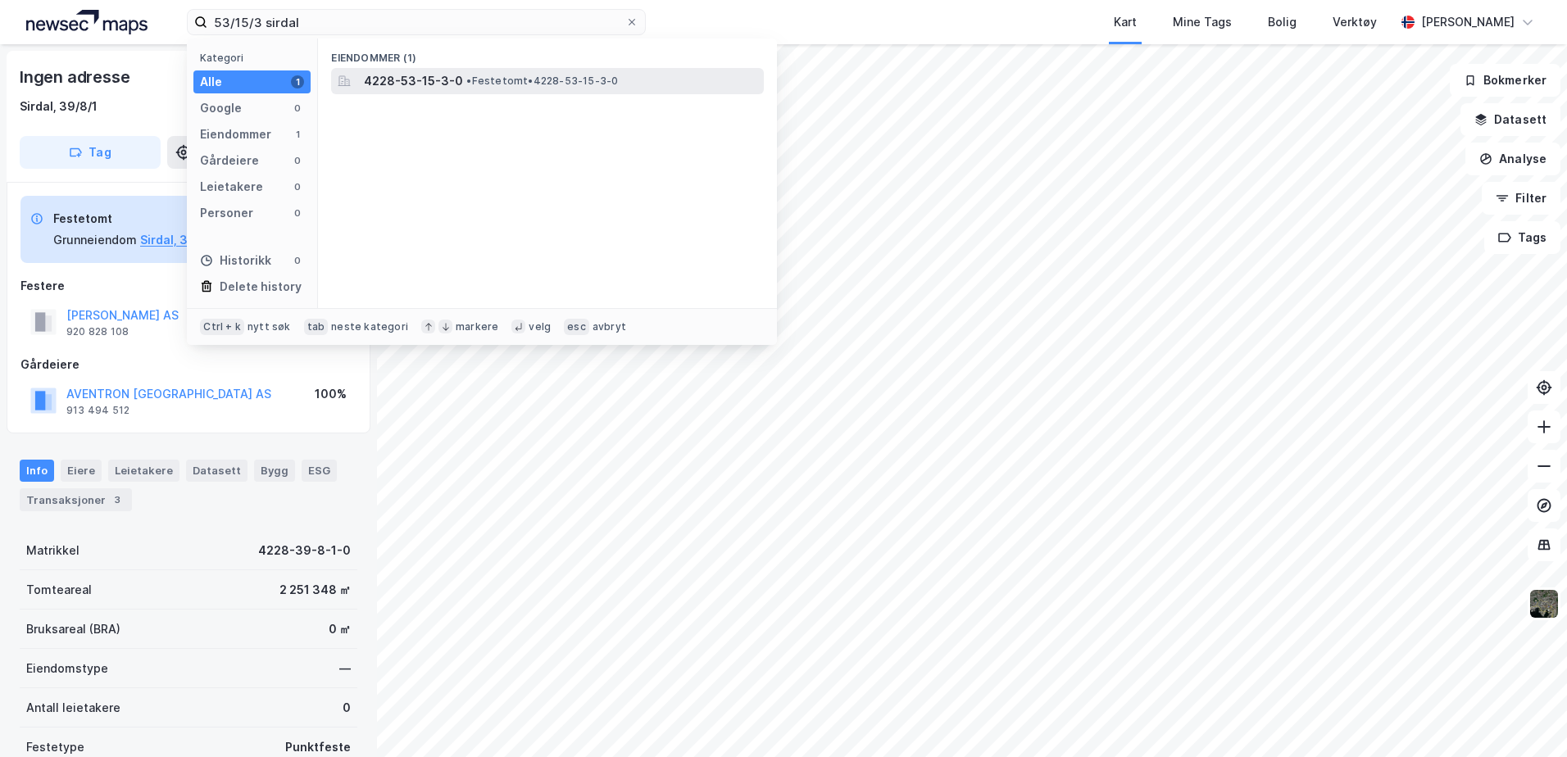
click at [524, 75] on span "• Festetomt • 4228-53-15-3-0" at bounding box center [542, 81] width 152 height 13
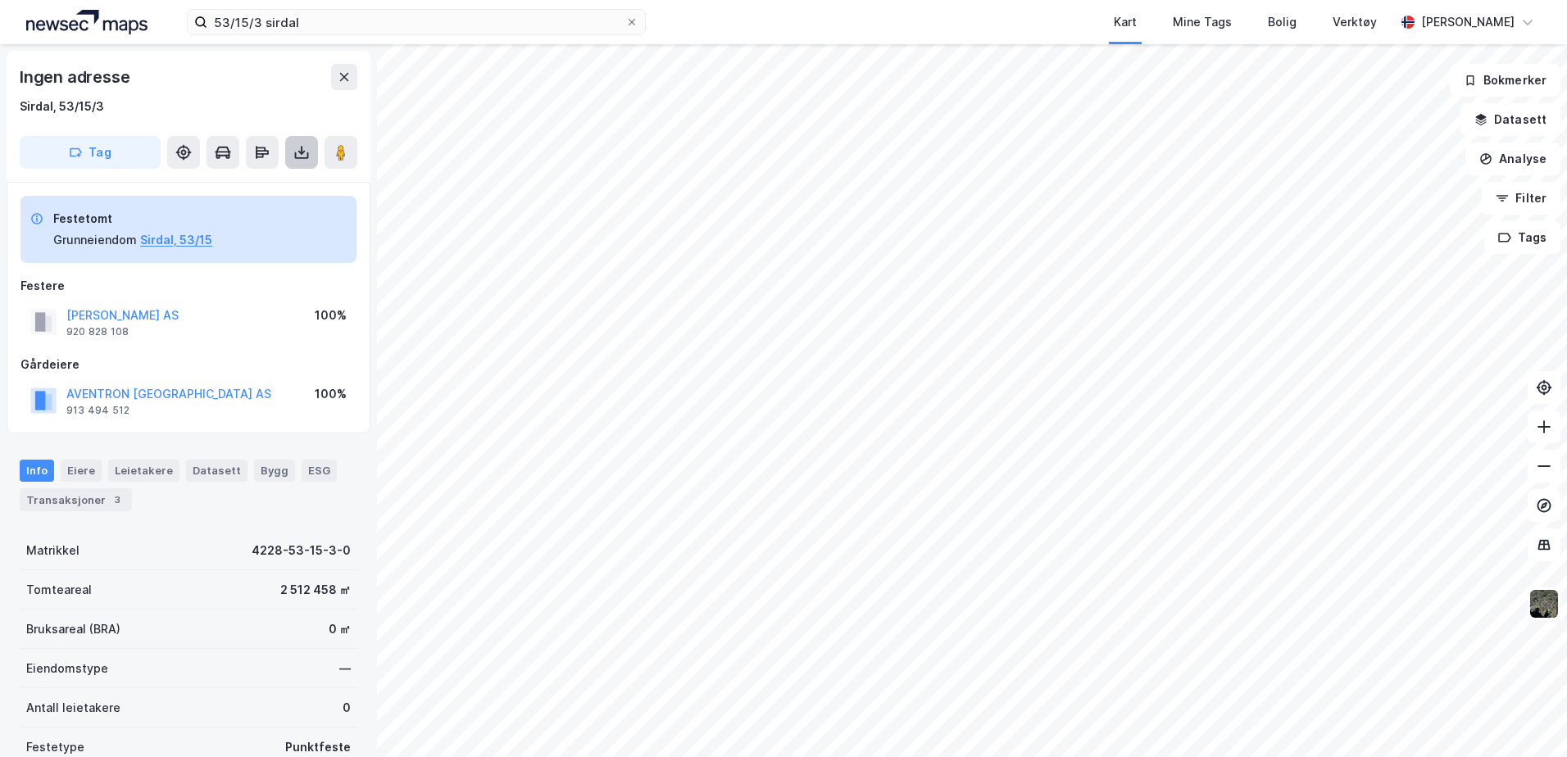
click at [307, 143] on button at bounding box center [301, 152] width 33 height 33
click at [283, 186] on div "Last ned grunnbok" at bounding box center [230, 185] width 175 height 26
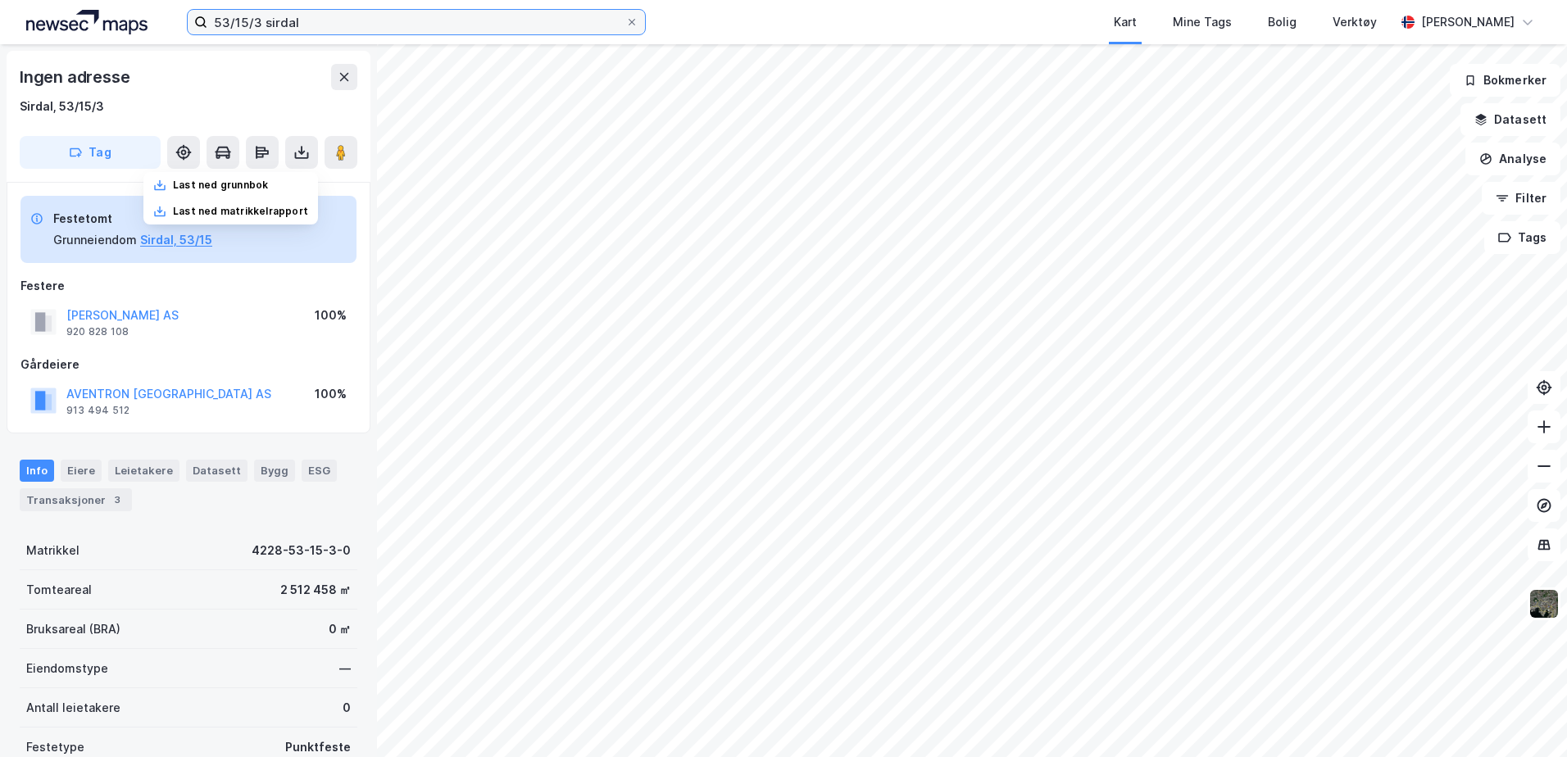
click at [257, 20] on input "53/15/3 sirdal" at bounding box center [416, 22] width 418 height 25
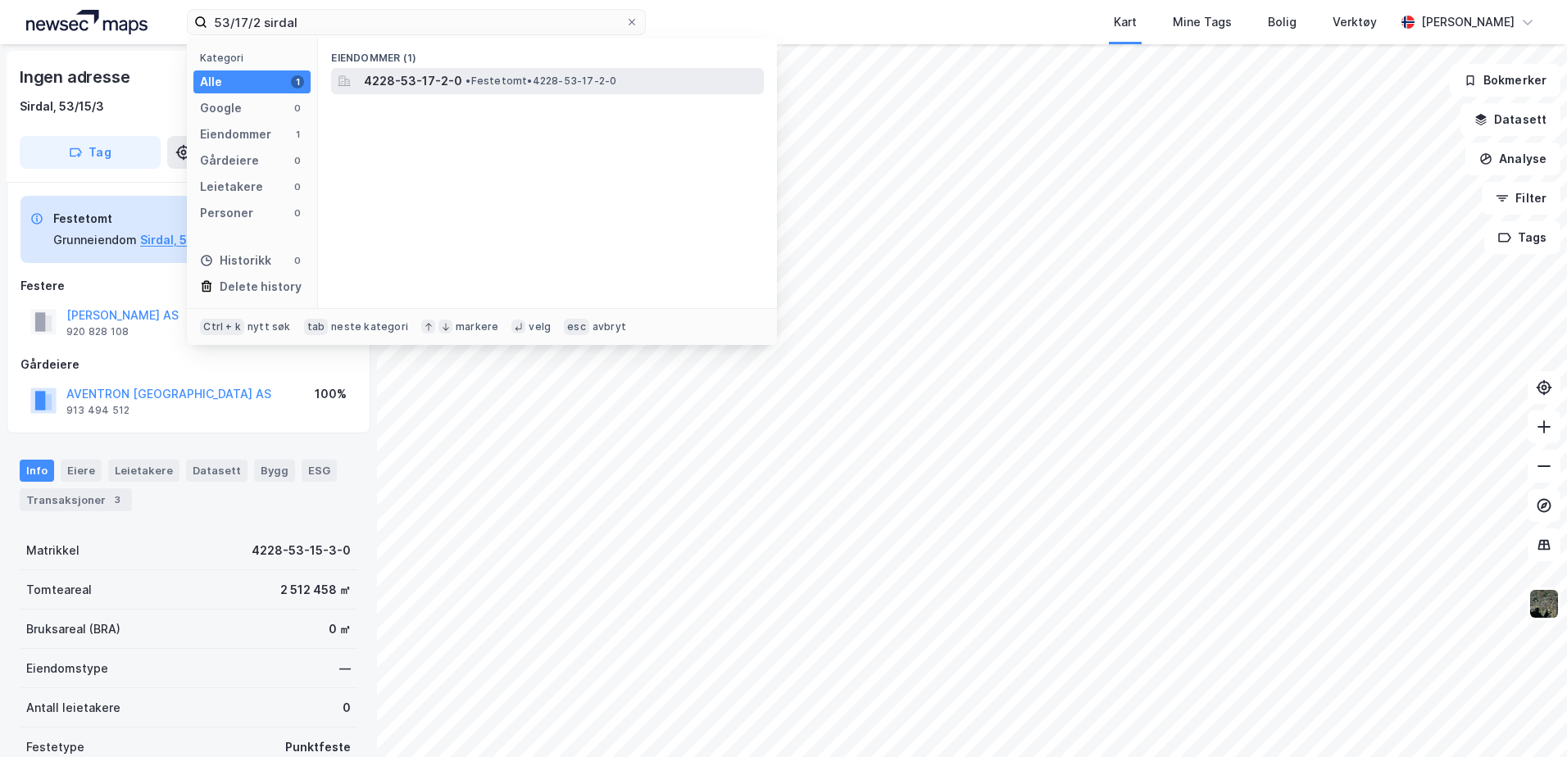
click at [527, 81] on span "• Festetomt • 4228-53-17-2-0" at bounding box center [541, 81] width 151 height 13
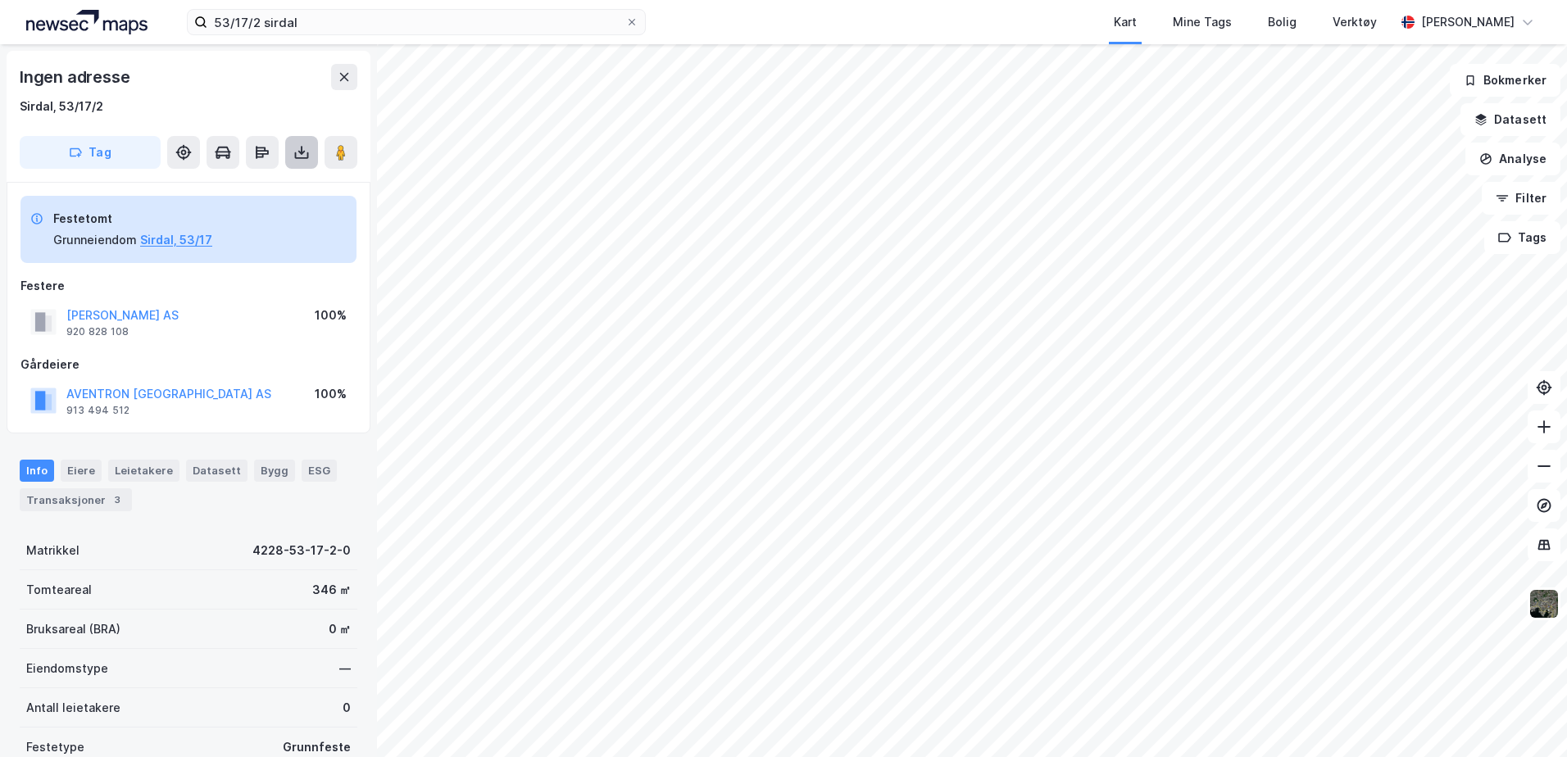
click at [309, 157] on icon at bounding box center [301, 152] width 16 height 16
click at [291, 180] on div "Last ned grunnbok" at bounding box center [230, 185] width 175 height 26
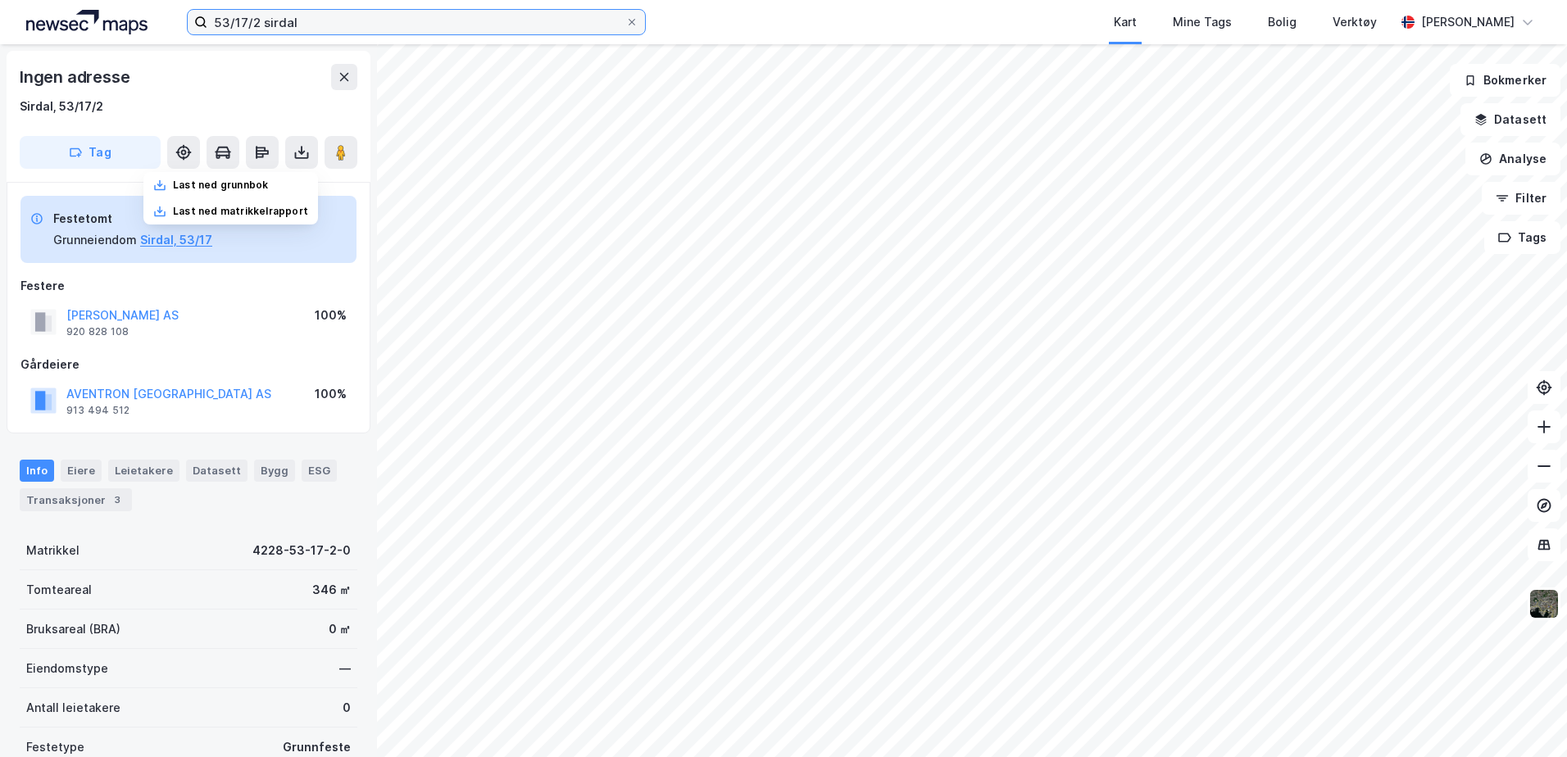
click at [259, 15] on input "53/17/2 sirdal" at bounding box center [416, 22] width 418 height 25
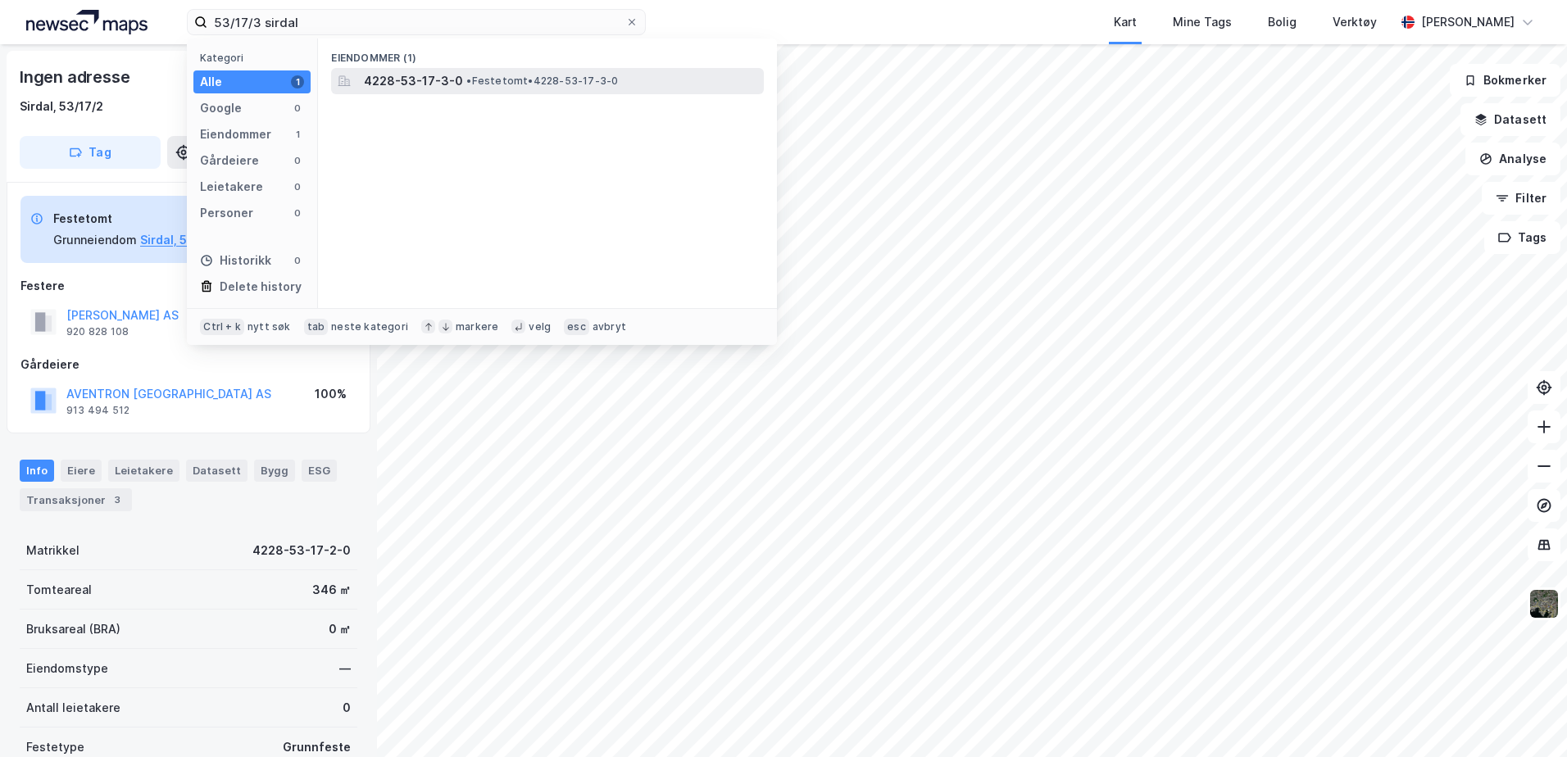
click at [407, 89] on span "4228-53-17-3-0" at bounding box center [413, 81] width 99 height 20
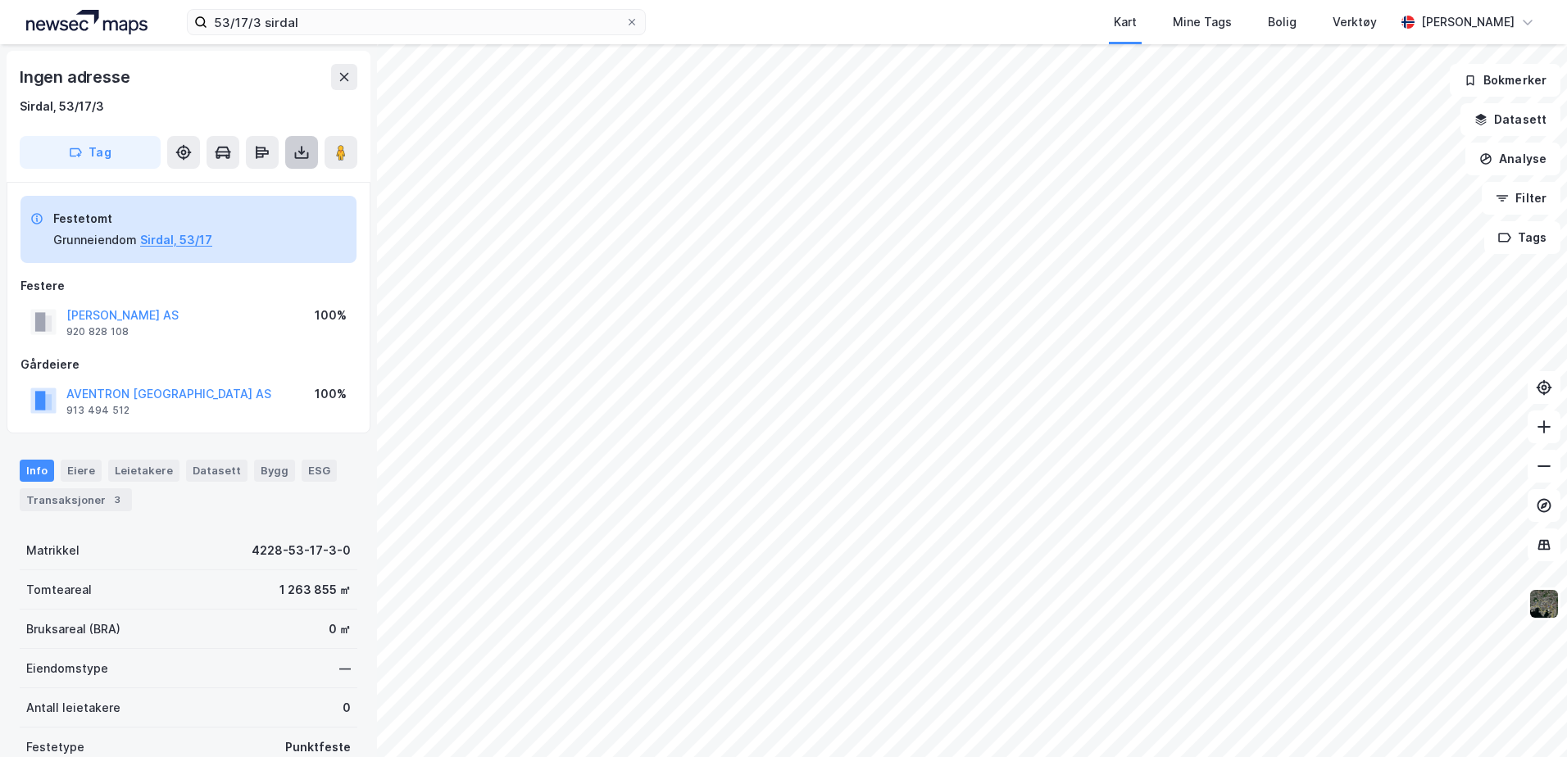
click at [306, 161] on button at bounding box center [301, 152] width 33 height 33
click at [268, 191] on div "Last ned grunnbok" at bounding box center [220, 185] width 95 height 13
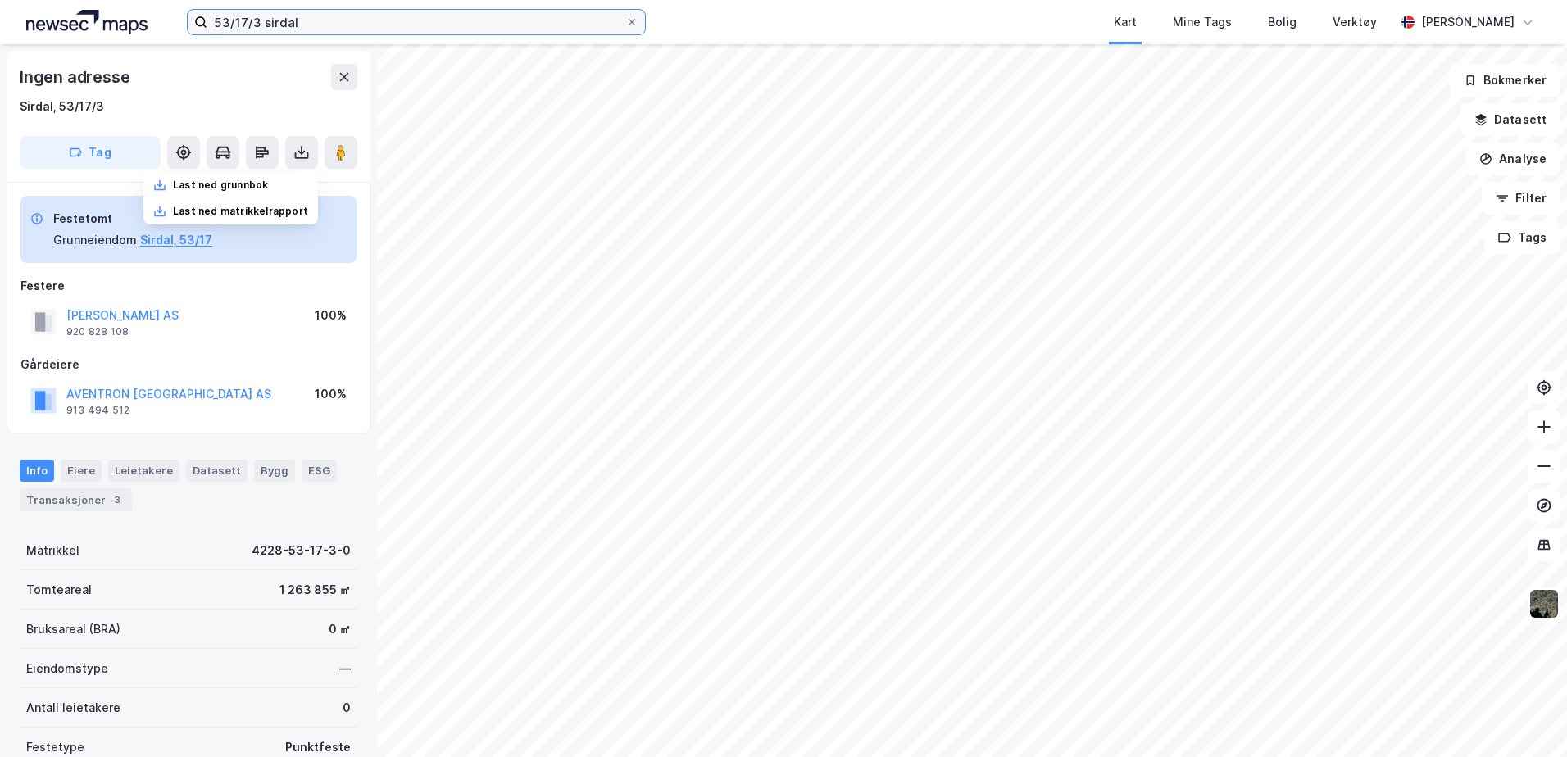
drag, startPoint x: 260, startPoint y: 22, endPoint x: 106, endPoint y: -4, distance: 156.3
click at [106, 0] on html "53/17/3 sirdal Kart Mine Tags Bolig Verktøy [PERSON_NAME] Ingen adresse [GEOGRA…" at bounding box center [783, 378] width 1567 height 757
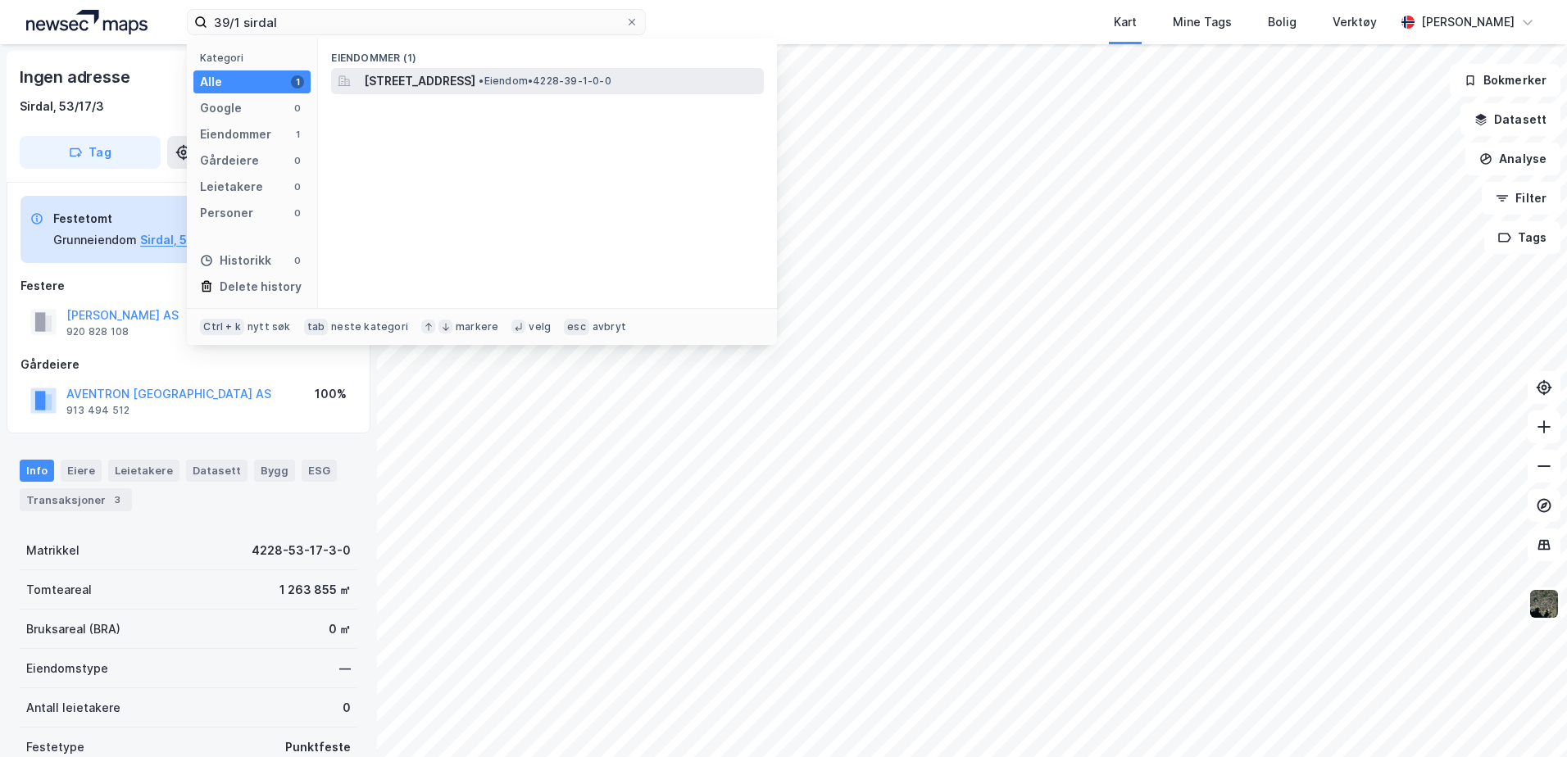
click at [475, 78] on span "[STREET_ADDRESS]" at bounding box center [419, 81] width 111 height 20
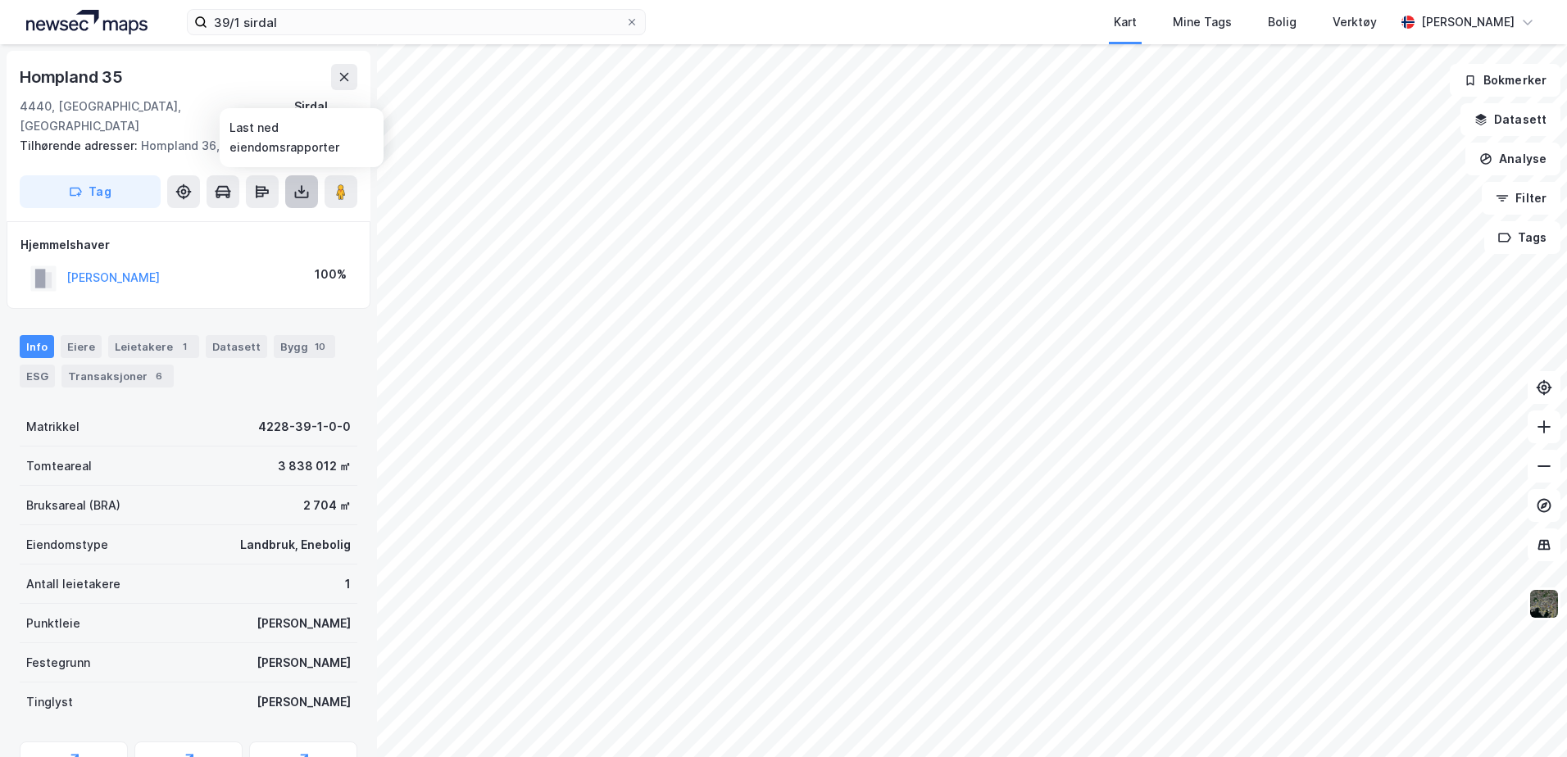
click at [294, 188] on icon at bounding box center [301, 192] width 16 height 16
click at [249, 222] on div "Last ned grunnbok" at bounding box center [220, 224] width 95 height 13
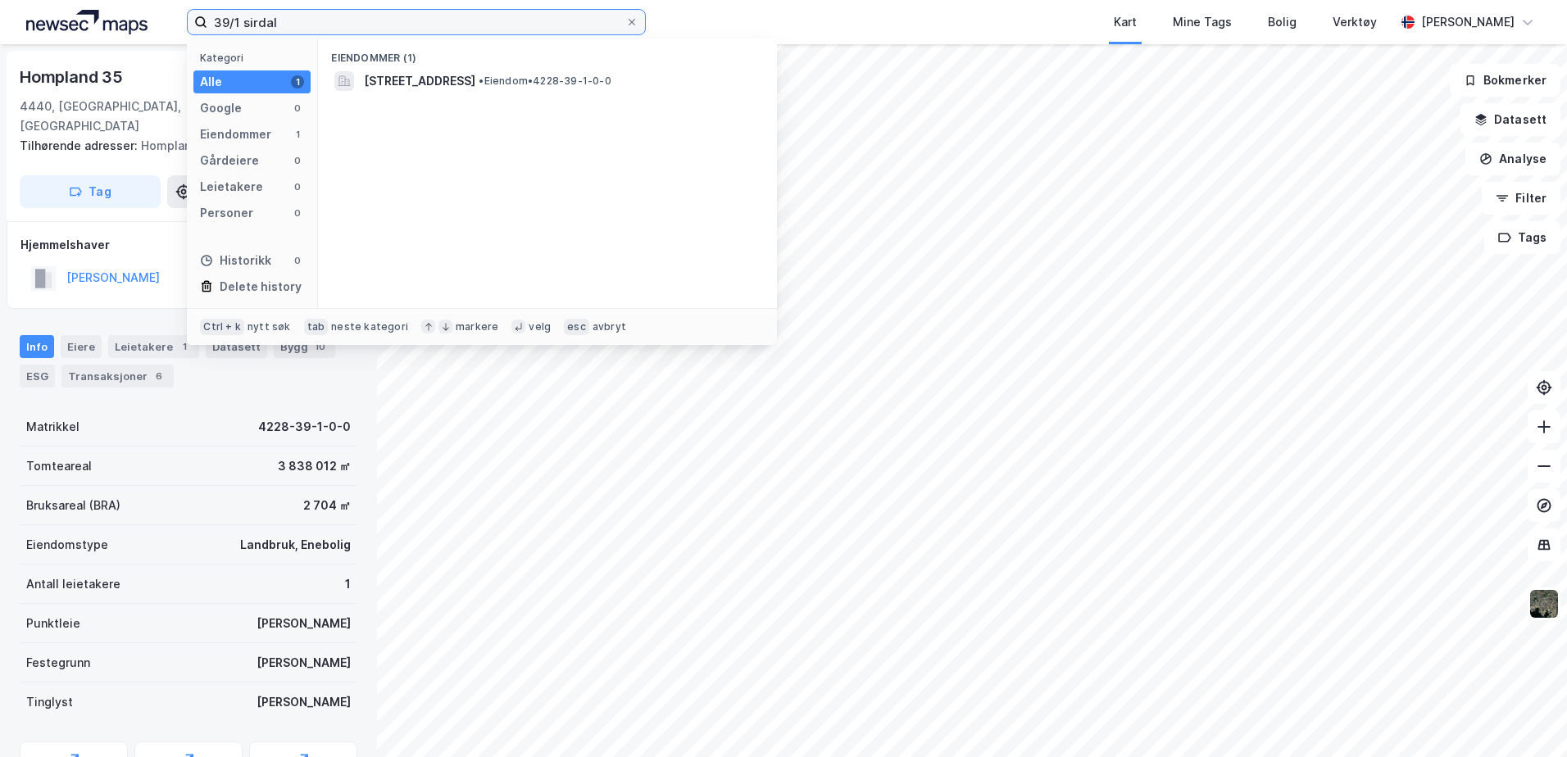
drag, startPoint x: 284, startPoint y: 20, endPoint x: 41, endPoint y: 1, distance: 244.2
click at [62, 2] on div "39/1 sirdal Kategori Alle 1 Google 0 Eiendommer 1 Gårdeiere 0 Leietakere 0 Pers…" at bounding box center [783, 22] width 1567 height 44
drag, startPoint x: 338, startPoint y: 30, endPoint x: 248, endPoint y: 32, distance: 90.2
click at [248, 32] on input "173/8 sirdal" at bounding box center [416, 22] width 418 height 25
click at [246, 21] on input "173/8 flekkefjord" at bounding box center [416, 22] width 418 height 25
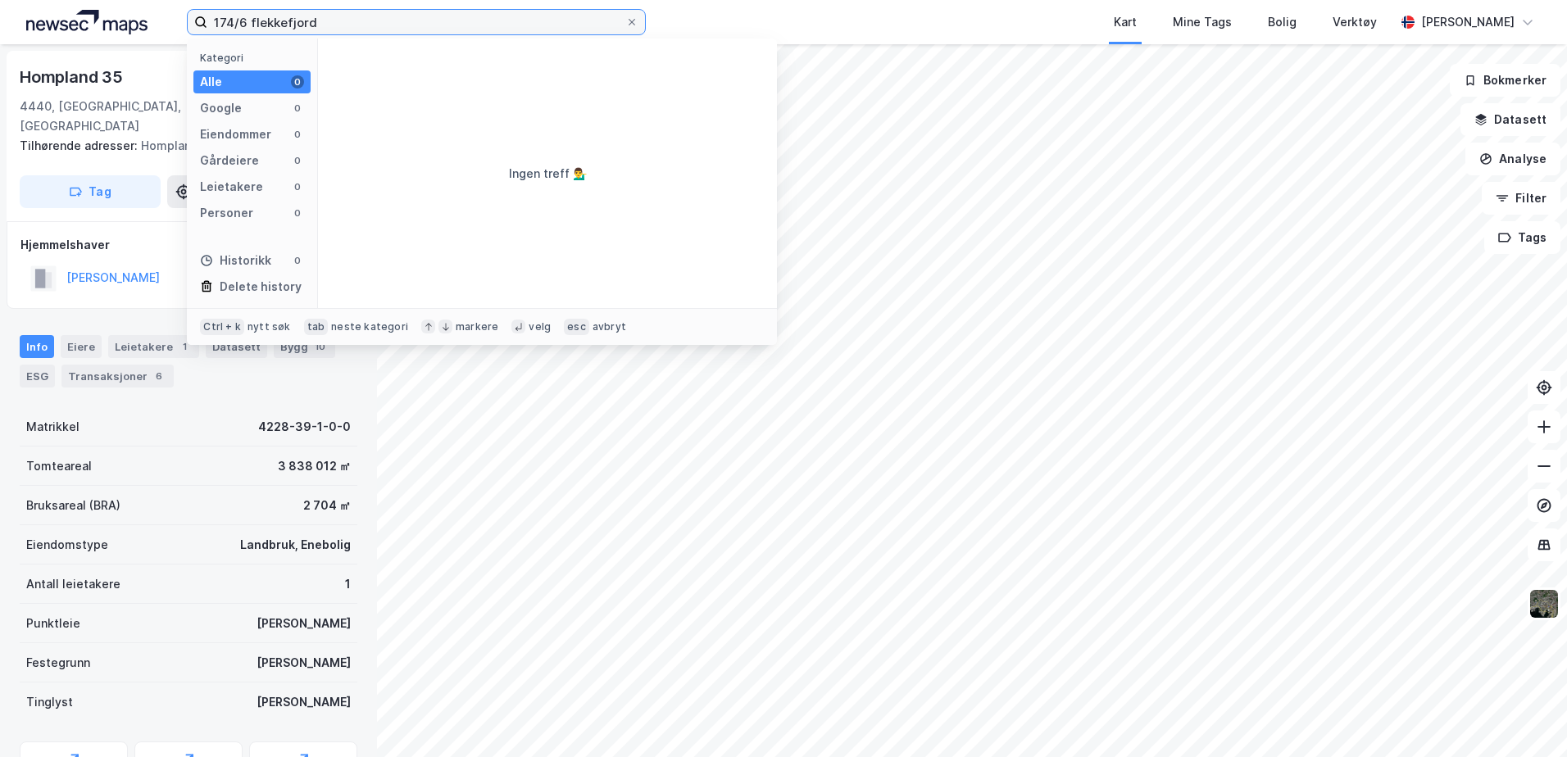
drag, startPoint x: 328, startPoint y: 25, endPoint x: 79, endPoint y: -46, distance: 259.2
click at [79, 0] on html "174/6 flekkefjord Kategori Alle 0 Google 0 Eiendommer 0 Gårdeiere 0 Leietakere …" at bounding box center [783, 378] width 1567 height 757
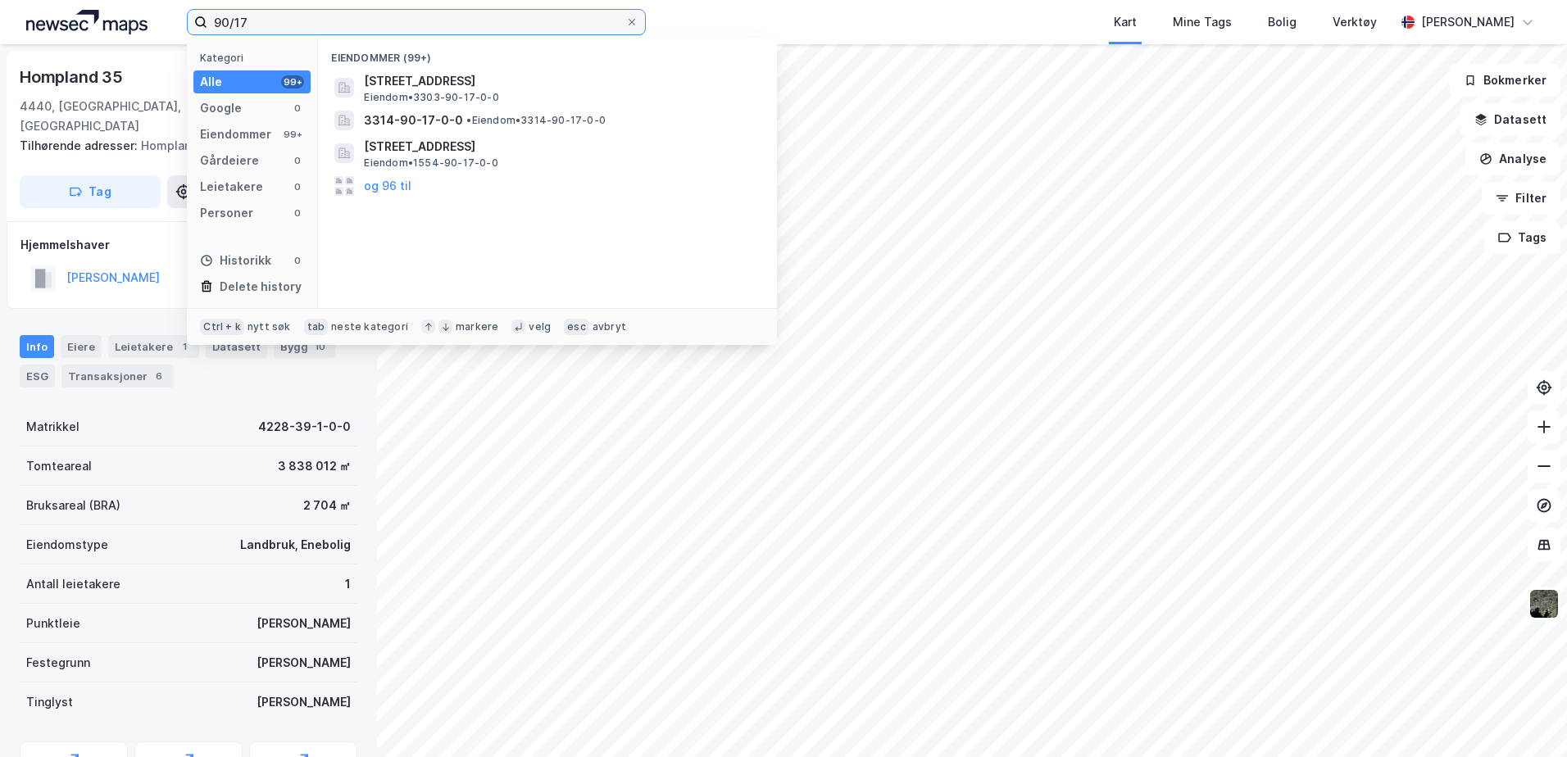
click at [342, 30] on input "90/17" at bounding box center [416, 22] width 418 height 25
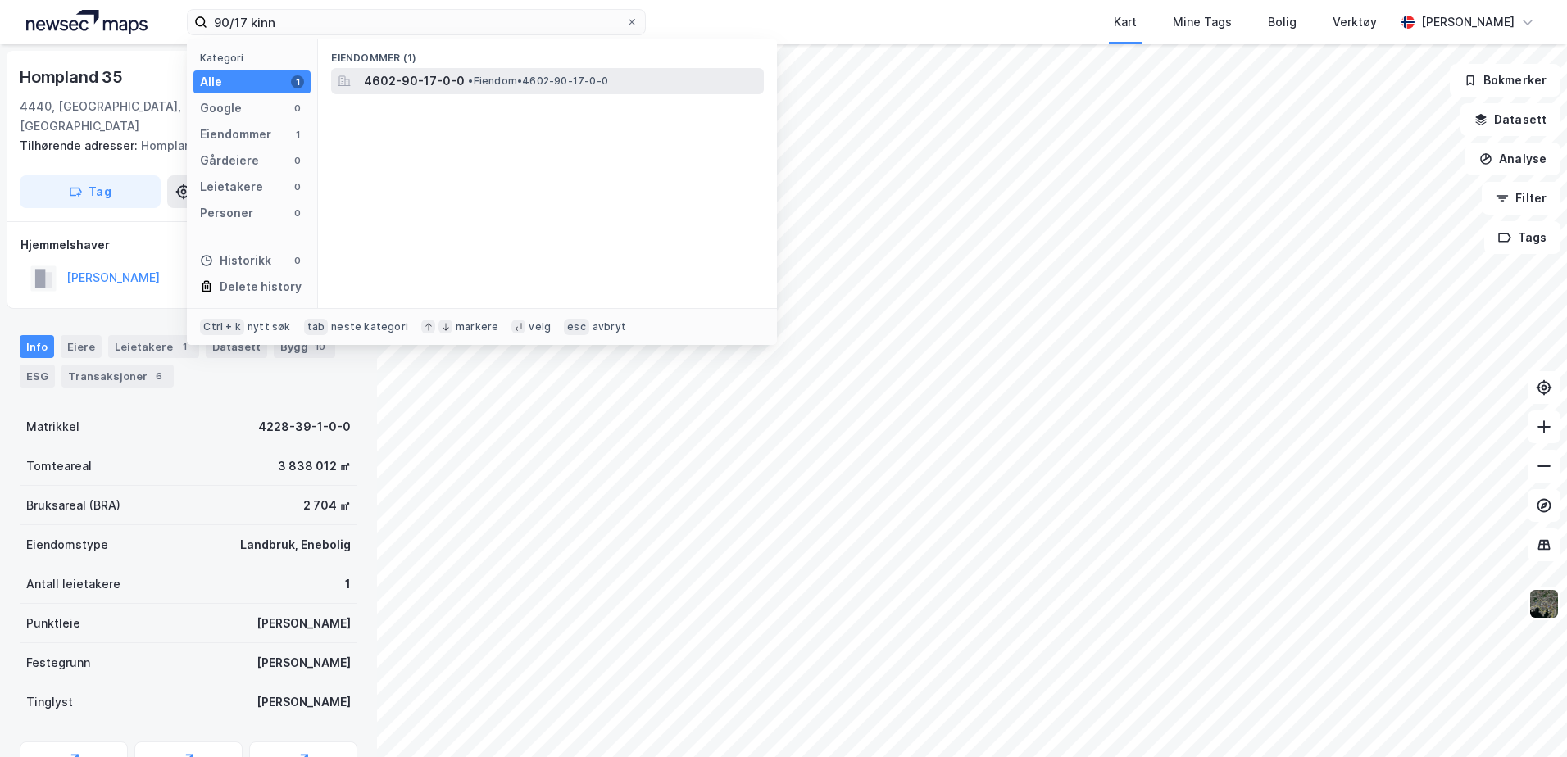
click at [448, 92] on div "4602-90-17-0-0 • Eiendom • 4602-90-17-0-0" at bounding box center [547, 81] width 433 height 26
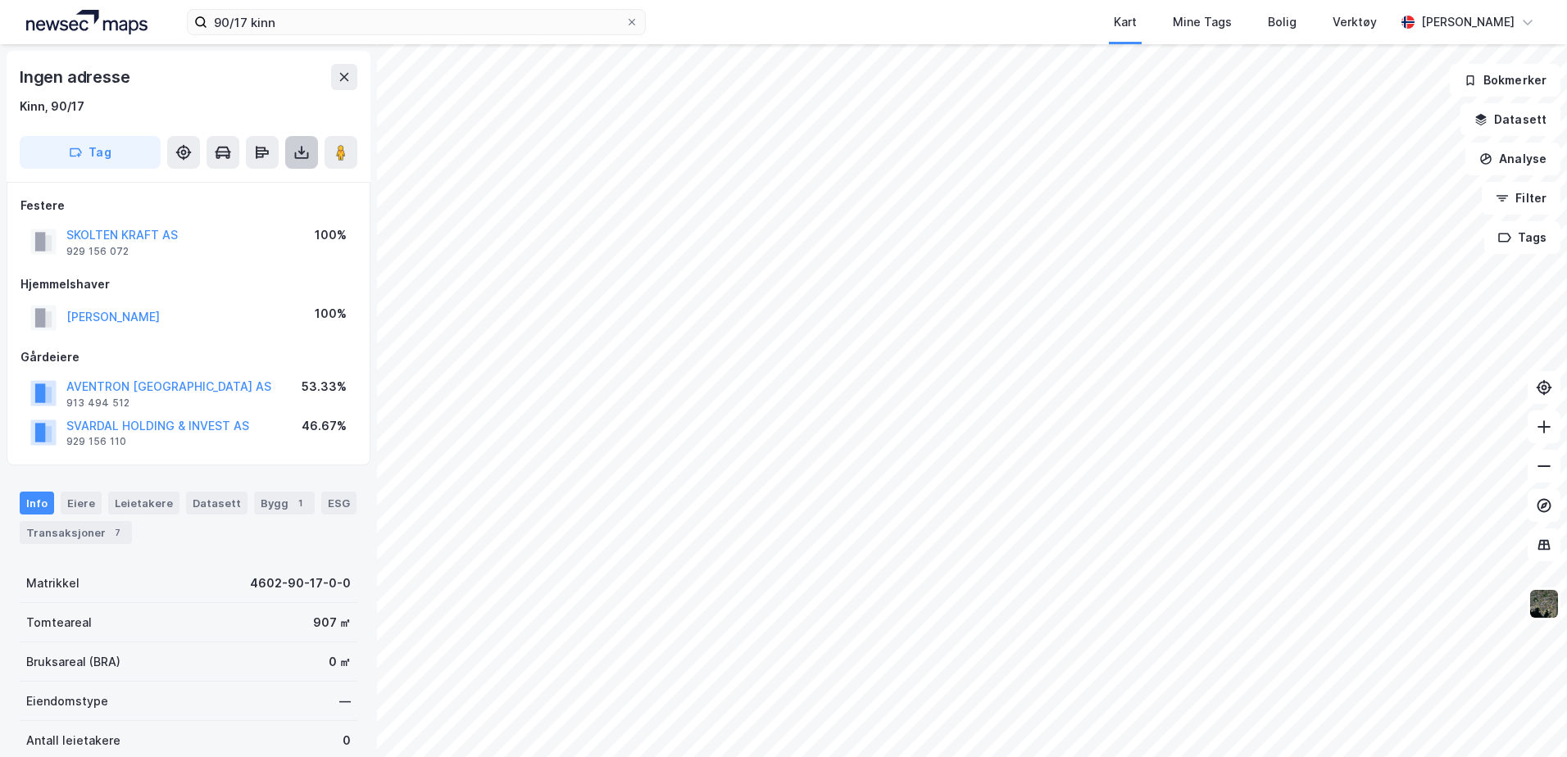
click at [306, 155] on icon at bounding box center [301, 152] width 16 height 16
click at [306, 179] on div "Last ned grunnbok" at bounding box center [230, 185] width 175 height 26
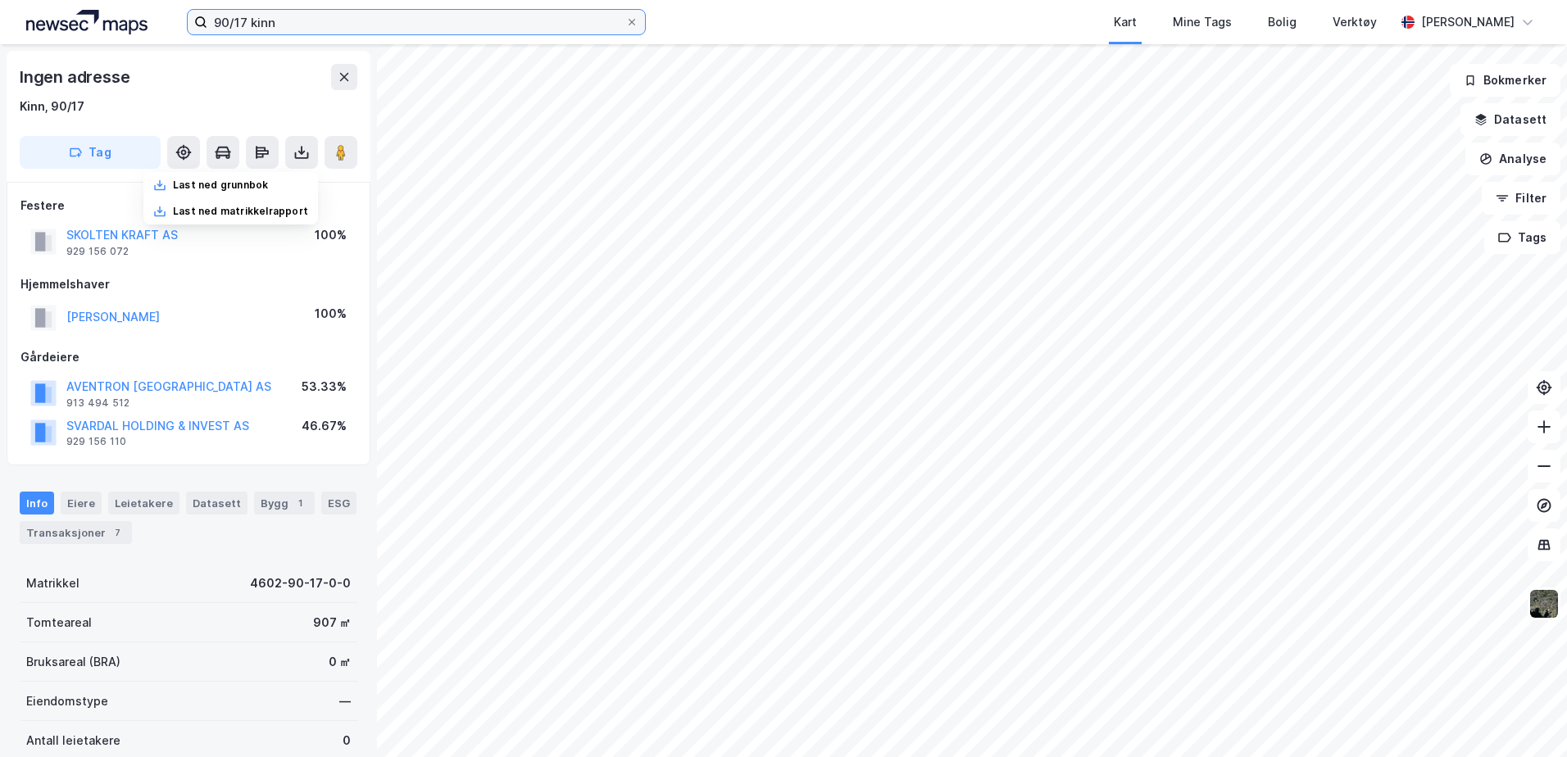
click at [253, 25] on input "90/17 kinn" at bounding box center [416, 22] width 418 height 25
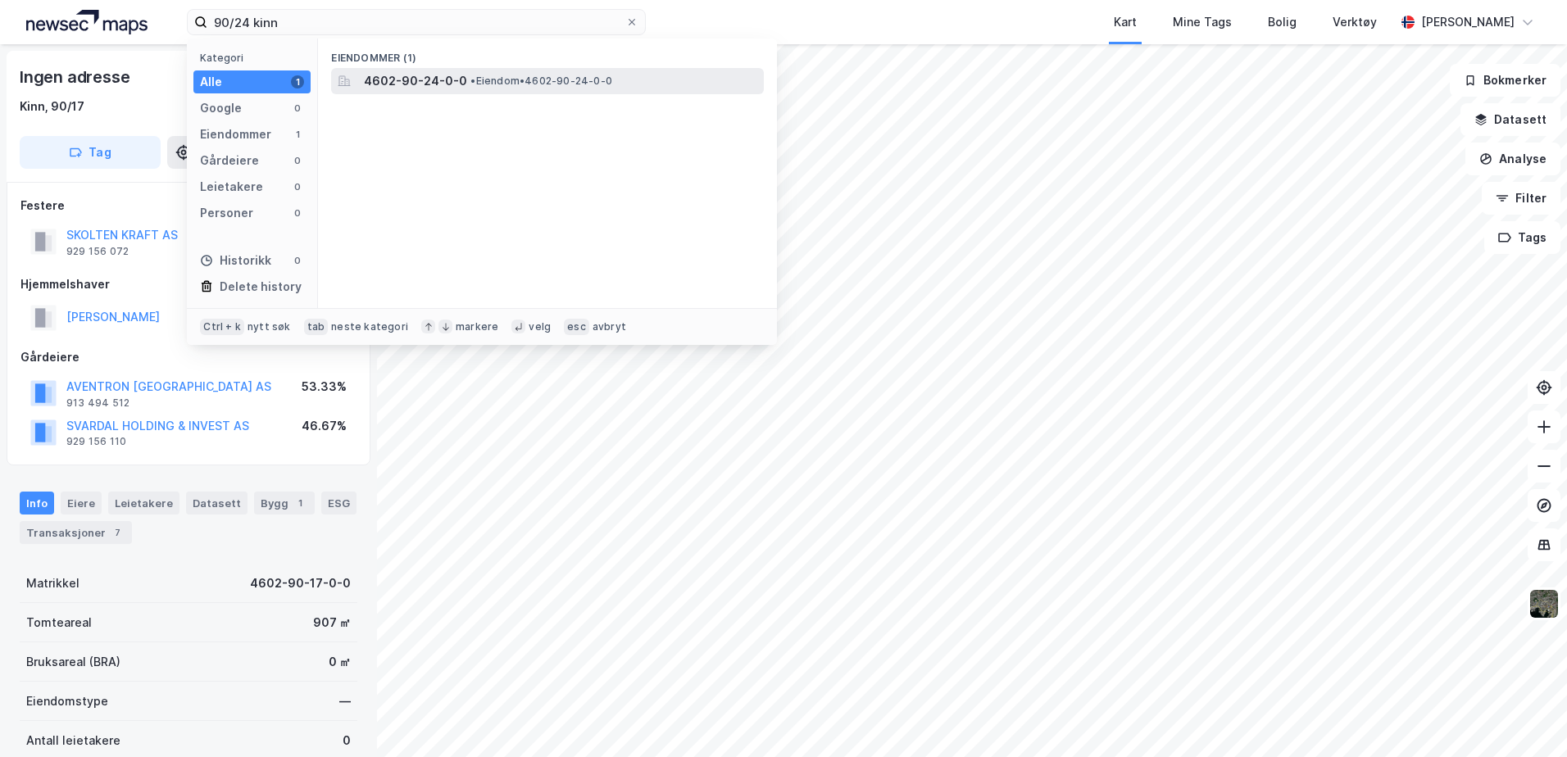
click at [437, 75] on span "4602-90-24-0-0" at bounding box center [415, 81] width 103 height 20
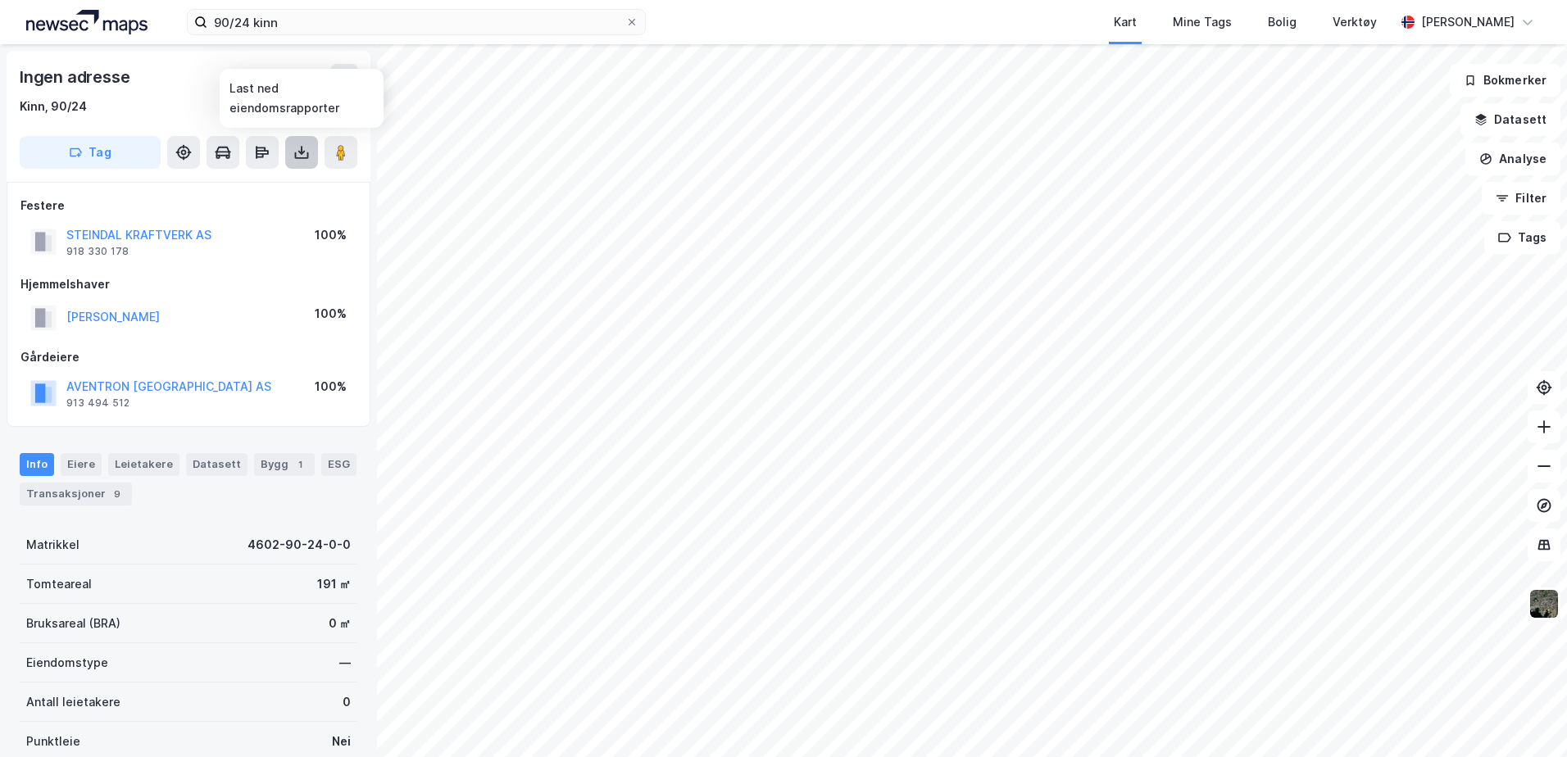
click at [307, 153] on icon at bounding box center [301, 152] width 16 height 16
click at [293, 176] on div "Last ned grunnbok" at bounding box center [230, 185] width 175 height 26
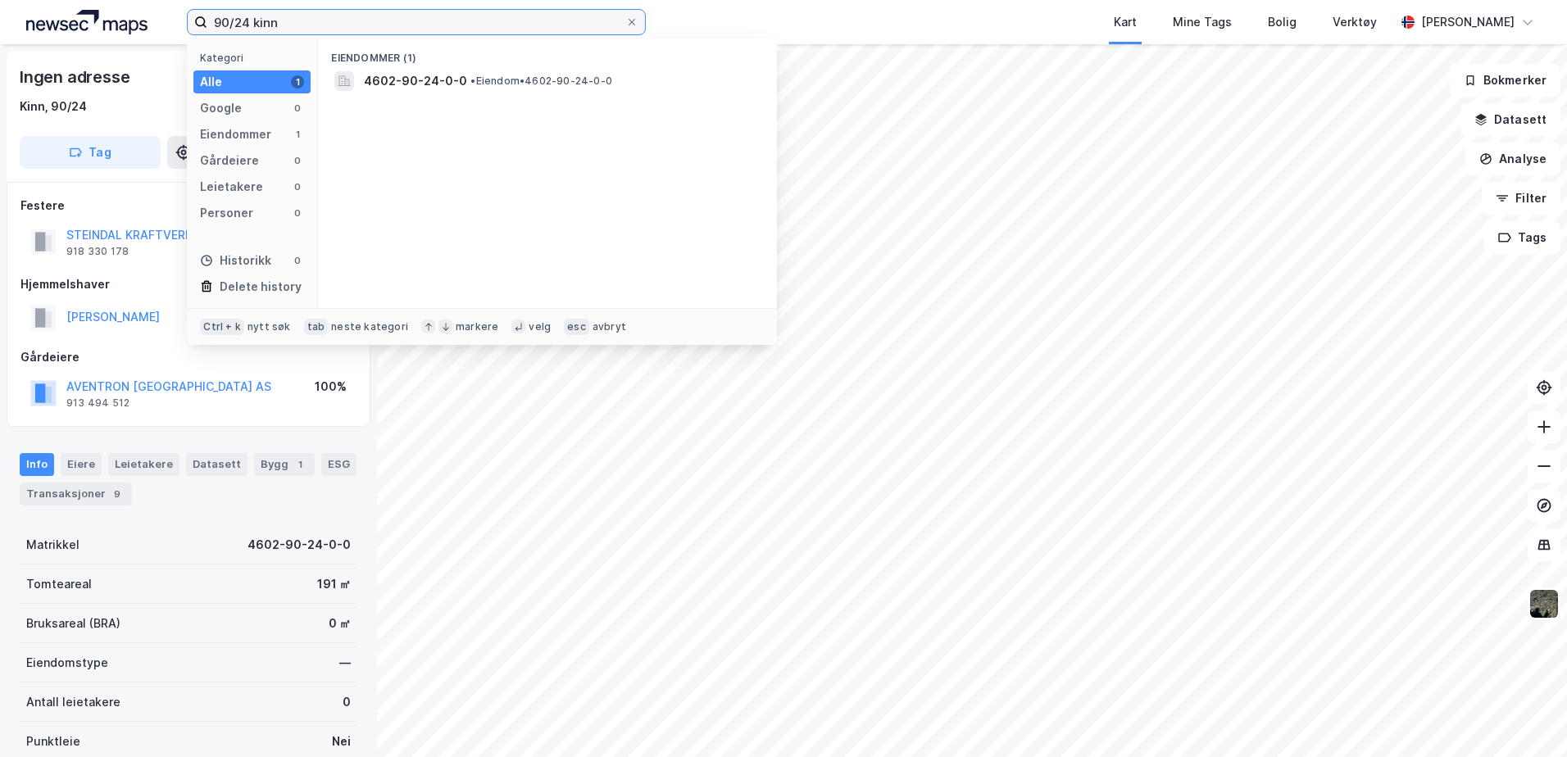
drag, startPoint x: 130, startPoint y: 24, endPoint x: 65, endPoint y: 16, distance: 66.0
click at [98, 21] on div "90/24 kinn Kategori Alle 1 Google 0 Eiendommer 1 Gårdeiere 0 Leietakere 0 Perso…" at bounding box center [783, 22] width 1567 height 44
click at [247, 29] on input "37/33 nesbyen" at bounding box center [416, 22] width 418 height 25
drag, startPoint x: 330, startPoint y: 22, endPoint x: 256, endPoint y: 29, distance: 74.9
click at [256, 29] on input "37/33, nesbyen" at bounding box center [416, 22] width 418 height 25
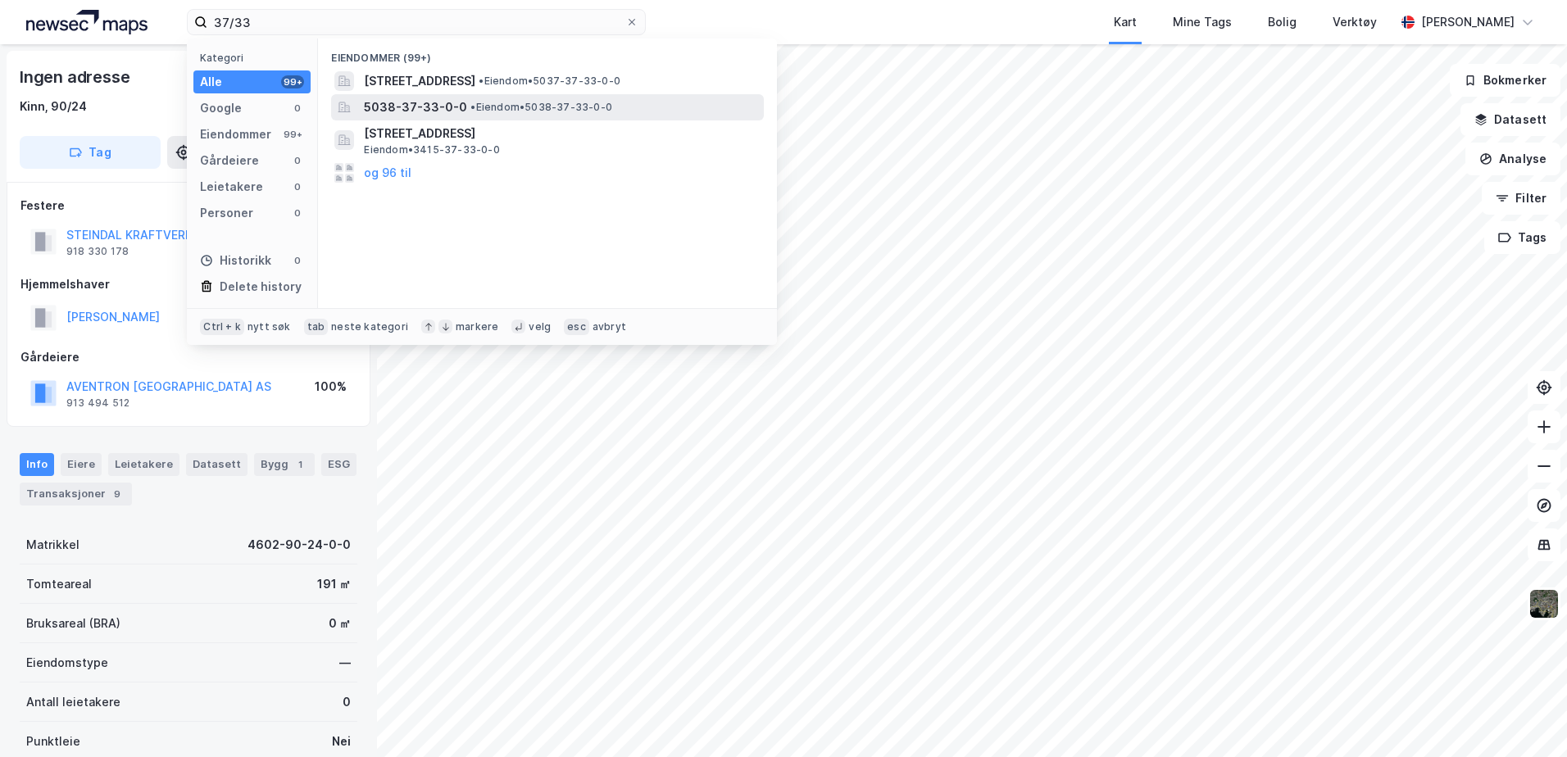
click at [538, 113] on span "• Eiendom • 5038-37-33-0-0" at bounding box center [541, 107] width 142 height 13
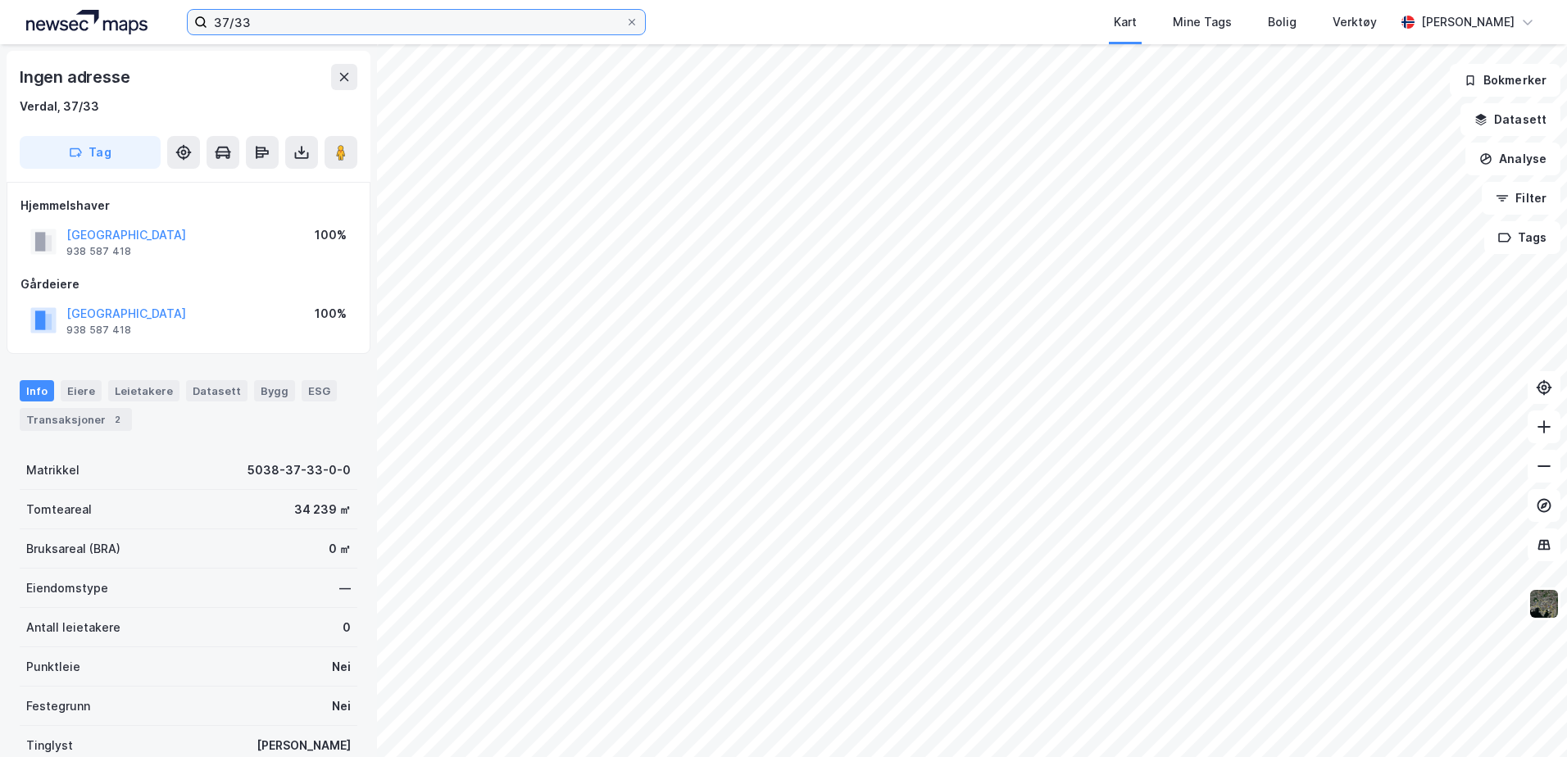
click at [325, 16] on input "37/33" at bounding box center [416, 22] width 418 height 25
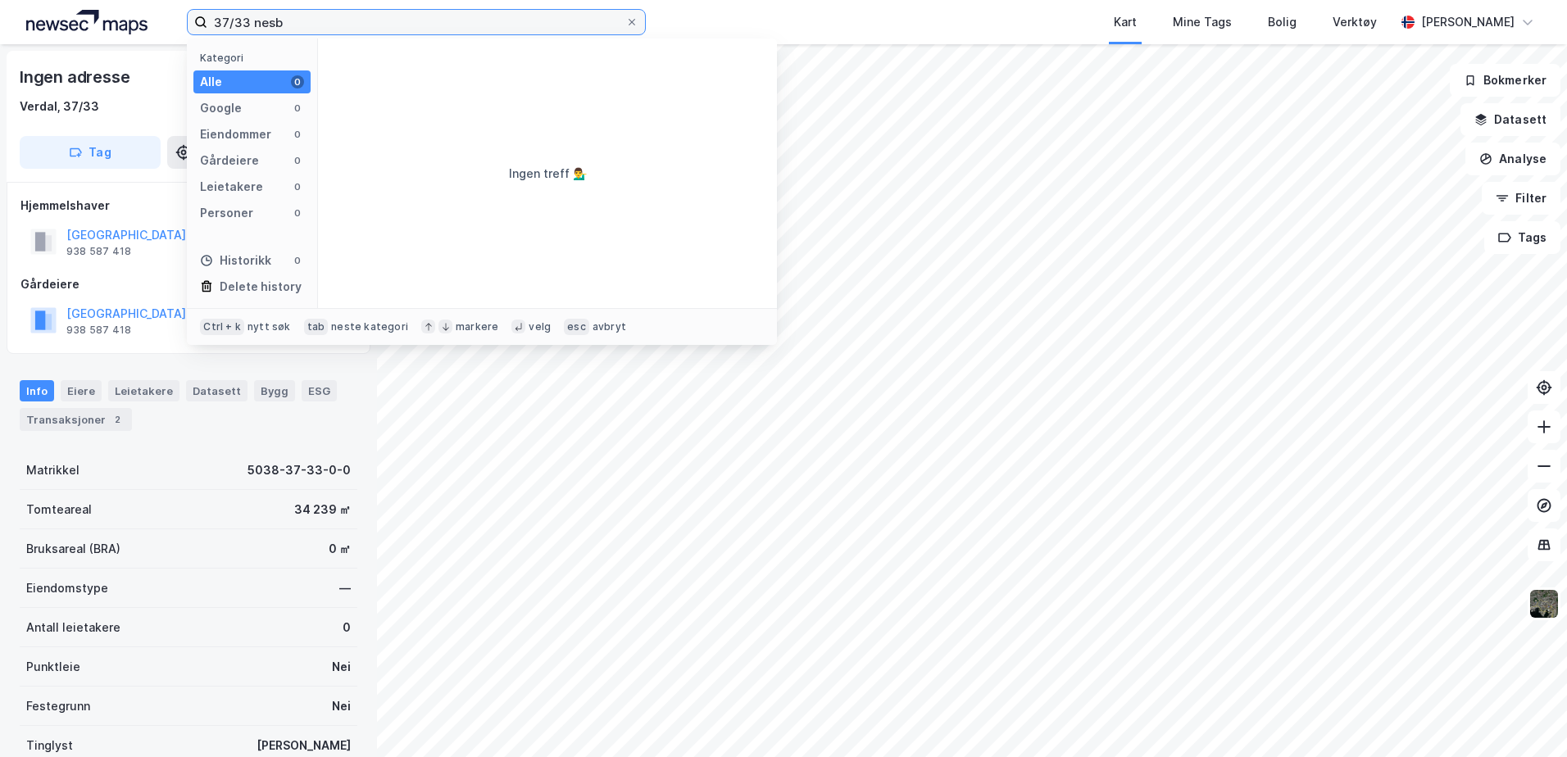
type input "37/33 nesb"
